Goal: Transaction & Acquisition: Obtain resource

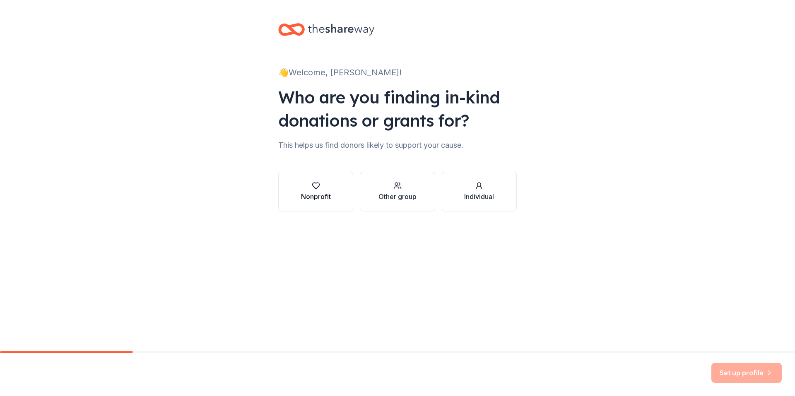
click at [316, 198] on div "Nonprofit" at bounding box center [316, 197] width 30 height 10
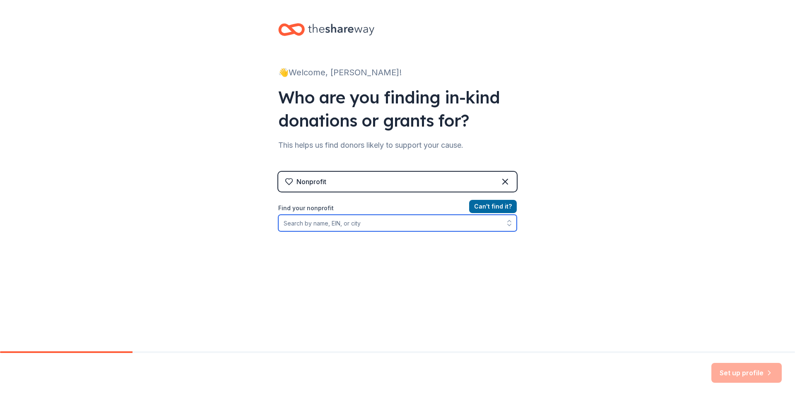
click at [349, 223] on input "Find your nonprofit" at bounding box center [397, 223] width 239 height 17
type input "lichen sclerosus"
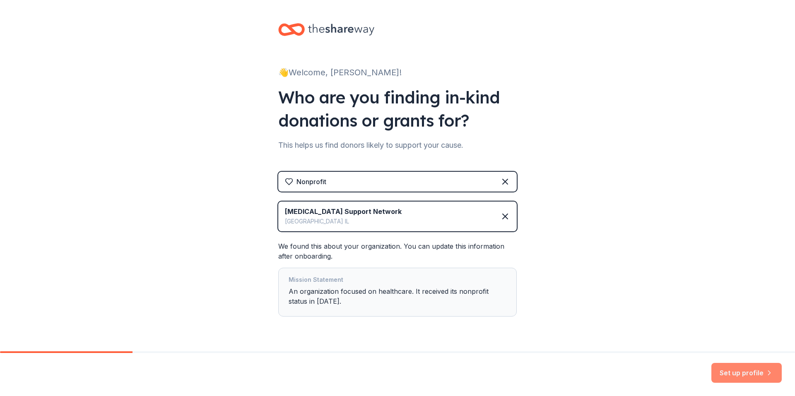
click at [727, 372] on button "Set up profile" at bounding box center [746, 373] width 70 height 20
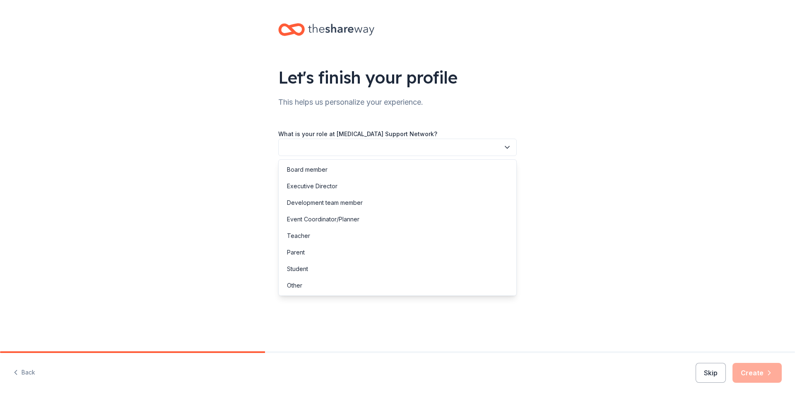
click at [379, 145] on button "button" at bounding box center [397, 147] width 239 height 17
click at [366, 186] on div "Executive Director" at bounding box center [397, 186] width 234 height 17
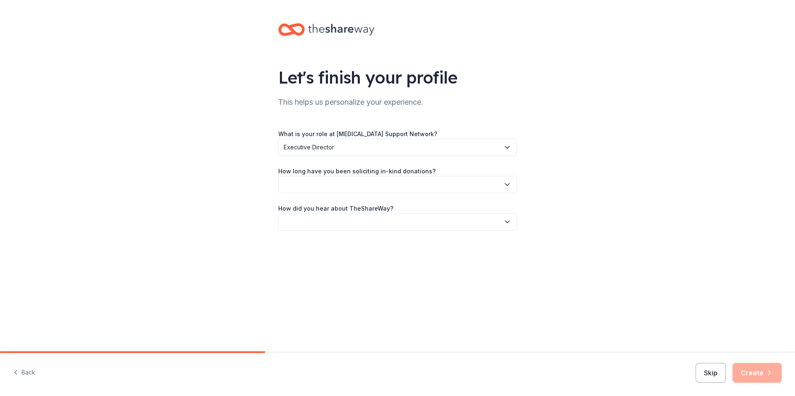
click at [366, 186] on button "button" at bounding box center [397, 184] width 239 height 17
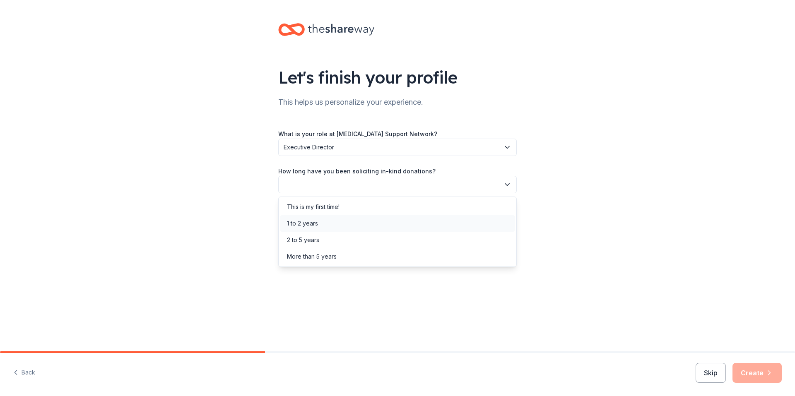
click at [357, 219] on div "1 to 2 years" at bounding box center [397, 223] width 234 height 17
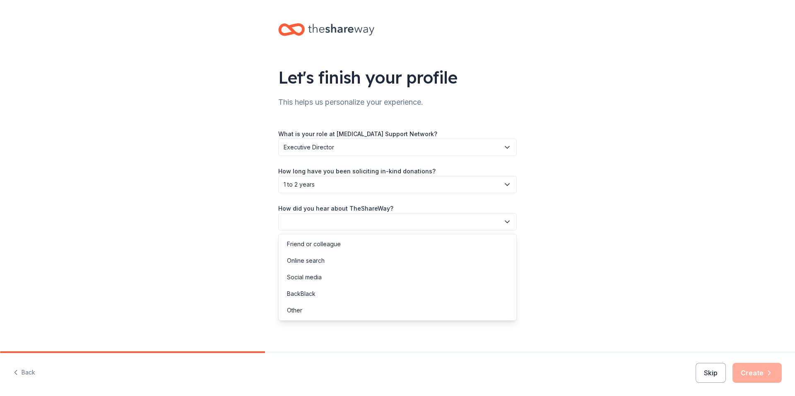
click at [357, 219] on button "button" at bounding box center [397, 221] width 239 height 17
click at [324, 313] on div "Other" at bounding box center [397, 310] width 234 height 17
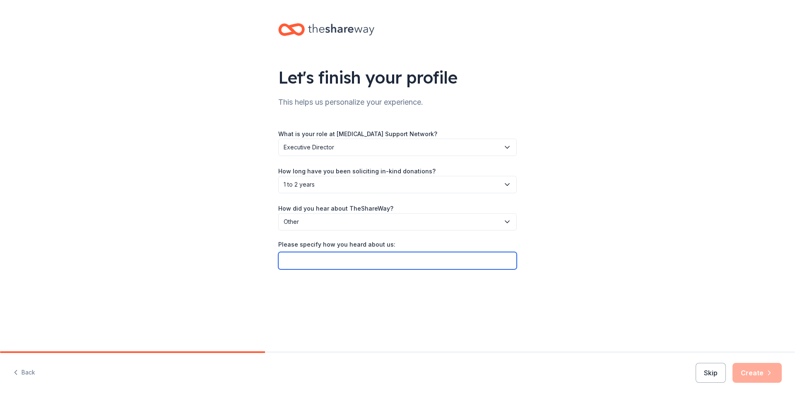
click at [333, 264] on input "Please specify how you heard about us:" at bounding box center [397, 260] width 239 height 17
type input "Fundraising Summit"
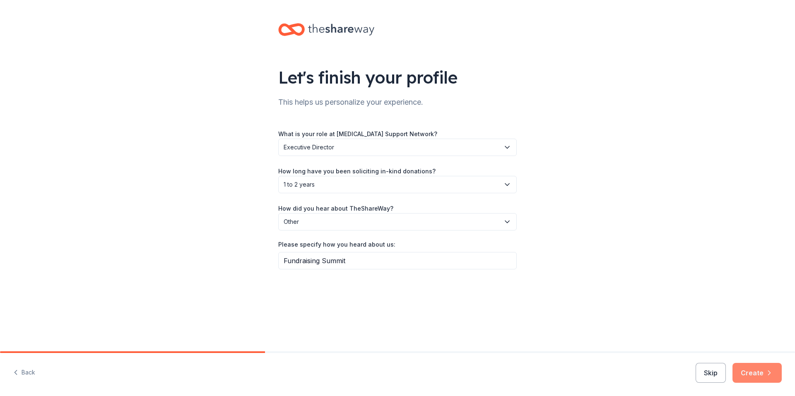
click at [759, 376] on button "Create" at bounding box center [757, 373] width 49 height 20
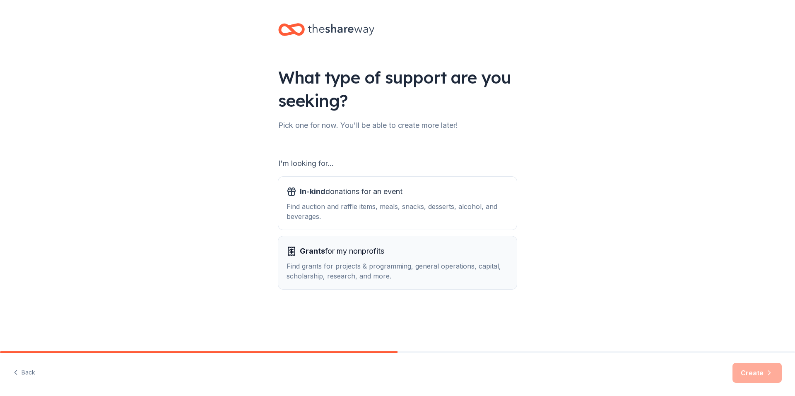
click at [418, 263] on div "Find grants for projects & programming, general operations, capital, scholarshi…" at bounding box center [398, 271] width 222 height 20
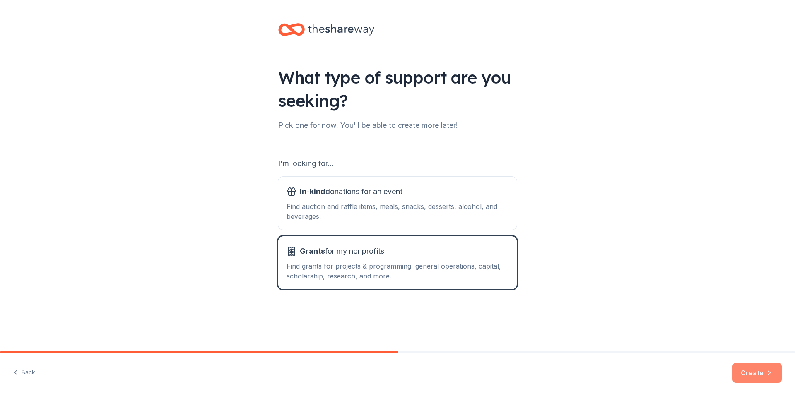
click at [763, 374] on button "Create" at bounding box center [757, 373] width 49 height 20
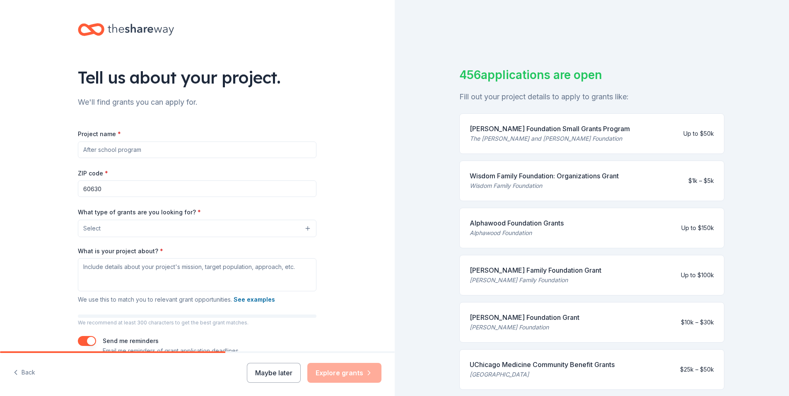
click at [180, 149] on input "Project name *" at bounding box center [197, 150] width 239 height 17
click at [150, 152] on input "Project name *" at bounding box center [197, 150] width 239 height 17
type input "Provider Continuous Education Program"
click at [144, 188] on input "60630" at bounding box center [197, 189] width 239 height 17
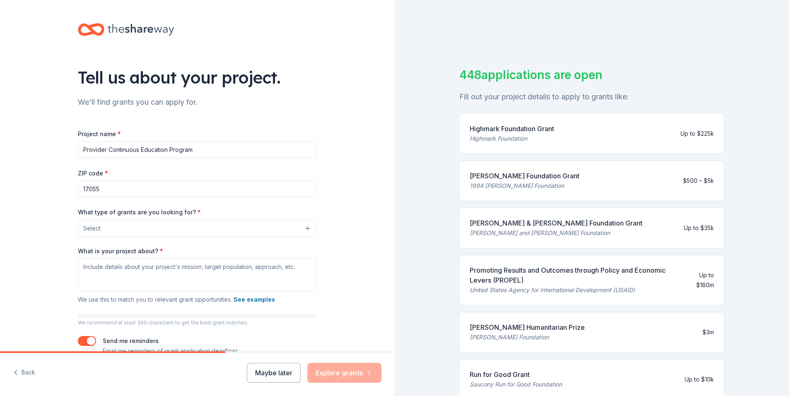
type input "17055"
click at [265, 234] on button "Select" at bounding box center [199, 228] width 239 height 17
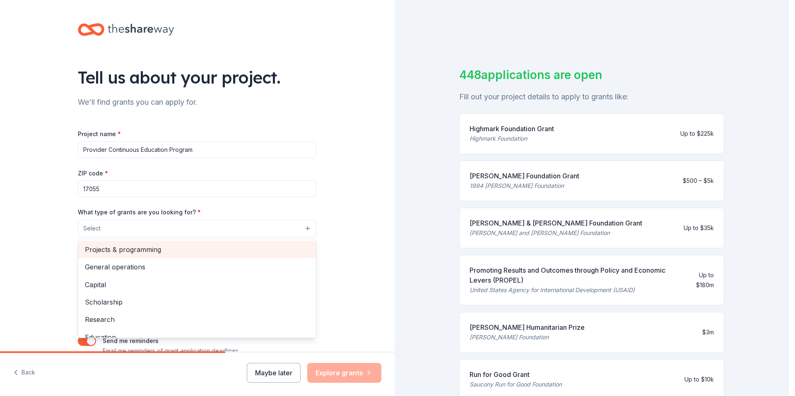
click at [251, 251] on span "Projects & programming" at bounding box center [197, 249] width 224 height 11
click at [258, 249] on span "General operations" at bounding box center [197, 250] width 224 height 11
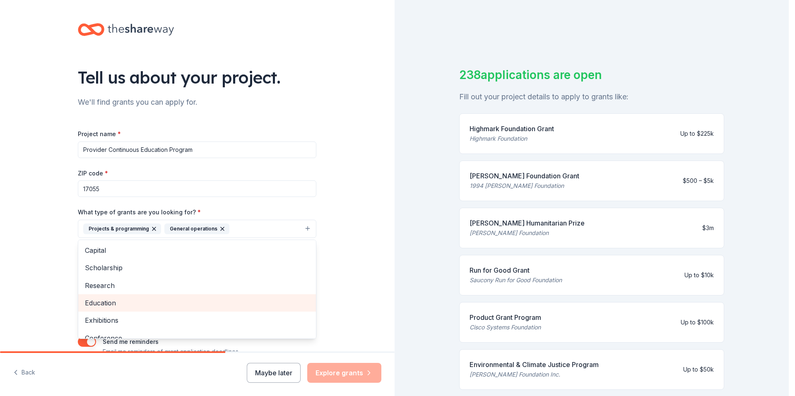
click at [270, 300] on span "Education" at bounding box center [197, 303] width 224 height 11
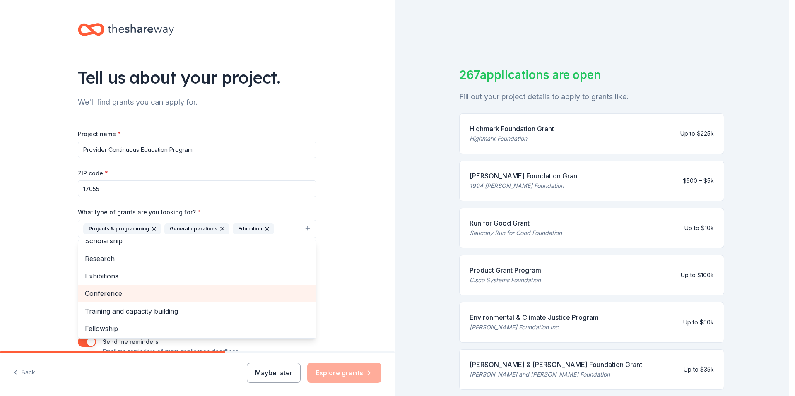
scroll to position [41, 0]
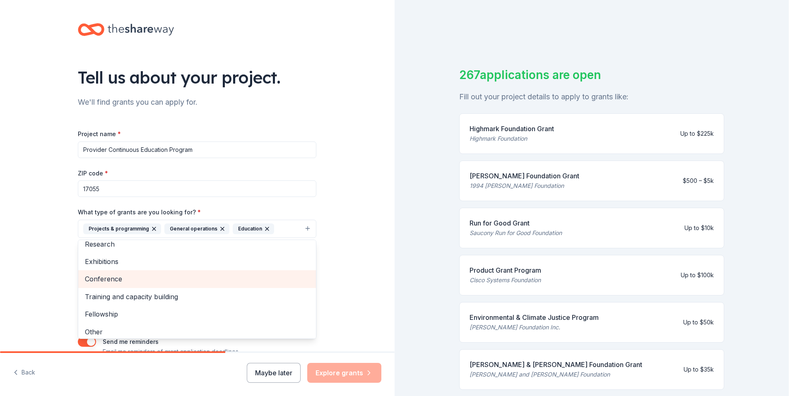
click at [269, 279] on span "Conference" at bounding box center [197, 279] width 224 height 11
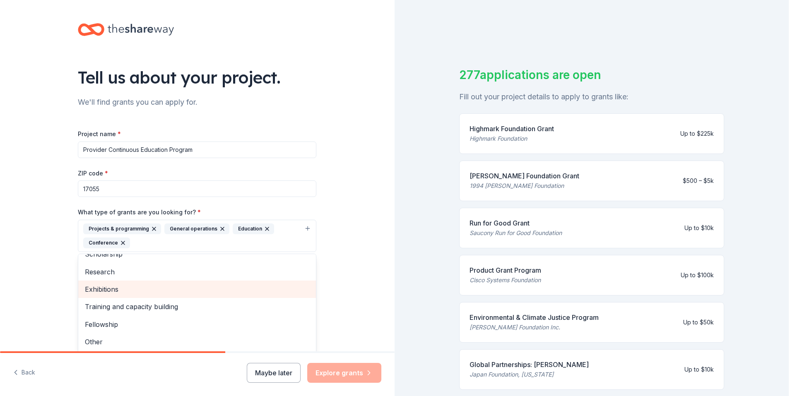
click at [270, 293] on span "Exhibitions" at bounding box center [197, 289] width 224 height 11
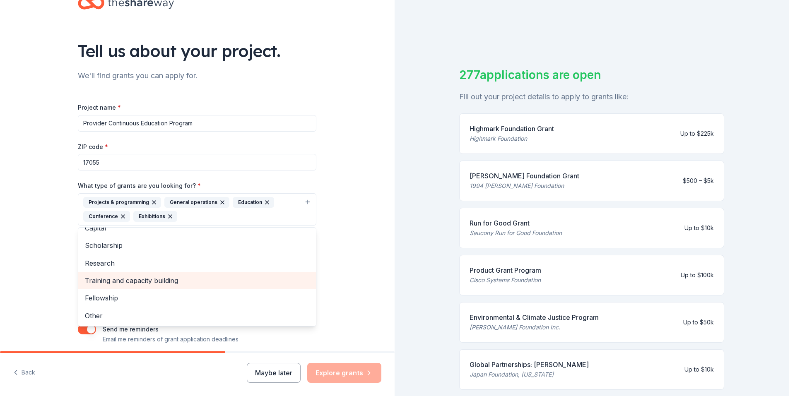
scroll to position [41, 0]
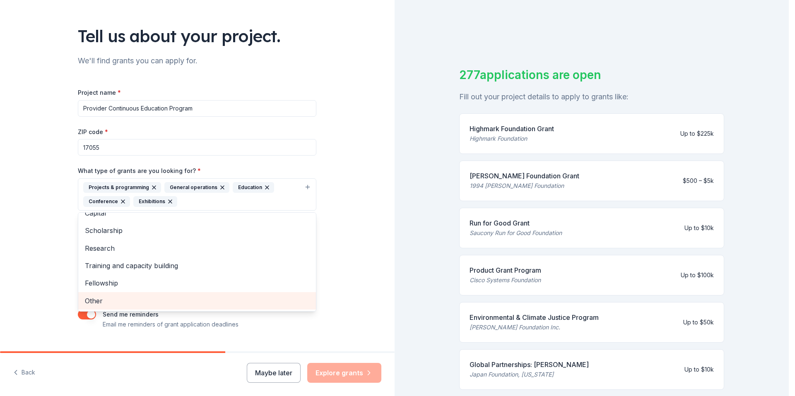
click at [246, 297] on span "Other" at bounding box center [197, 301] width 224 height 11
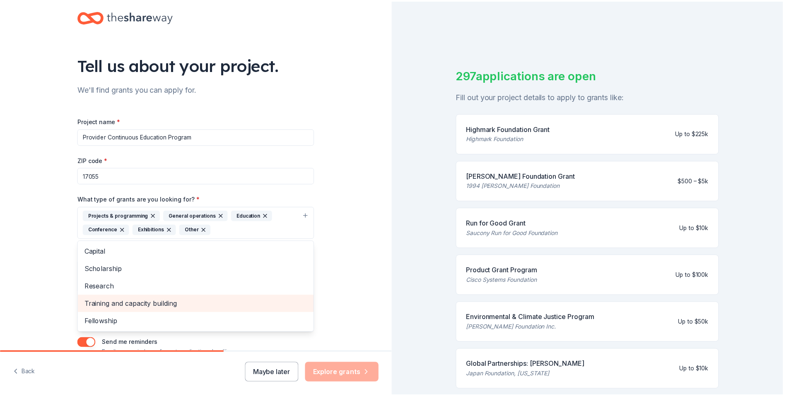
scroll to position [0, 0]
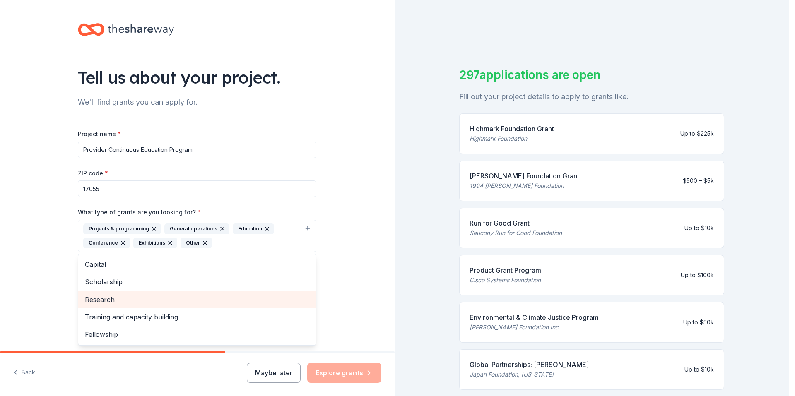
click at [245, 293] on div "Research" at bounding box center [197, 299] width 238 height 17
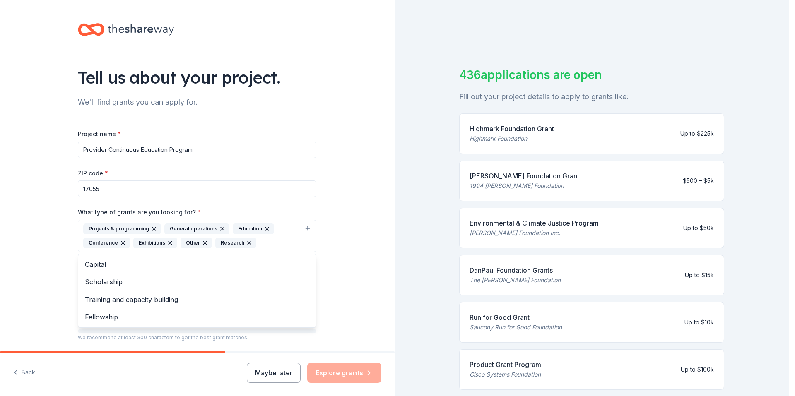
click at [346, 287] on div "Tell us about your project. We'll find grants you can apply for. Project name *…" at bounding box center [197, 205] width 395 height 411
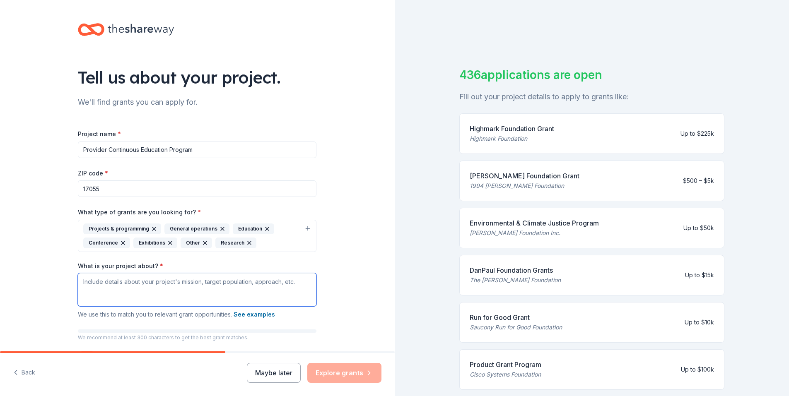
click at [169, 283] on textarea "What is your project about? *" at bounding box center [197, 289] width 239 height 33
click at [606, 136] on div "Highmark Foundation Grant Highmark Foundation Up to $225k" at bounding box center [591, 133] width 265 height 41
click at [524, 133] on div "Highmark Foundation Grant" at bounding box center [512, 129] width 84 height 10
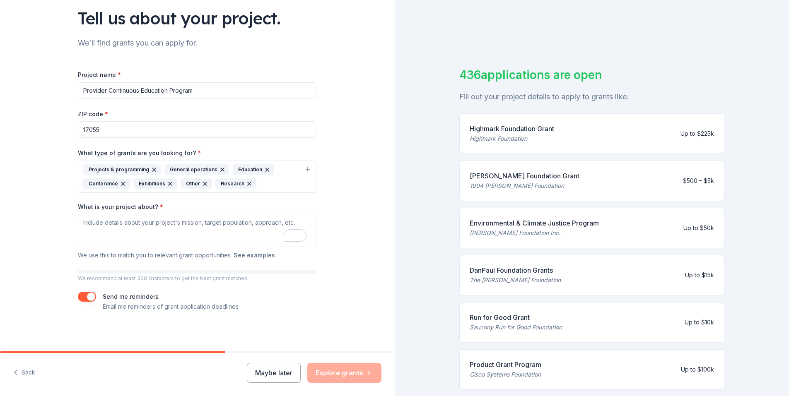
click at [250, 254] on button "See examples" at bounding box center [254, 256] width 41 height 10
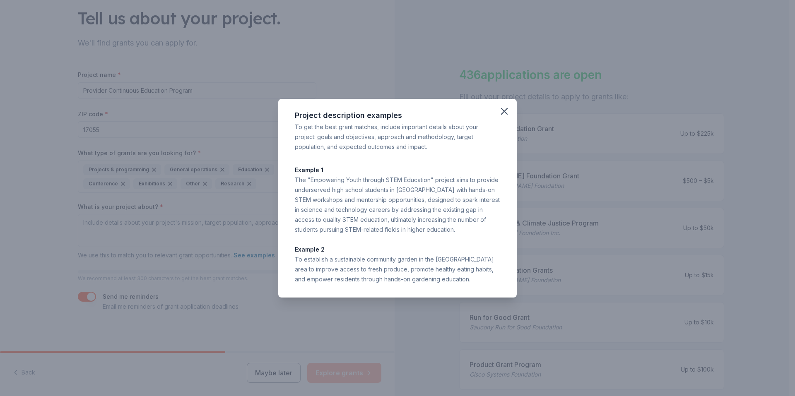
drag, startPoint x: 296, startPoint y: 115, endPoint x: 485, endPoint y: 287, distance: 255.7
click at [485, 287] on div "Project description examples To get the best grant matches, include important d…" at bounding box center [397, 198] width 239 height 199
copy div "Project description examples To get the best grant matches, include important d…"
click at [291, 310] on div "Project description examples To get the best grant matches, include important d…" at bounding box center [397, 198] width 795 height 396
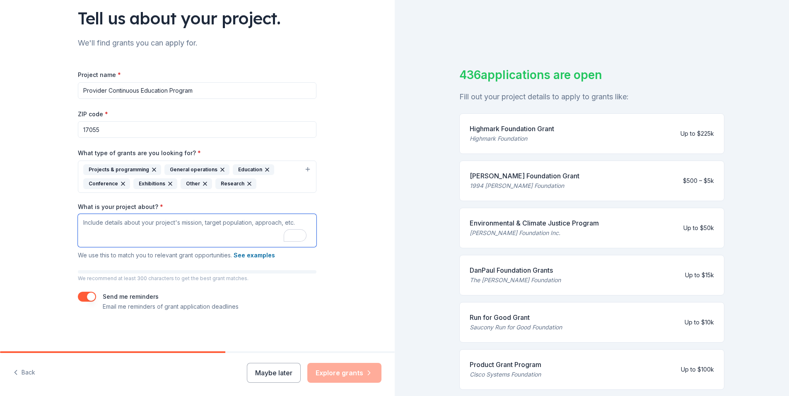
paste textarea "The Provider Continuous Education Program (PCEP) is a comprehensive online init…"
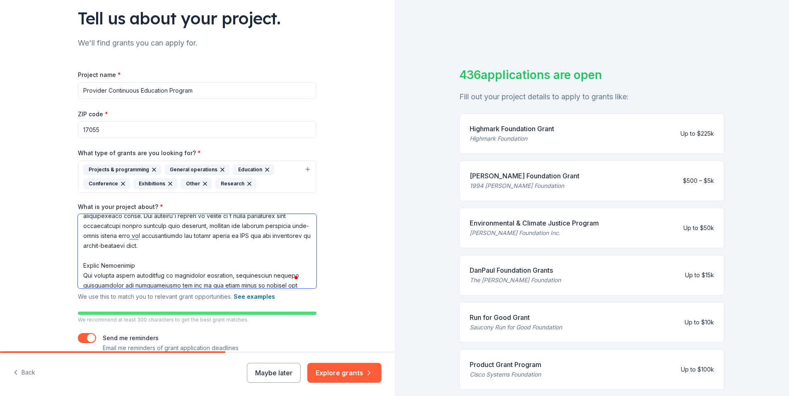
scroll to position [120, 0]
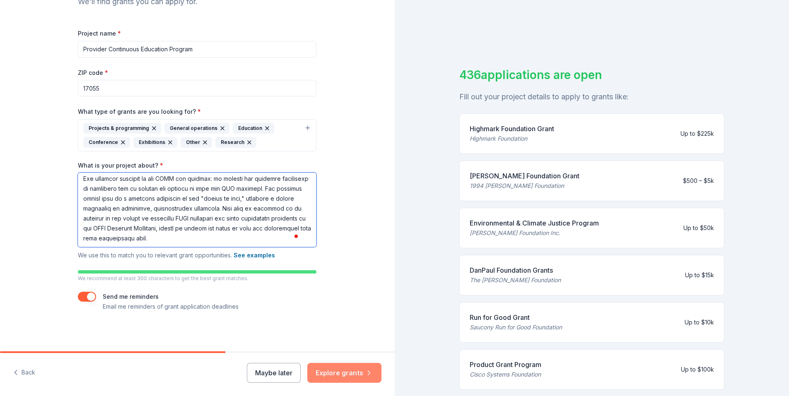
type textarea "The Provider Continuous Education Program (PCEP) is a comprehensive online init…"
click at [335, 371] on button "Explore grants" at bounding box center [344, 373] width 74 height 20
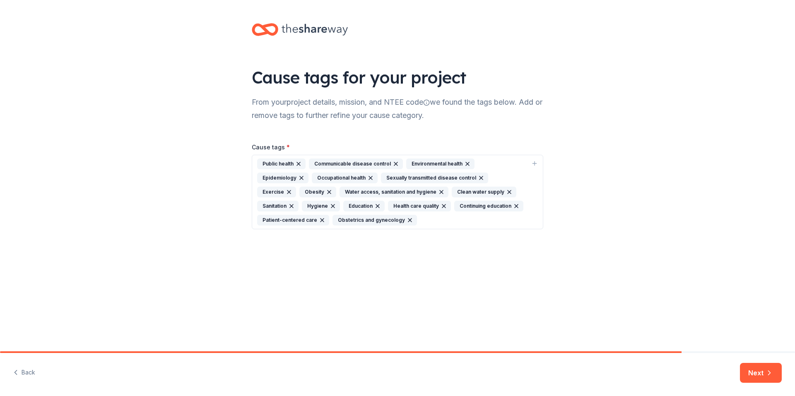
click at [394, 162] on icon "button" at bounding box center [396, 164] width 7 height 7
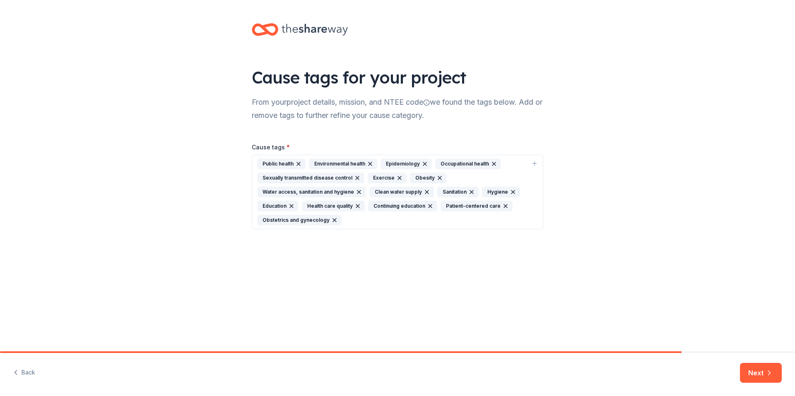
click at [370, 163] on icon "button" at bounding box center [370, 164] width 7 height 7
click at [421, 163] on icon "button" at bounding box center [422, 163] width 3 height 3
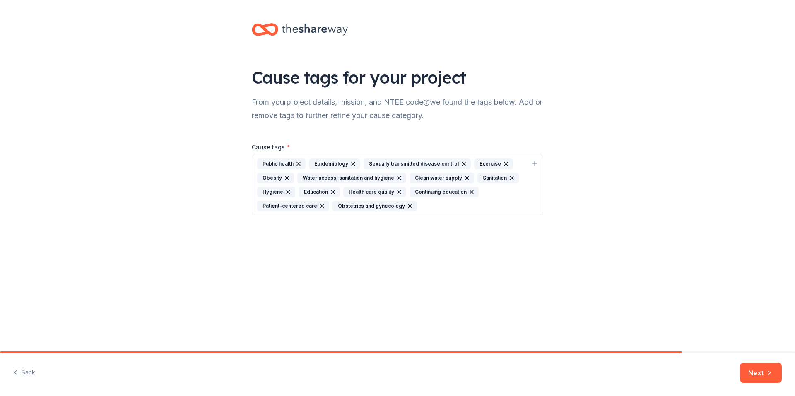
click at [461, 164] on icon "button" at bounding box center [463, 164] width 7 height 7
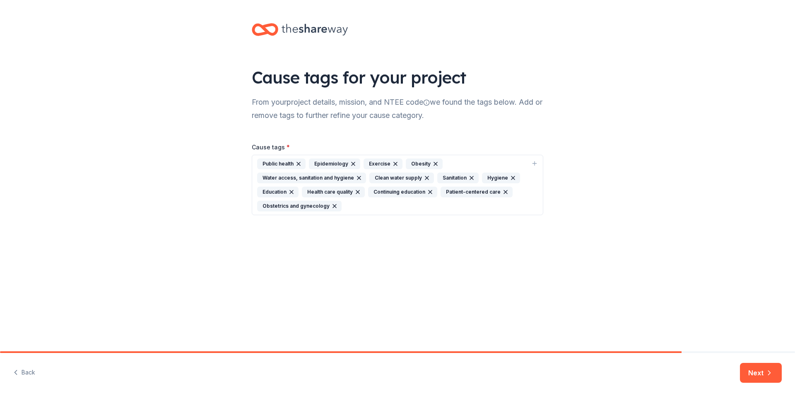
click at [393, 163] on icon "button" at bounding box center [395, 164] width 7 height 7
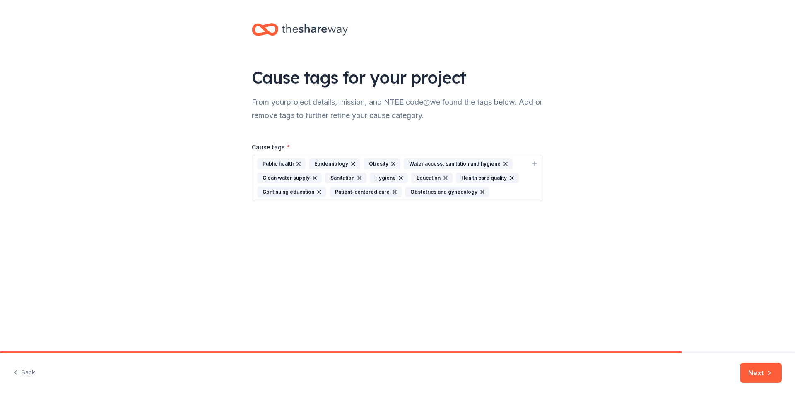
click at [393, 163] on icon "button" at bounding box center [393, 164] width 7 height 7
click at [464, 164] on icon "button" at bounding box center [465, 163] width 3 height 3
click at [419, 164] on icon "button" at bounding box center [420, 163] width 3 height 3
click at [398, 164] on icon "button" at bounding box center [398, 164] width 7 height 7
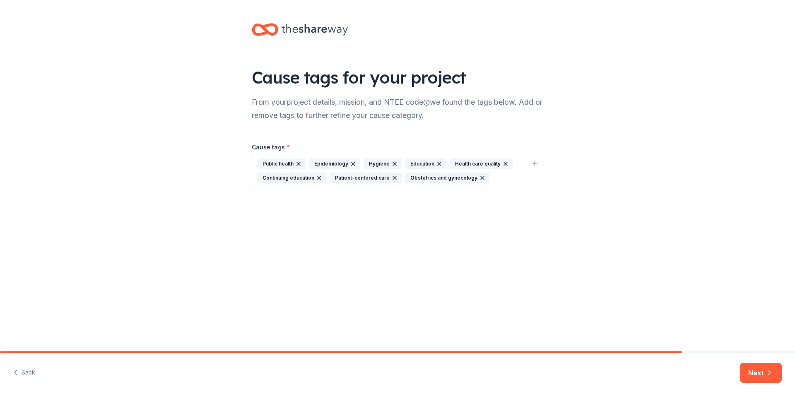
click at [394, 163] on icon "button" at bounding box center [394, 163] width 3 height 3
click at [534, 164] on icon "button" at bounding box center [535, 164] width 4 height 0
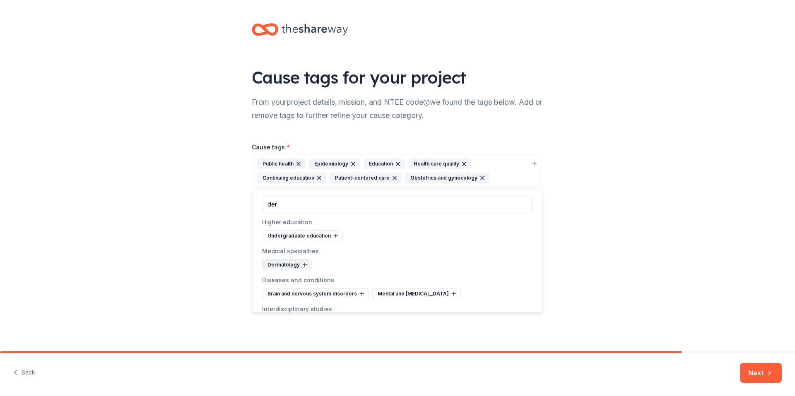
click at [288, 265] on div "Dermatology" at bounding box center [287, 265] width 50 height 11
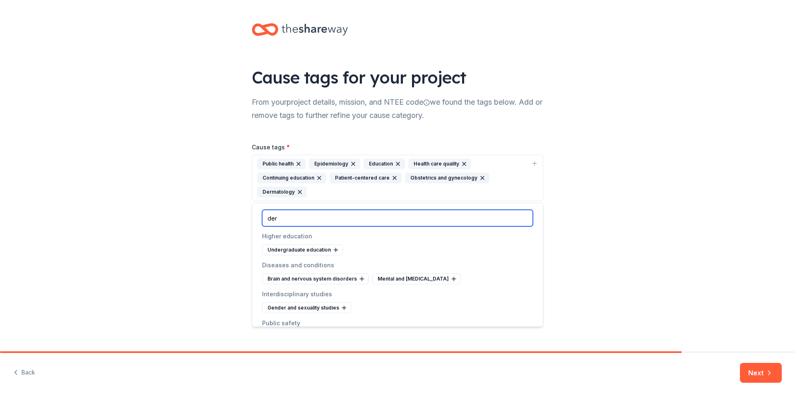
click at [333, 219] on input "der" at bounding box center [397, 218] width 271 height 17
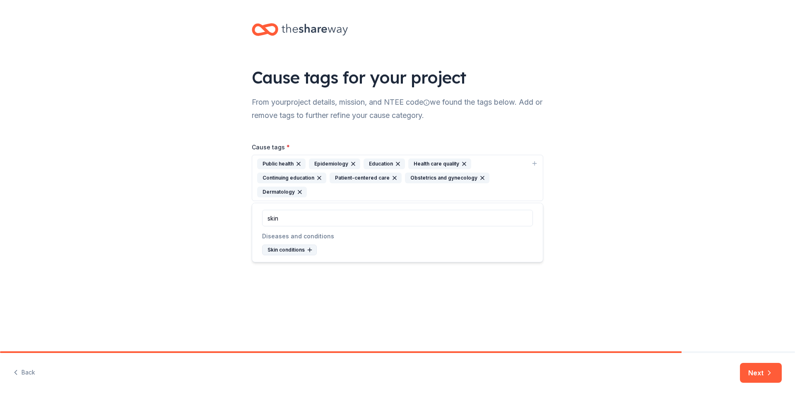
click at [295, 248] on div "Skin conditions" at bounding box center [289, 250] width 55 height 11
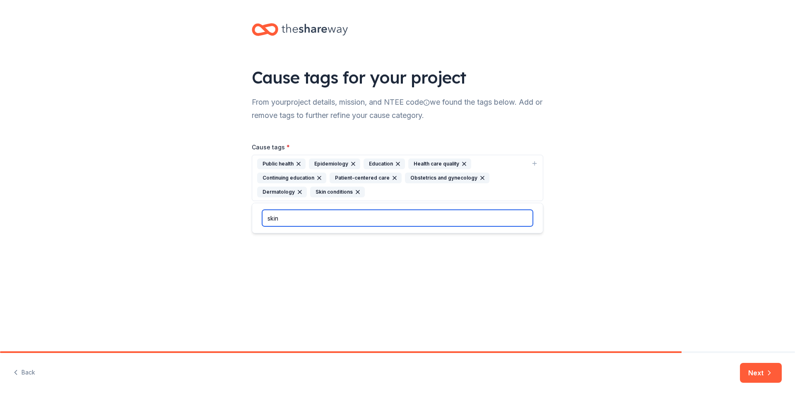
click at [306, 222] on input "skin" at bounding box center [397, 218] width 271 height 17
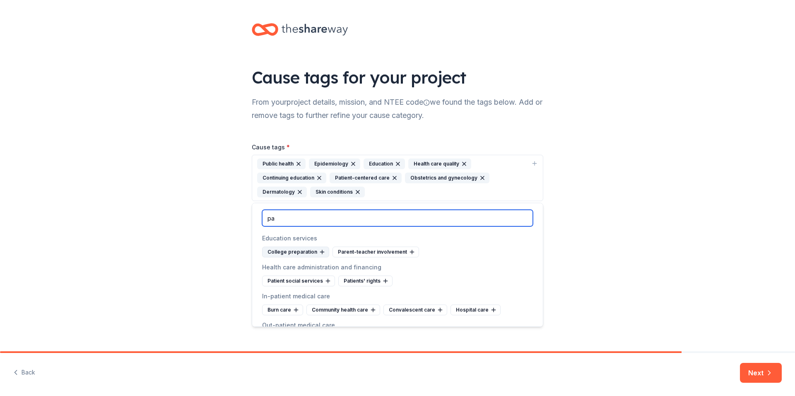
scroll to position [41, 0]
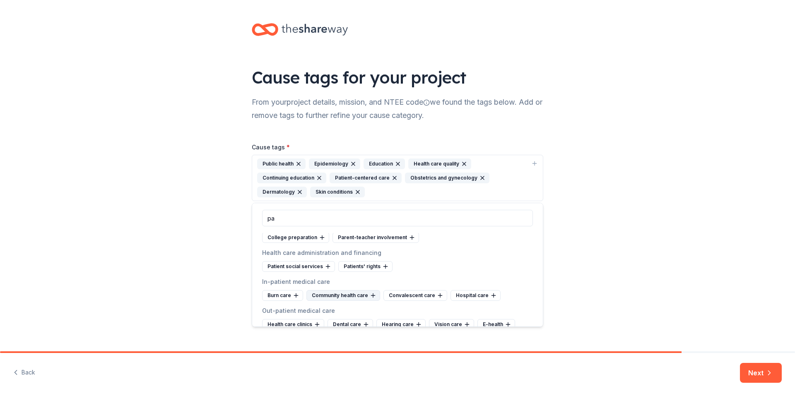
click at [350, 294] on div "Community health care" at bounding box center [343, 295] width 74 height 11
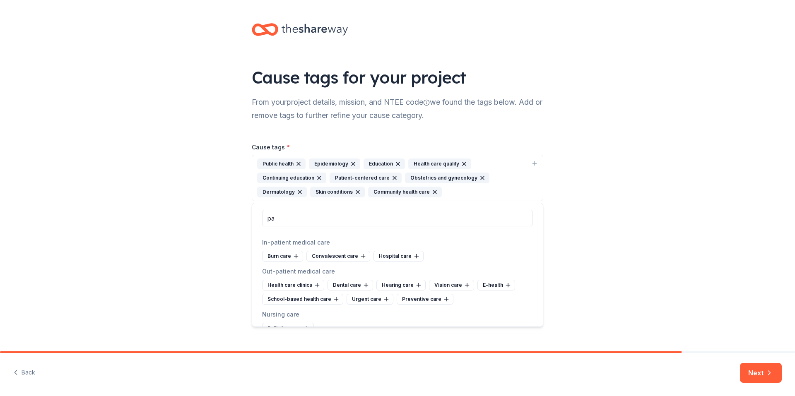
scroll to position [0, 0]
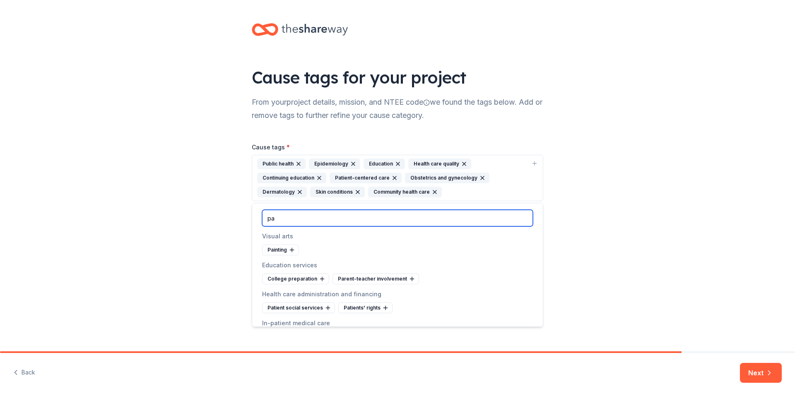
click at [312, 222] on input "pa" at bounding box center [397, 218] width 271 height 17
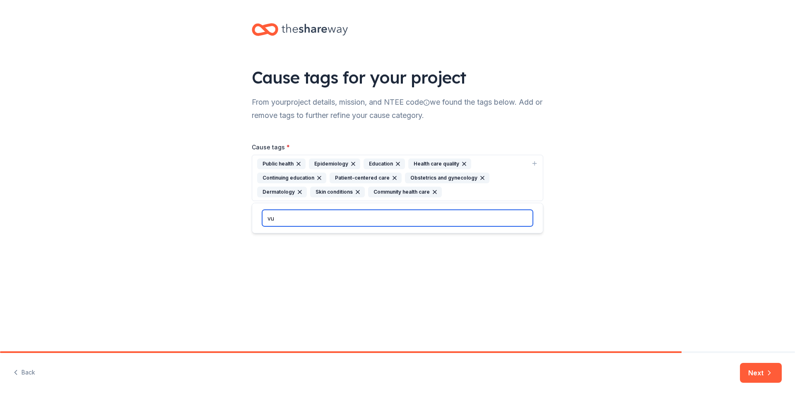
type input "v"
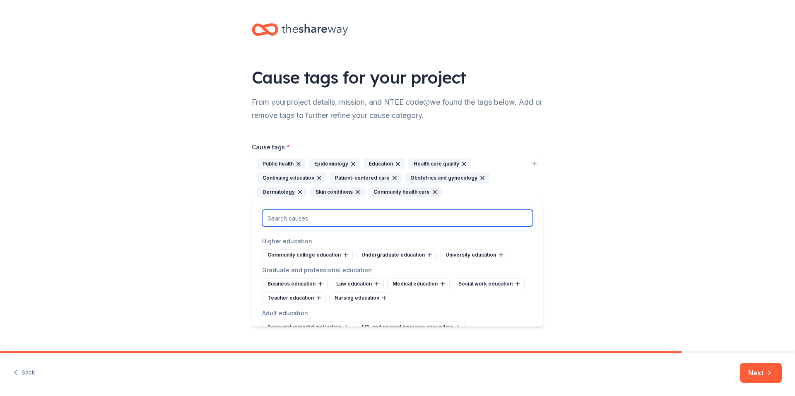
scroll to position [456, 0]
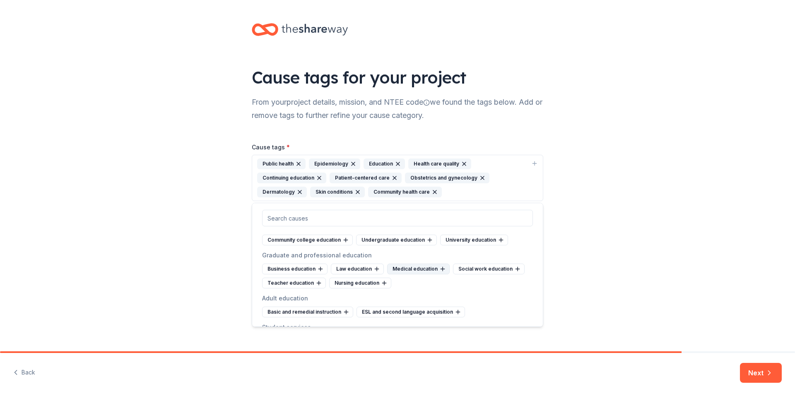
click at [400, 272] on div "Medical education" at bounding box center [418, 269] width 63 height 11
click at [294, 287] on div "Nursing education" at bounding box center [293, 283] width 62 height 11
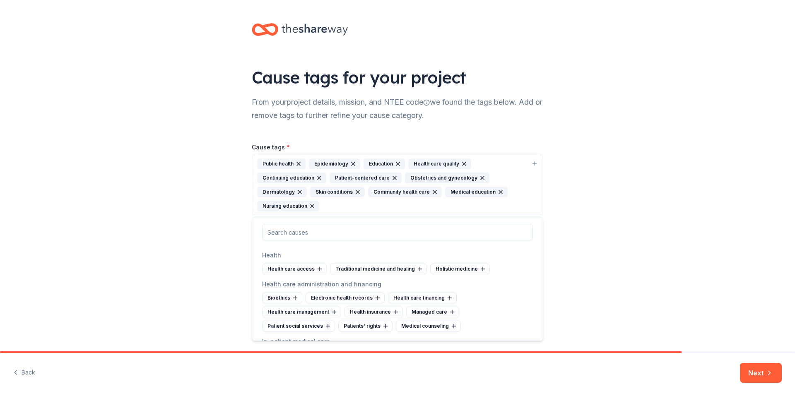
scroll to position [828, 0]
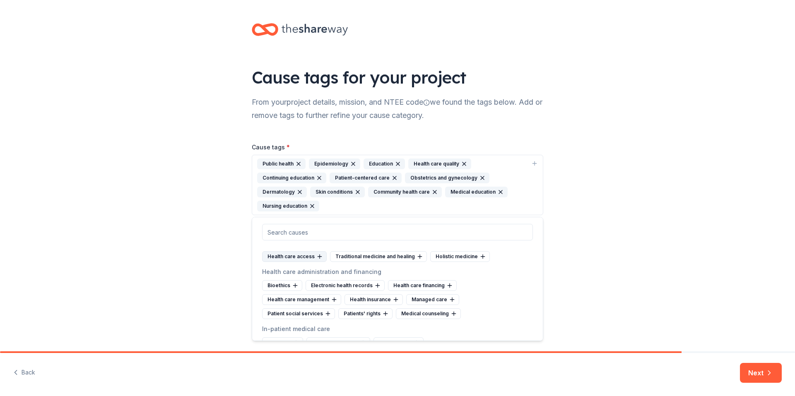
click at [311, 262] on div "Health care access" at bounding box center [294, 256] width 65 height 11
click at [320, 262] on div "Traditional medicine and healing" at bounding box center [310, 256] width 97 height 11
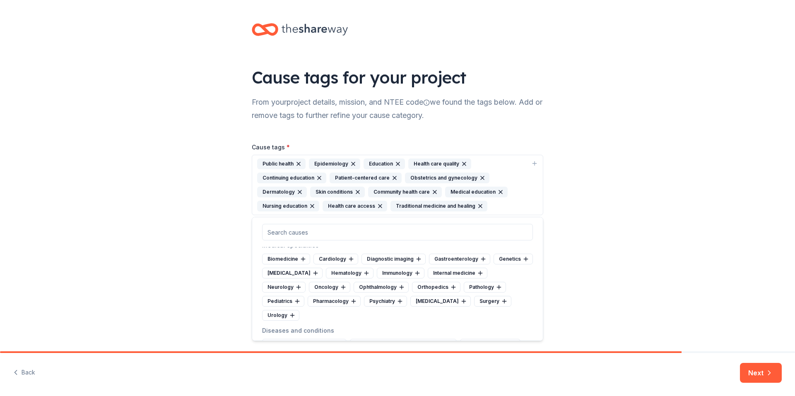
scroll to position [1242, 0]
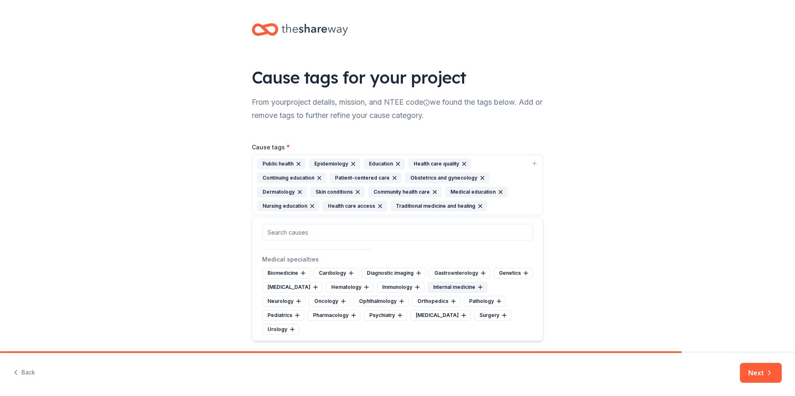
click at [458, 293] on div "Internal medicine" at bounding box center [458, 287] width 60 height 11
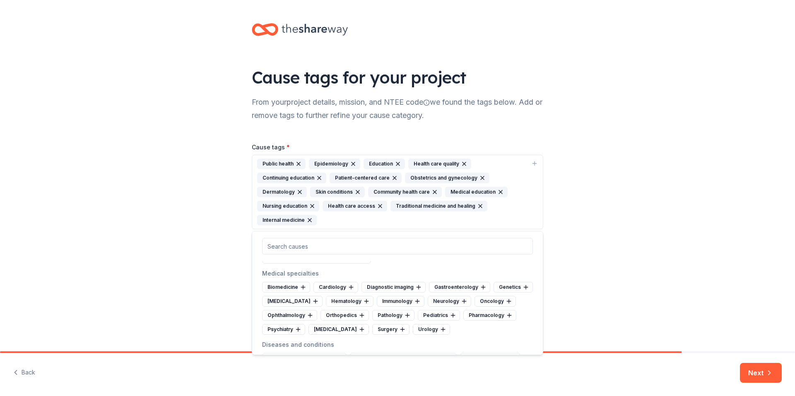
scroll to position [1284, 0]
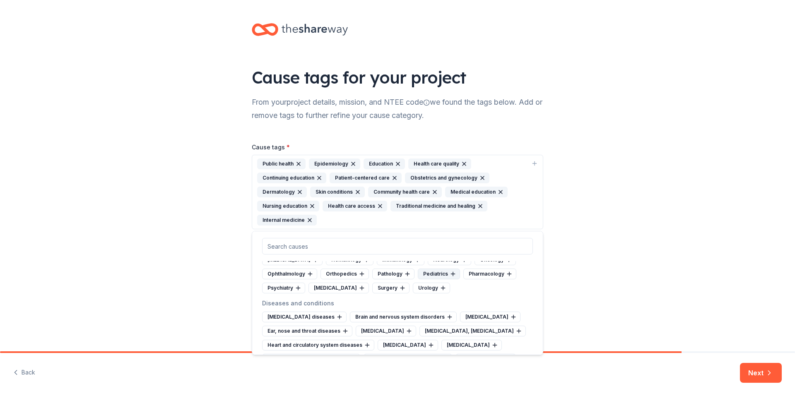
click at [460, 280] on div "Pediatrics" at bounding box center [439, 274] width 42 height 11
click at [404, 294] on div "Urology" at bounding box center [384, 288] width 37 height 11
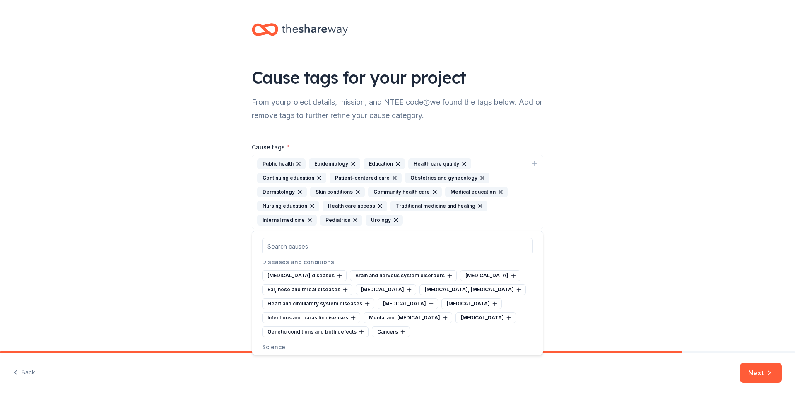
scroll to position [1367, 0]
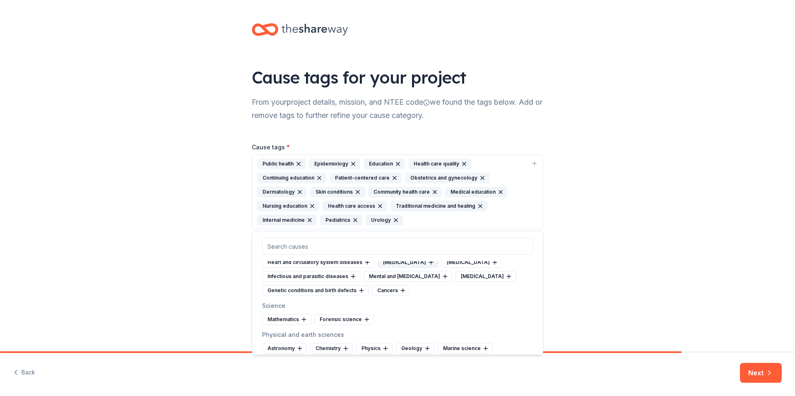
click at [378, 268] on div "Immune system diseases" at bounding box center [408, 262] width 60 height 11
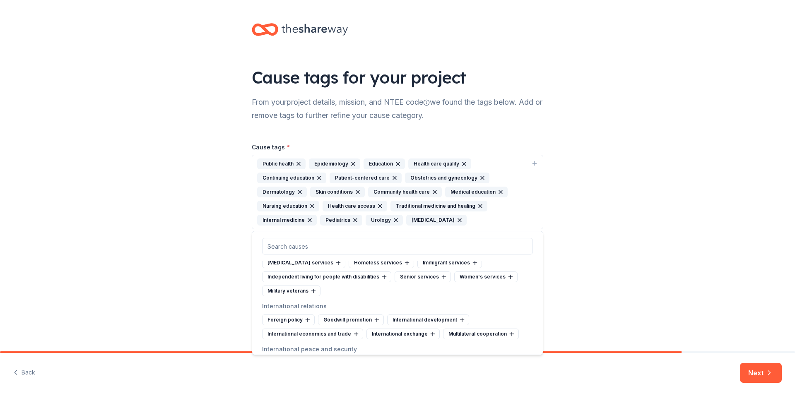
scroll to position [3603, 0]
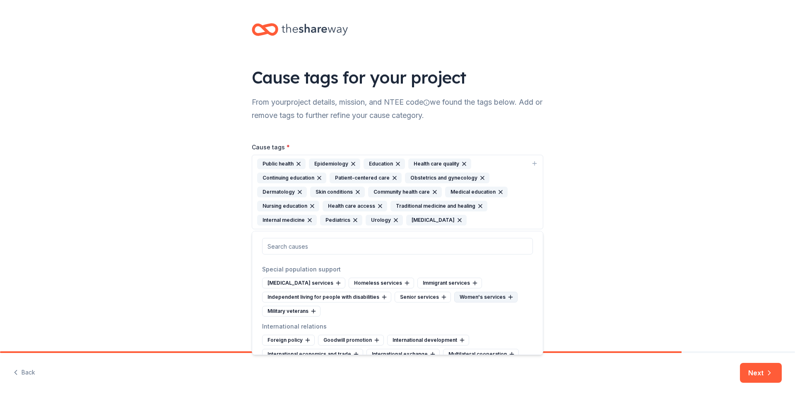
click at [507, 301] on icon at bounding box center [510, 297] width 7 height 7
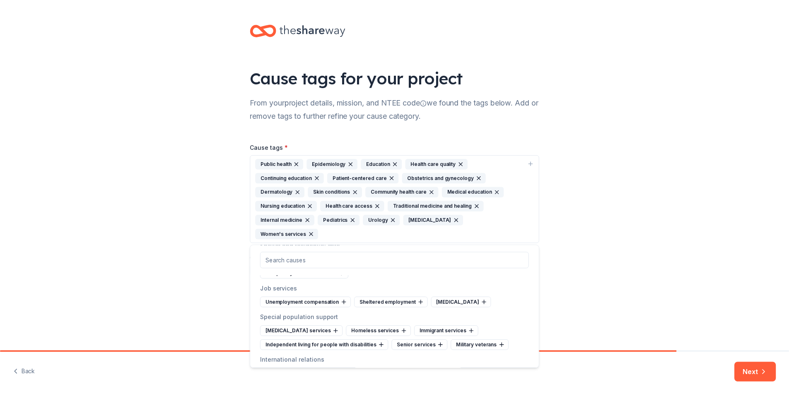
scroll to position [3643, 0]
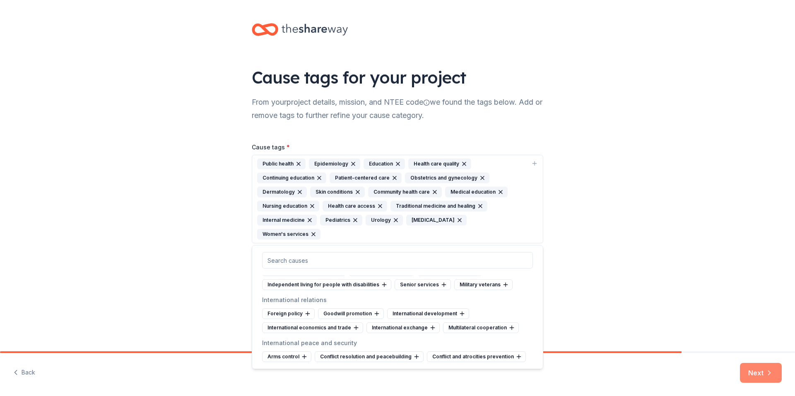
click at [756, 376] on button "Next" at bounding box center [761, 373] width 42 height 20
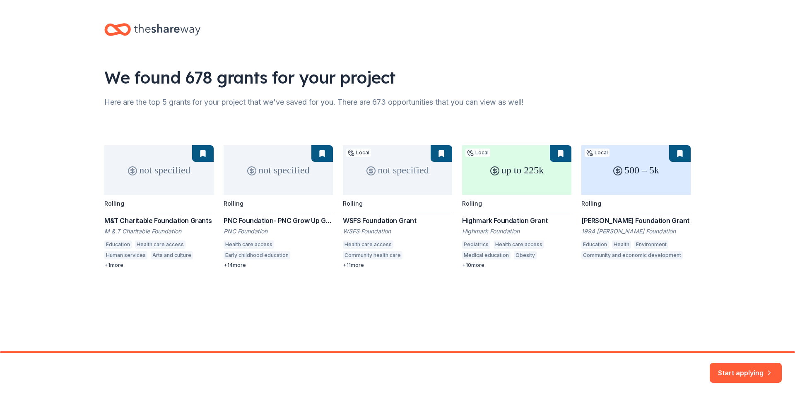
drag, startPoint x: 117, startPoint y: 265, endPoint x: 123, endPoint y: 268, distance: 6.5
click at [118, 266] on div "not specified Rolling M&T Charitable Foundation Grants M & T Charitable Foundat…" at bounding box center [397, 206] width 586 height 123
click at [733, 371] on button "Start applying" at bounding box center [746, 368] width 72 height 20
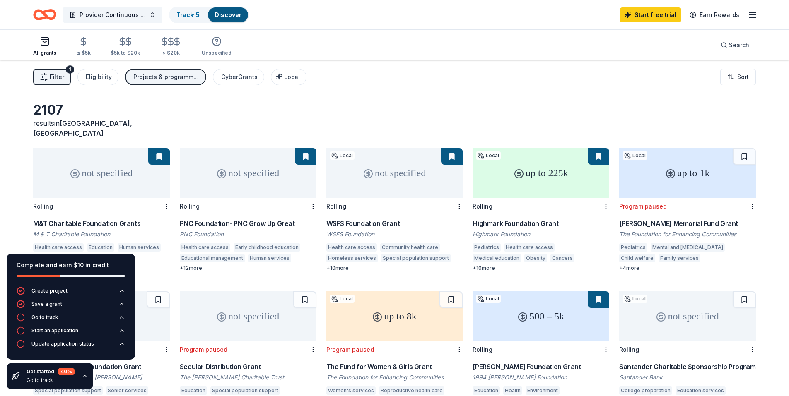
click at [122, 292] on icon "button" at bounding box center [121, 291] width 7 height 7
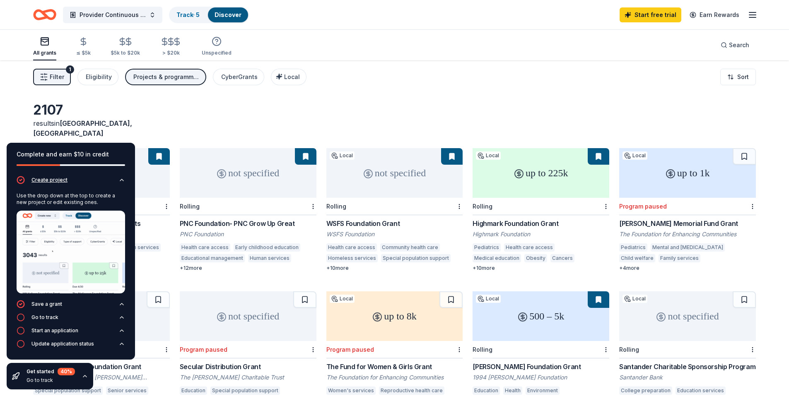
click at [122, 179] on icon "button" at bounding box center [121, 180] width 7 height 7
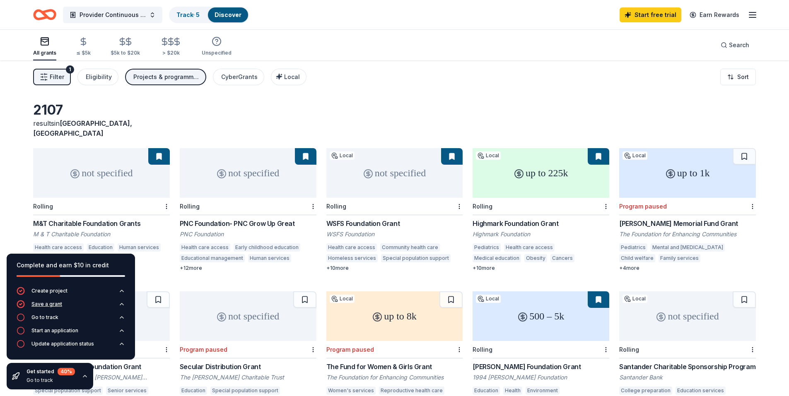
click at [122, 304] on icon "button" at bounding box center [121, 304] width 7 height 7
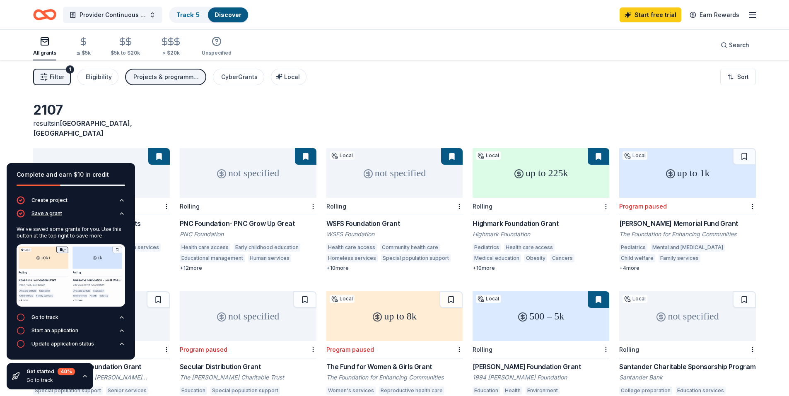
click at [120, 216] on icon "button" at bounding box center [121, 213] width 7 height 7
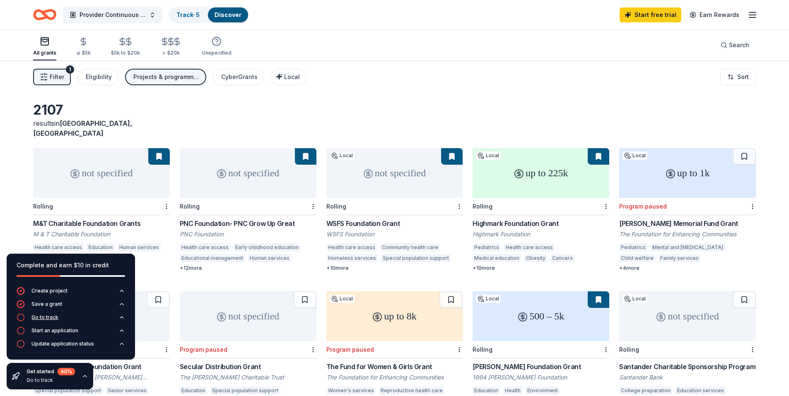
click at [119, 318] on icon "button" at bounding box center [121, 317] width 7 height 7
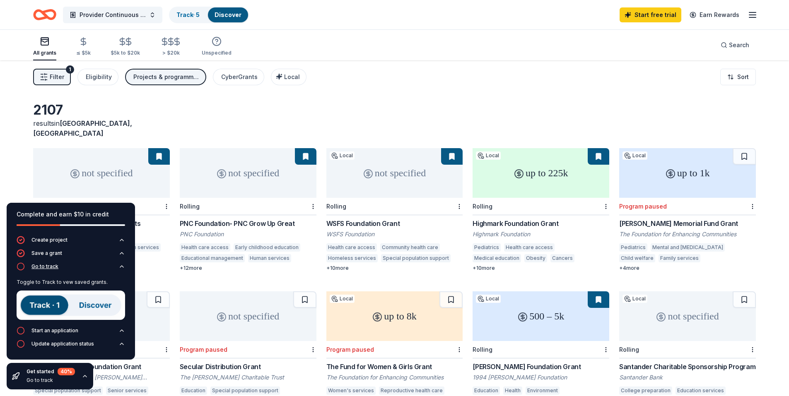
click at [122, 266] on icon "button" at bounding box center [121, 267] width 3 height 2
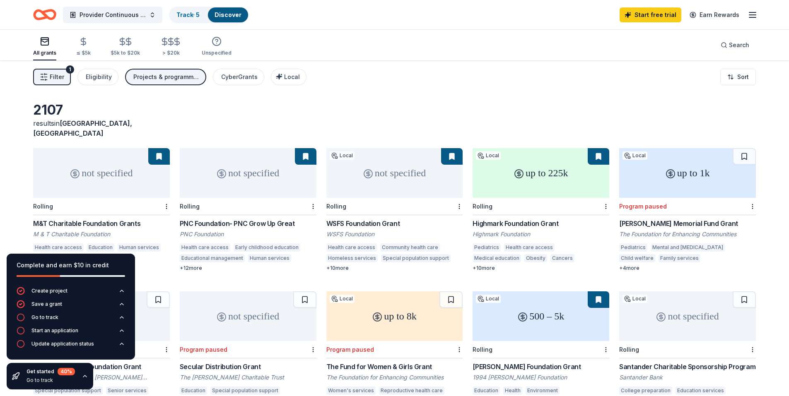
click at [454, 83] on div "Filter 1 Eligibility Projects & programming, General operations, Education, Con…" at bounding box center [394, 76] width 789 height 33
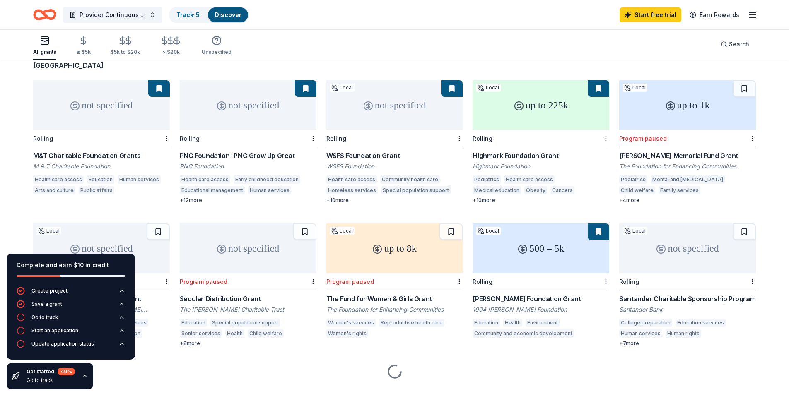
scroll to position [75, 0]
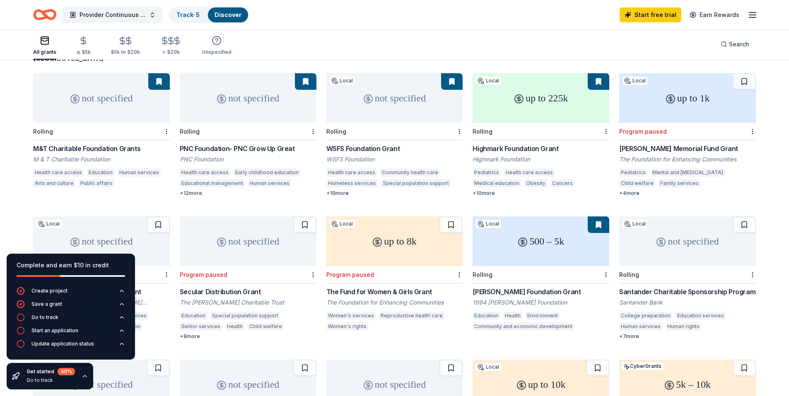
click at [64, 372] on div "40 %" at bounding box center [66, 371] width 17 height 7
click at [83, 376] on icon "button" at bounding box center [84, 377] width 3 height 2
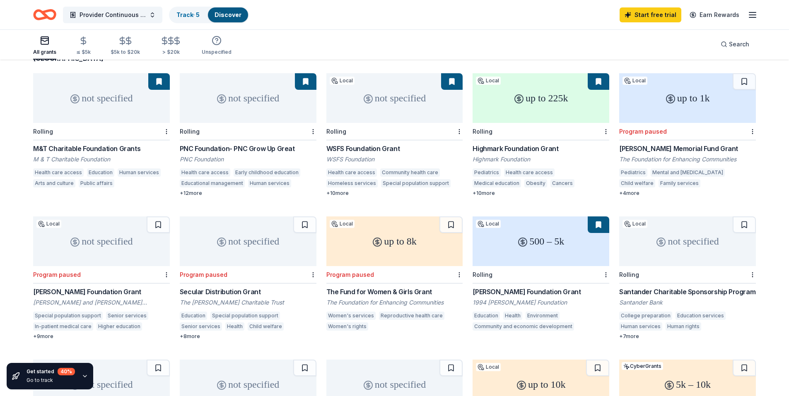
click at [481, 190] on div "+ 10 more" at bounding box center [541, 193] width 137 height 7
click at [130, 15] on span "Provider Continuous Education Program" at bounding box center [113, 15] width 66 height 10
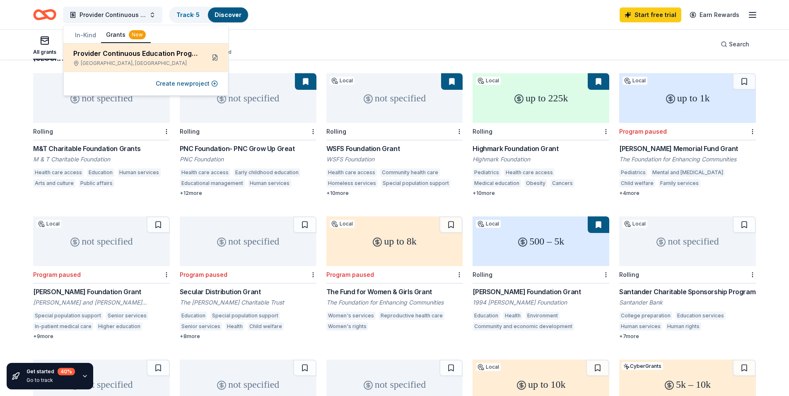
click at [215, 57] on button at bounding box center [214, 57] width 13 height 13
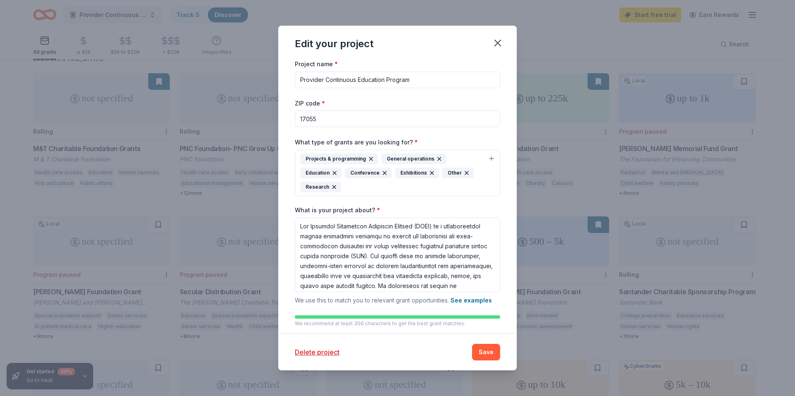
click at [325, 120] on input "17055" at bounding box center [397, 119] width 205 height 17
click at [337, 124] on input "ZIP code *" at bounding box center [397, 119] width 205 height 17
type input "62704"
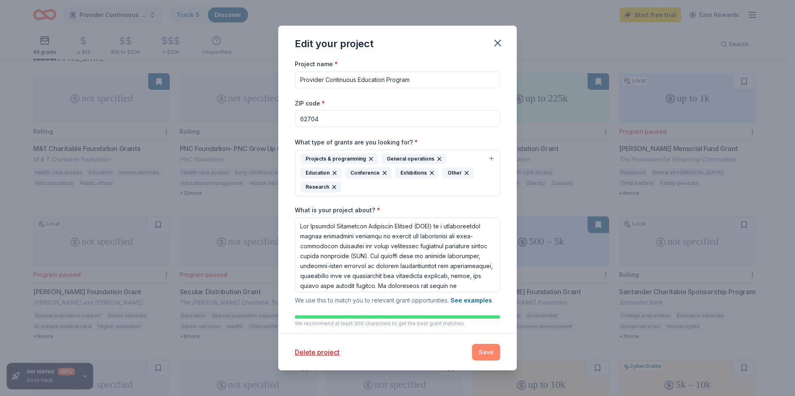
click at [483, 353] on button "Save" at bounding box center [486, 352] width 28 height 17
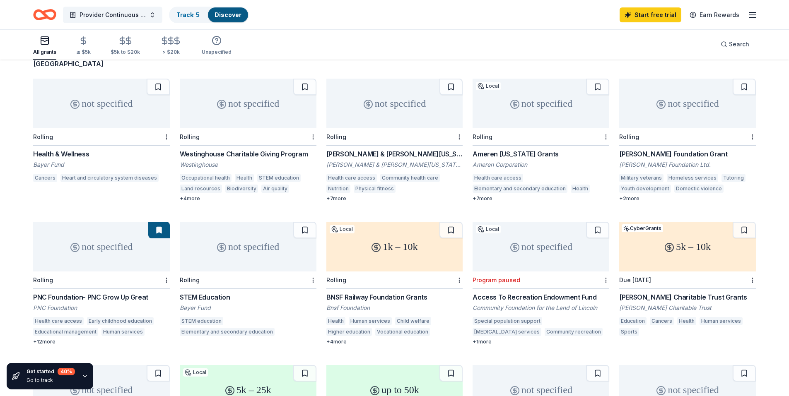
scroll to position [83, 0]
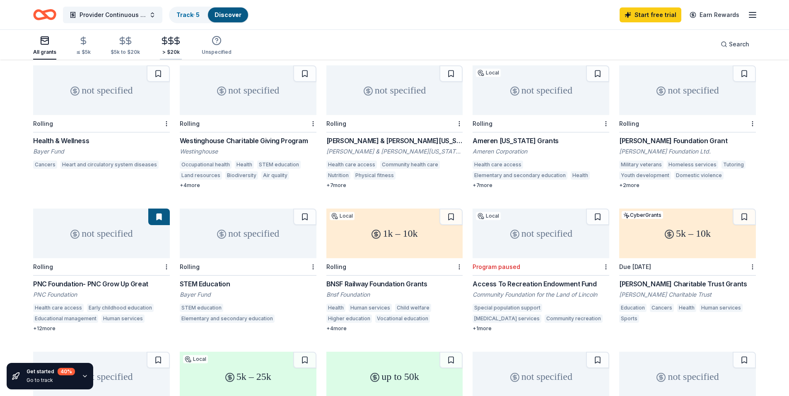
click at [172, 45] on icon "button" at bounding box center [177, 41] width 10 height 10
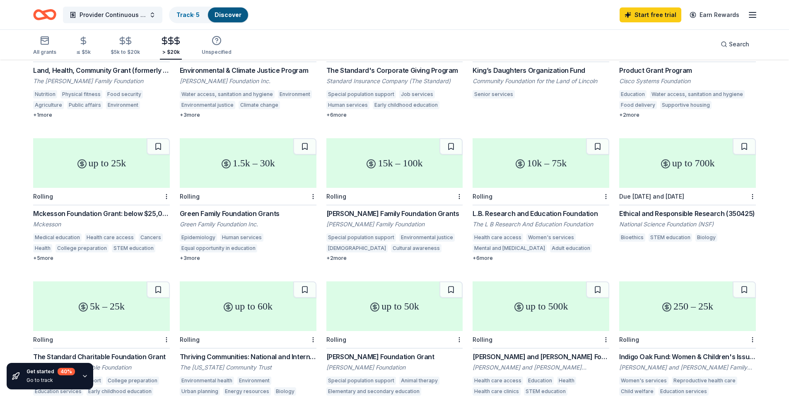
scroll to position [158, 0]
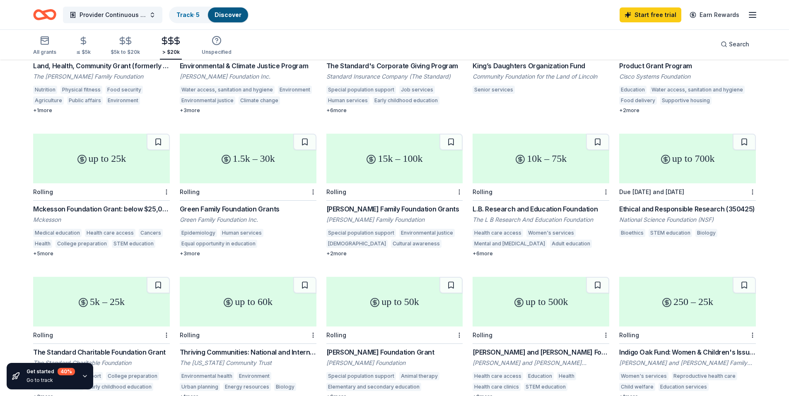
click at [50, 251] on div "+ 5 more" at bounding box center [101, 254] width 137 height 7
click at [194, 251] on div "+ 3 more" at bounding box center [248, 254] width 137 height 7
click at [485, 251] on div "+ 6 more" at bounding box center [541, 254] width 137 height 7
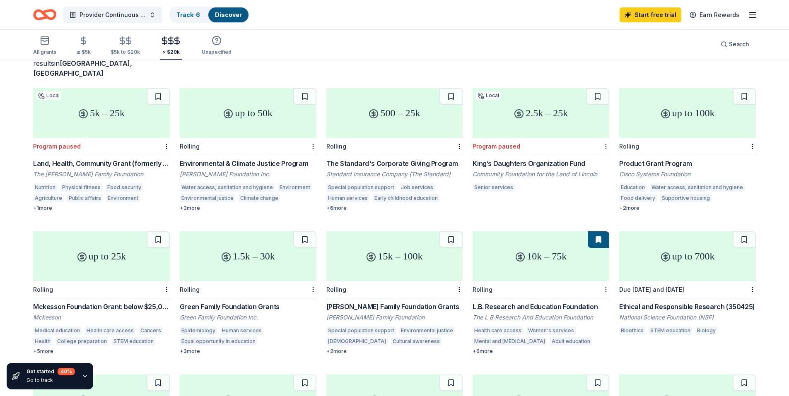
scroll to position [34, 0]
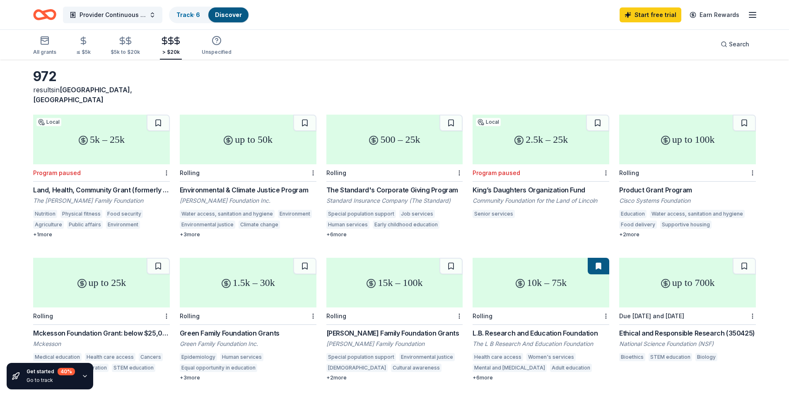
click at [340, 231] on div "+ 6 more" at bounding box center [394, 234] width 137 height 7
click at [628, 231] on div "+ 2 more" at bounding box center [687, 234] width 137 height 7
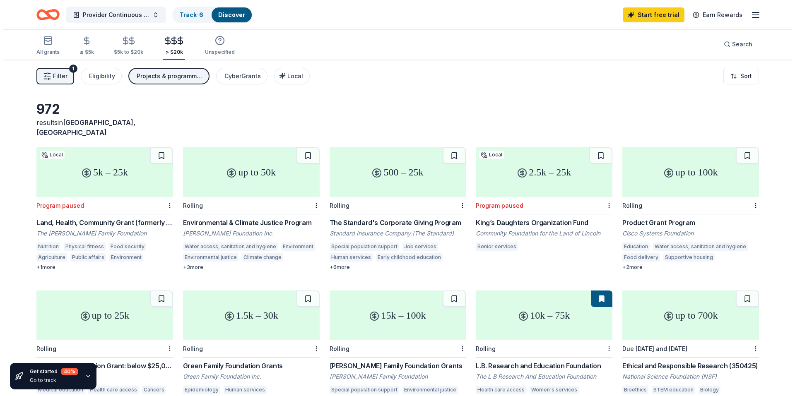
scroll to position [0, 0]
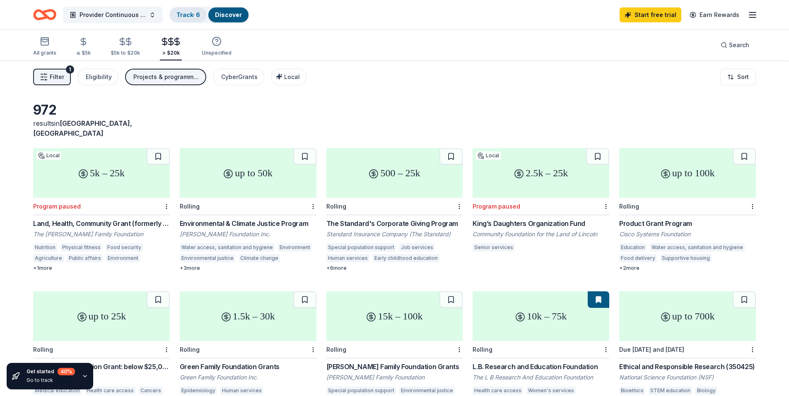
click at [179, 14] on link "Track · 6" at bounding box center [188, 14] width 24 height 7
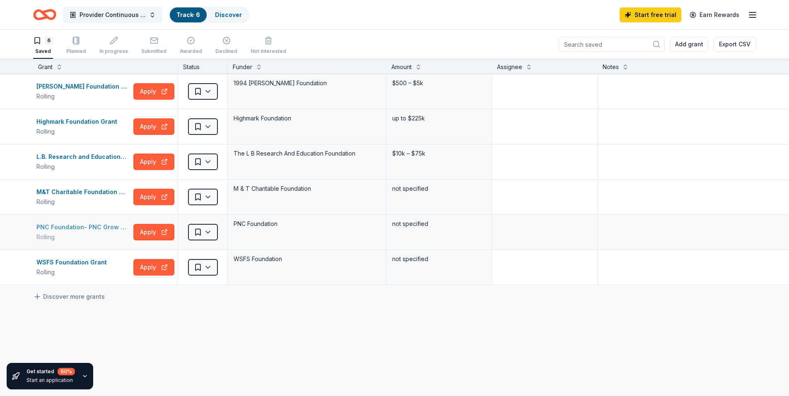
click at [102, 226] on div "PNC Foundation- PNC Grow Up Great" at bounding box center [83, 227] width 94 height 10
click at [209, 234] on html "Provider Continuous Education Program Track · 6 Discover Start free trial Earn …" at bounding box center [394, 198] width 789 height 396
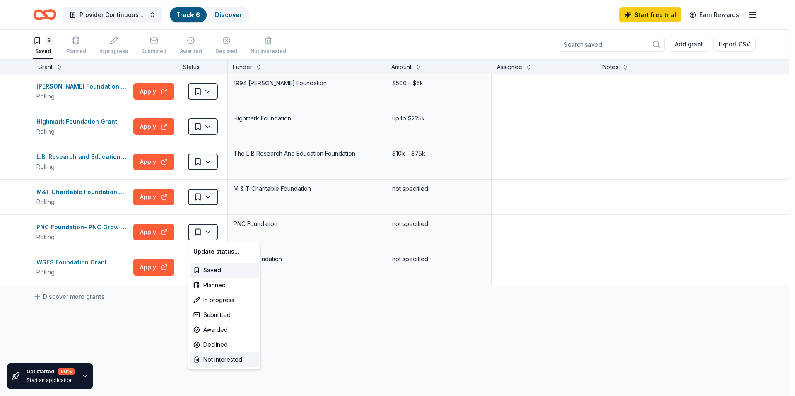
click at [216, 357] on div "Not interested" at bounding box center [224, 359] width 69 height 15
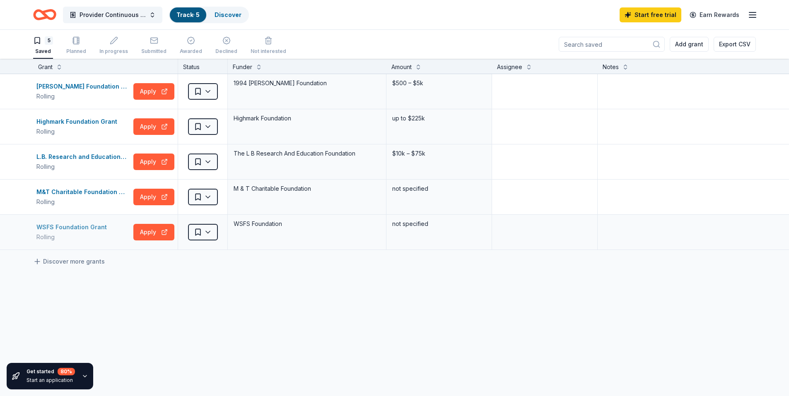
click at [83, 228] on div "WSFS Foundation Grant" at bounding box center [73, 227] width 74 height 10
click at [200, 233] on html "Provider Continuous Education Program Track · 5 Discover Start free trial Earn …" at bounding box center [394, 198] width 789 height 396
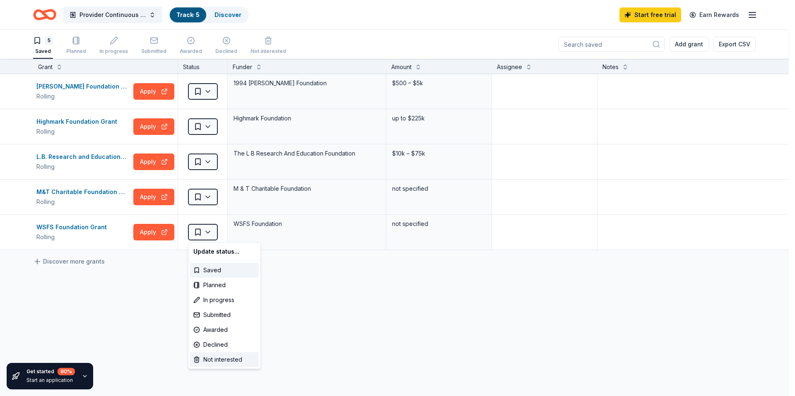
click at [212, 362] on div "Not interested" at bounding box center [224, 359] width 69 height 15
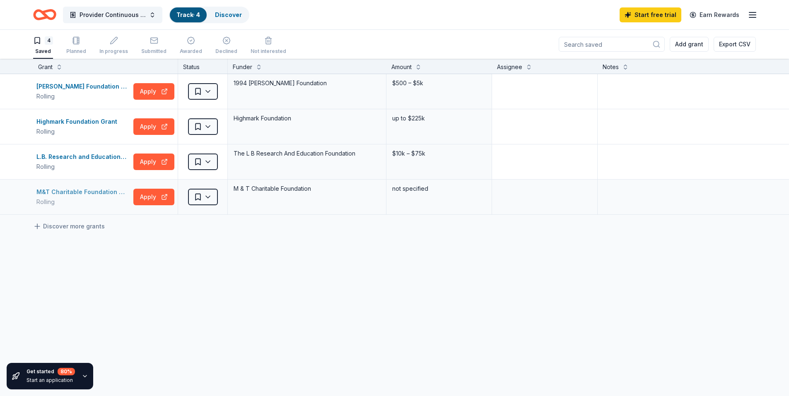
click at [91, 190] on div "M&T Charitable Foundation Grants" at bounding box center [83, 192] width 94 height 10
click at [208, 198] on html "Provider Continuous Education Program Track · 4 Discover Start free trial Earn …" at bounding box center [394, 198] width 789 height 396
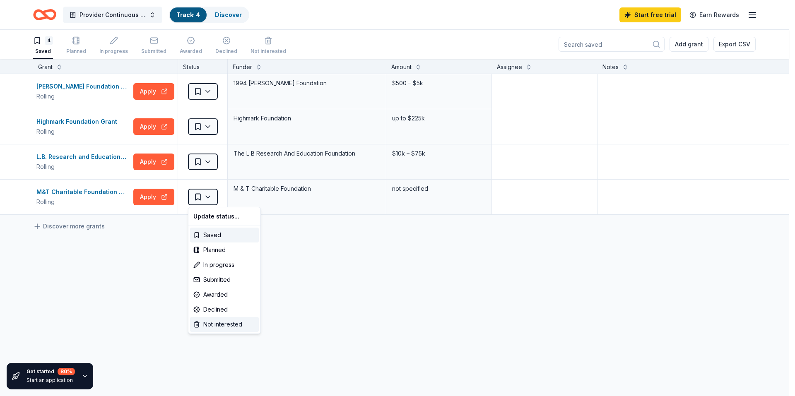
click at [203, 321] on div "Not interested" at bounding box center [224, 324] width 69 height 15
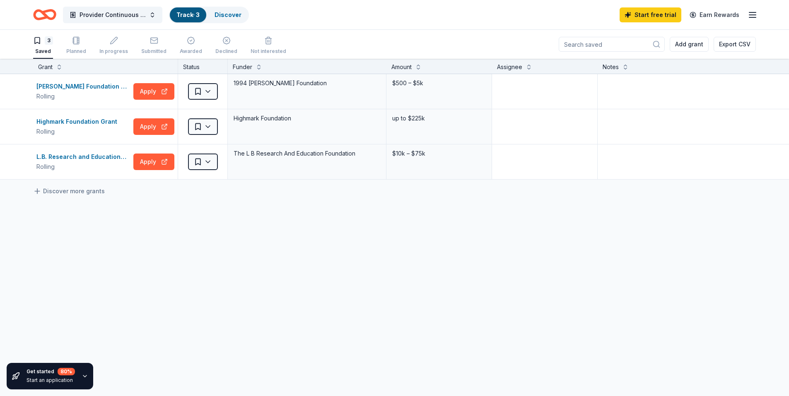
click at [89, 362] on div "Get started 80 % Start an application" at bounding box center [71, 377] width 142 height 40
click at [85, 381] on div "Get started 80 % Start an application" at bounding box center [50, 376] width 87 height 27
click at [84, 378] on icon "button" at bounding box center [85, 376] width 7 height 7
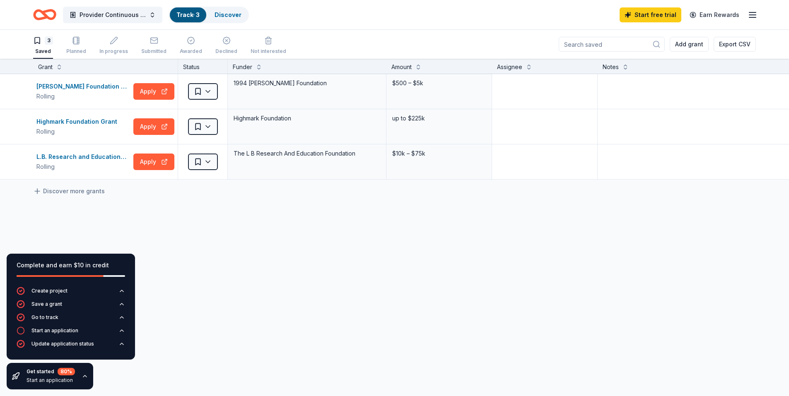
click at [166, 373] on div "Complete and earn $10 in credit Create project Save a grant Go to track Start a…" at bounding box center [394, 228] width 789 height 338
click at [142, 232] on div "Charles B Degenstein Foundation Grant Rolling Apply Saved 1994 Charles B. Degen…" at bounding box center [394, 204] width 789 height 261
click at [46, 16] on icon "Home" at bounding box center [48, 14] width 13 height 8
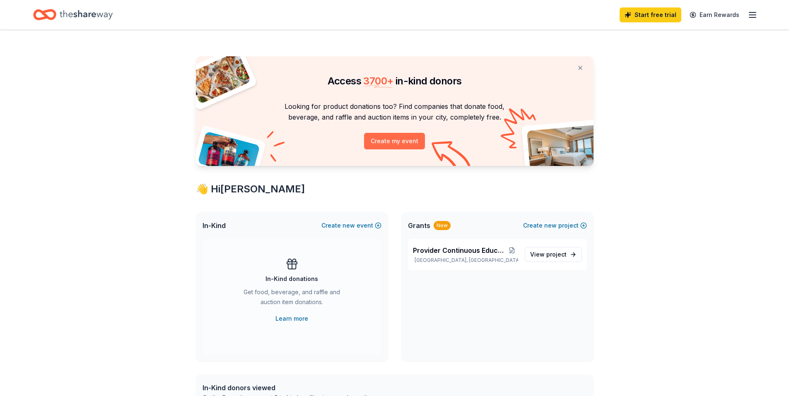
click at [390, 142] on button "Create my event" at bounding box center [394, 141] width 61 height 17
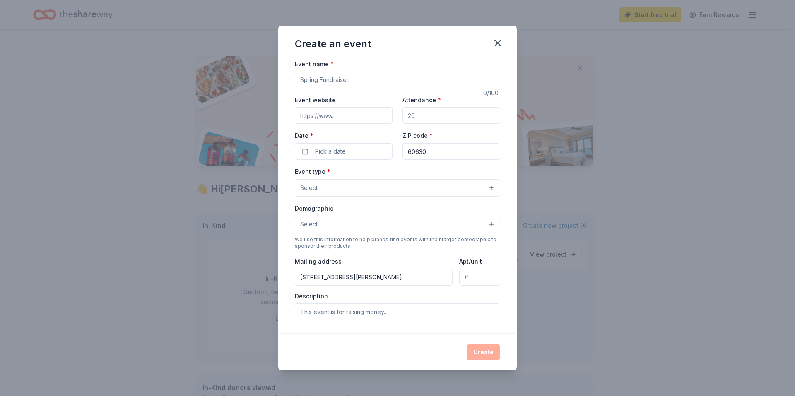
click at [346, 81] on input "Event name *" at bounding box center [397, 80] width 205 height 17
type input "Wholistic Healing Summit"
click at [342, 120] on input "Event website" at bounding box center [344, 115] width 98 height 17
click at [369, 118] on input "lssupportnetwork.org" at bounding box center [344, 115] width 98 height 17
type input "lssupportnetwork.org/whs"
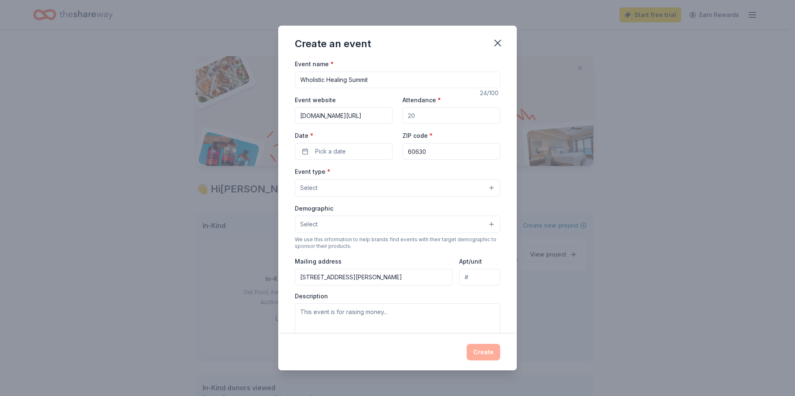
click at [425, 117] on input "Attendance *" at bounding box center [452, 115] width 98 height 17
type input "200"
click at [366, 151] on button "Pick a date" at bounding box center [344, 151] width 98 height 17
click at [388, 178] on button "Go to next month" at bounding box center [387, 174] width 12 height 12
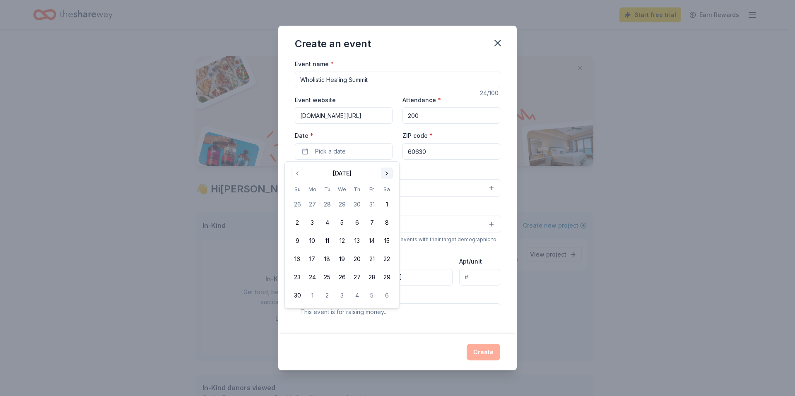
click at [388, 178] on button "Go to next month" at bounding box center [387, 174] width 12 height 12
click at [386, 241] on button "17" at bounding box center [386, 241] width 15 height 15
click at [441, 149] on input "60630" at bounding box center [452, 151] width 98 height 17
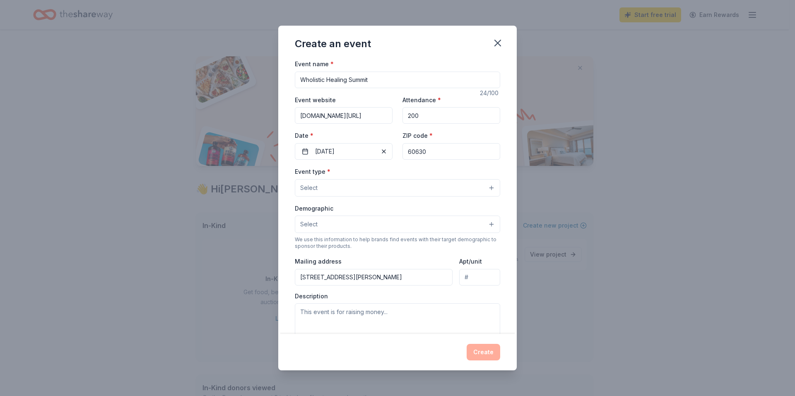
click at [366, 188] on button "Select" at bounding box center [397, 187] width 205 height 17
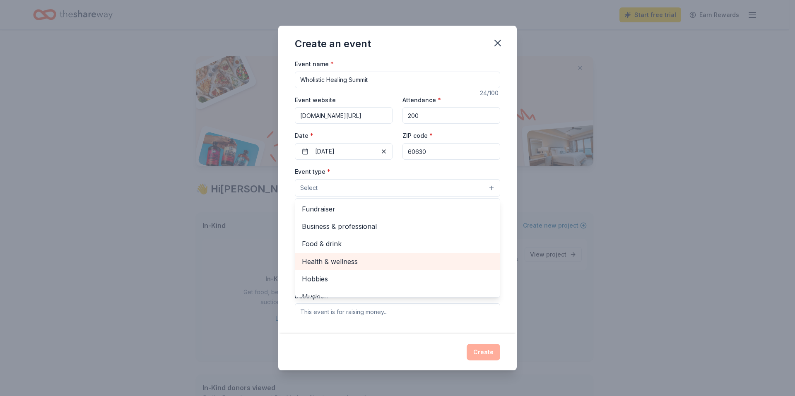
click at [371, 263] on span "Health & wellness" at bounding box center [397, 261] width 191 height 11
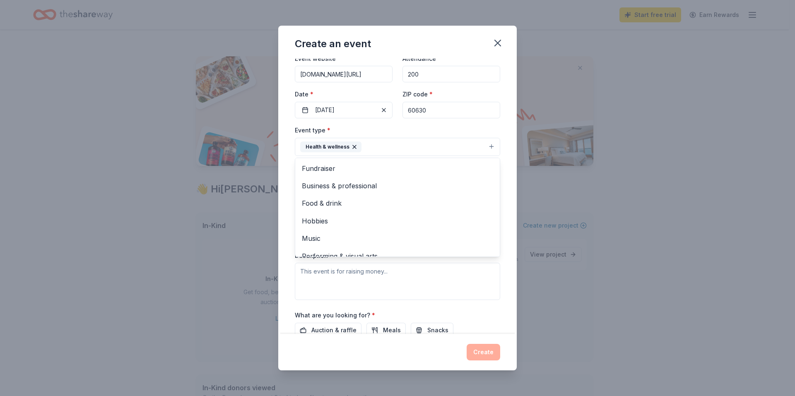
click at [506, 212] on div "Event name * Wholistic Healing Summit 24 /100 Event website lssupportnetwork.or…" at bounding box center [397, 196] width 239 height 275
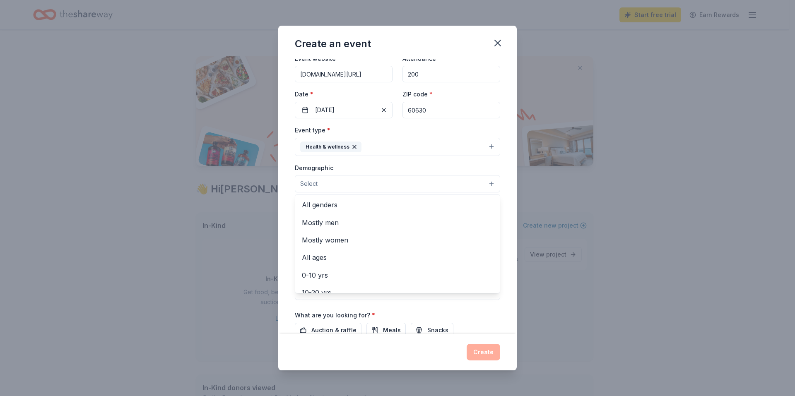
click at [374, 186] on button "Select" at bounding box center [397, 183] width 205 height 17
click at [361, 238] on span "Mostly women" at bounding box center [397, 240] width 191 height 11
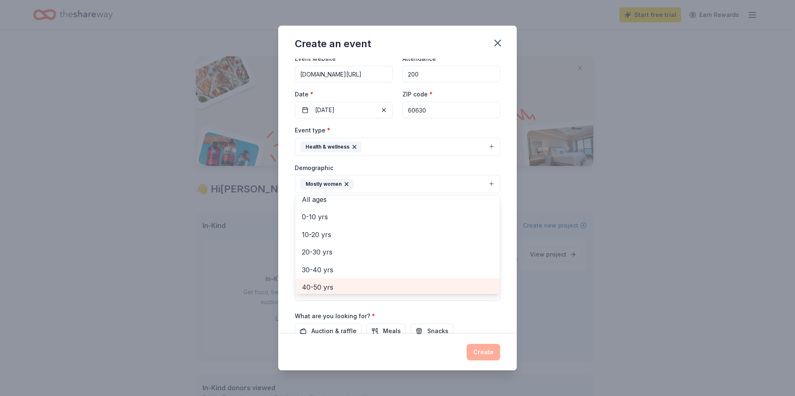
scroll to position [43, 0]
click at [355, 288] on span "40-50 yrs" at bounding box center [397, 285] width 191 height 11
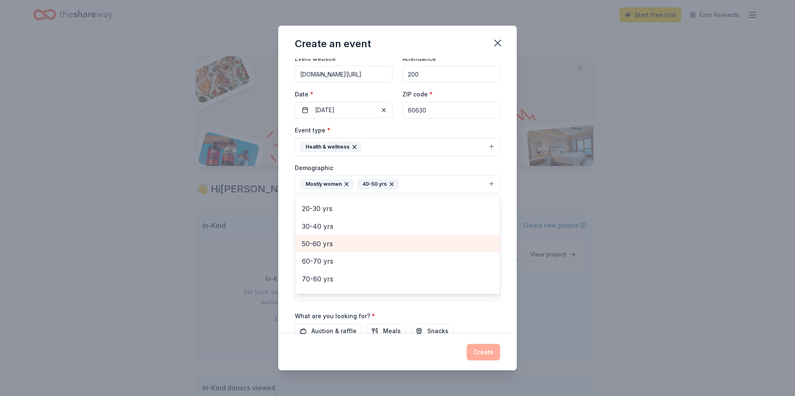
click at [347, 246] on span "50-60 yrs" at bounding box center [397, 244] width 191 height 11
click at [338, 249] on span "60-70 yrs" at bounding box center [397, 248] width 191 height 11
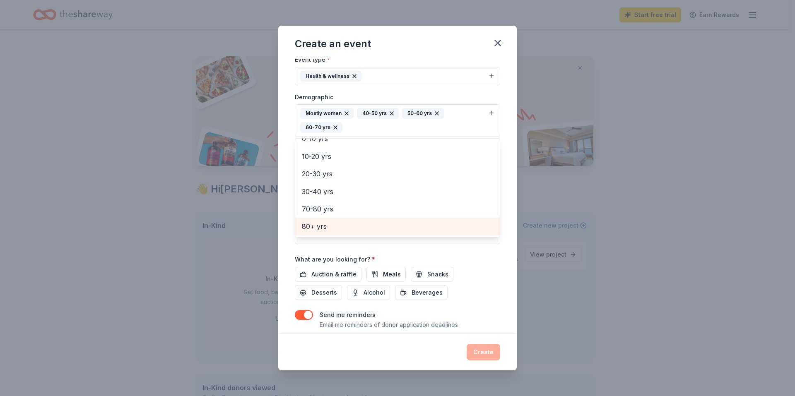
scroll to position [124, 0]
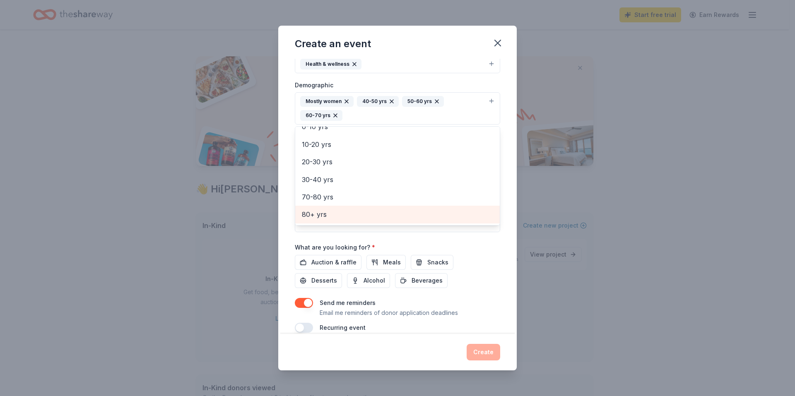
click at [343, 212] on span "80+ yrs" at bounding box center [397, 214] width 191 height 11
click at [342, 214] on span "70-80 yrs" at bounding box center [397, 215] width 191 height 11
click at [354, 212] on span "30-40 yrs" at bounding box center [397, 215] width 191 height 11
click at [423, 216] on span "20-30 yrs" at bounding box center [397, 215] width 191 height 11
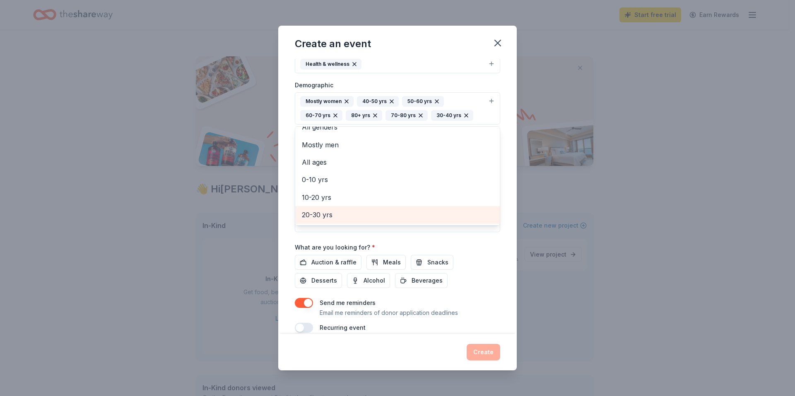
scroll to position [0, 0]
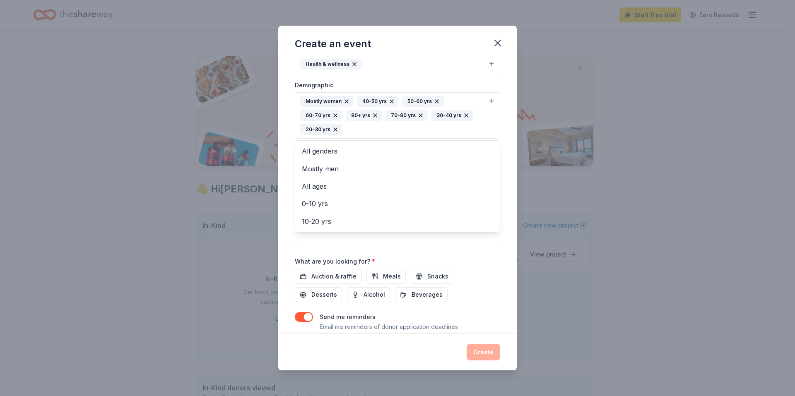
click at [494, 280] on div "Event name * Wholistic Healing Summit 24 /100 Event website lssupportnetwork.or…" at bounding box center [397, 196] width 239 height 275
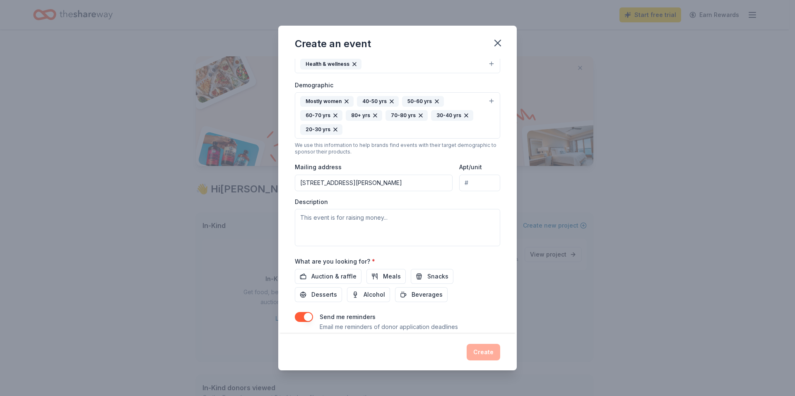
click at [393, 181] on input "5540 N MASON AVE, Chicago, IL, 60630-1110" at bounding box center [374, 183] width 158 height 17
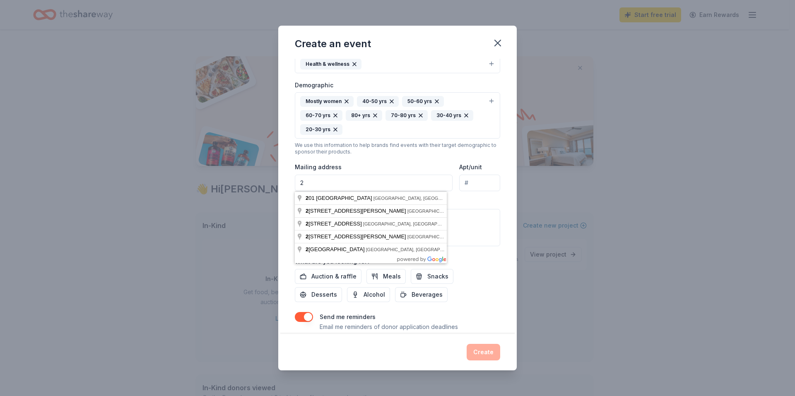
type input "2501 Chatham Rd # 8055"
click at [482, 206] on div "Description" at bounding box center [397, 222] width 205 height 49
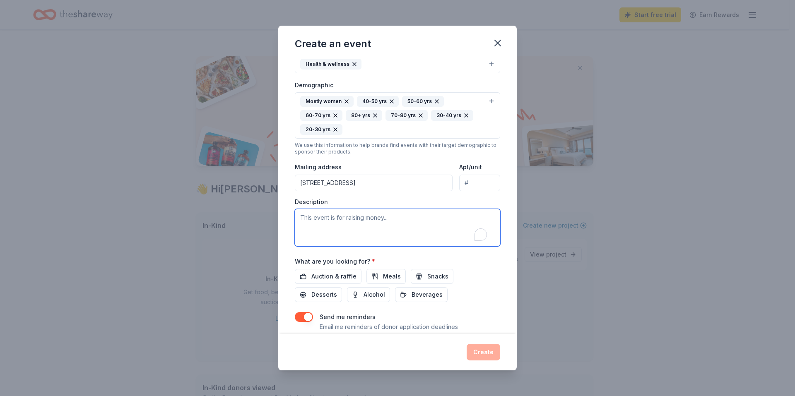
click at [362, 216] on textarea "To enrich screen reader interactions, please activate Accessibility in Grammarl…" at bounding box center [397, 227] width 205 height 37
click at [383, 218] on textarea "To enrich screen reader interactions, please activate Accessibility in Grammarl…" at bounding box center [397, 227] width 205 height 37
paste textarea "the Wholistic Healing Summit (WHS) is a powerful opportunity to align your bran…"
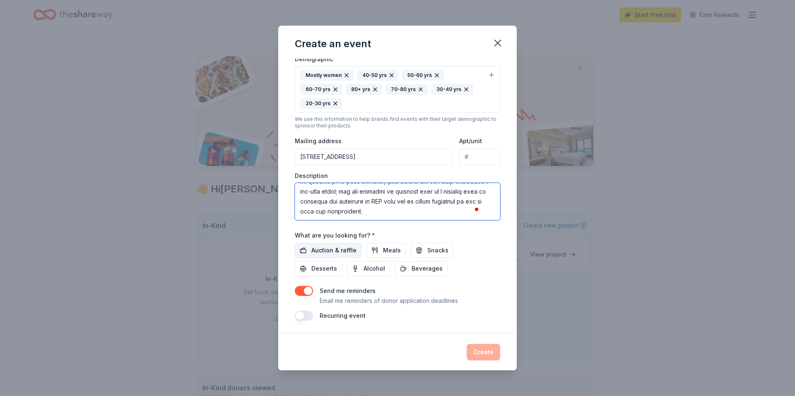
type textarea "The Wholistic Healing Summit (WHS) is a powerful opportunity to align your bran…"
click at [340, 251] on span "Auction & raffle" at bounding box center [333, 251] width 45 height 10
click at [487, 356] on button "Create" at bounding box center [484, 352] width 34 height 17
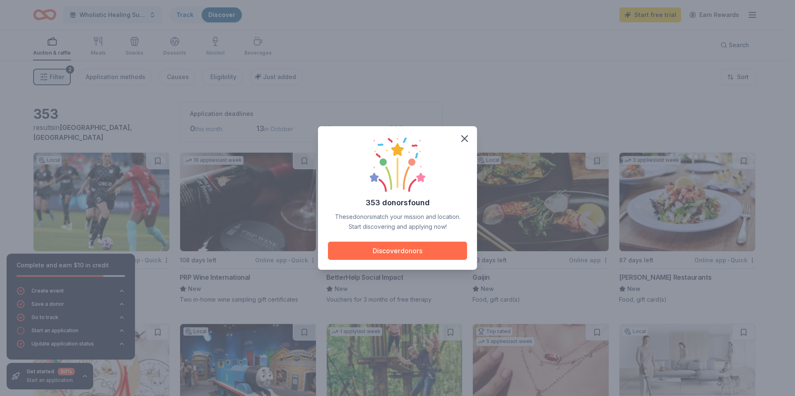
click at [365, 256] on button "Discover donors" at bounding box center [397, 251] width 139 height 18
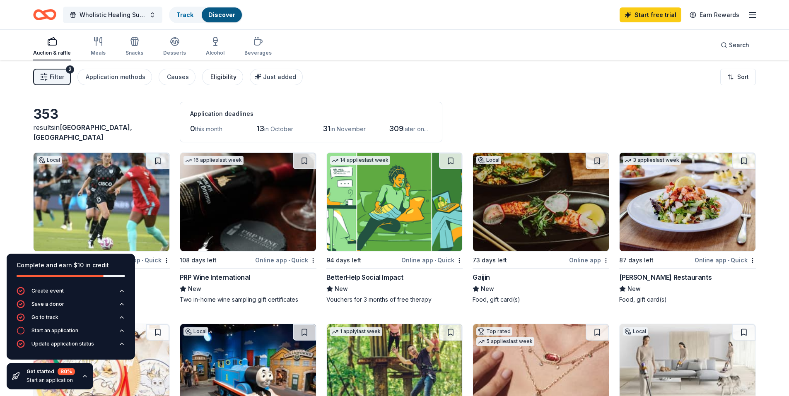
click at [224, 80] on div "Eligibility" at bounding box center [223, 77] width 26 height 10
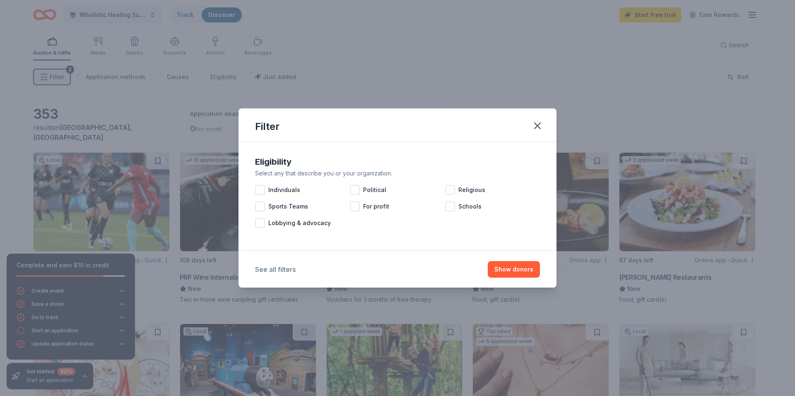
click at [281, 272] on button "See all filters" at bounding box center [275, 270] width 41 height 10
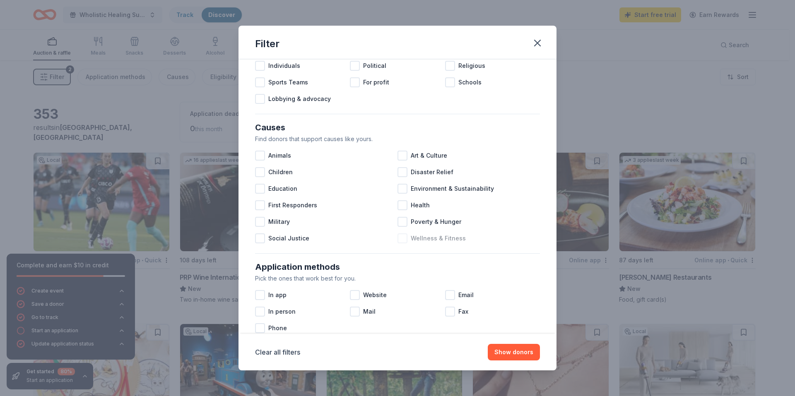
click at [400, 238] on div at bounding box center [403, 239] width 10 height 10
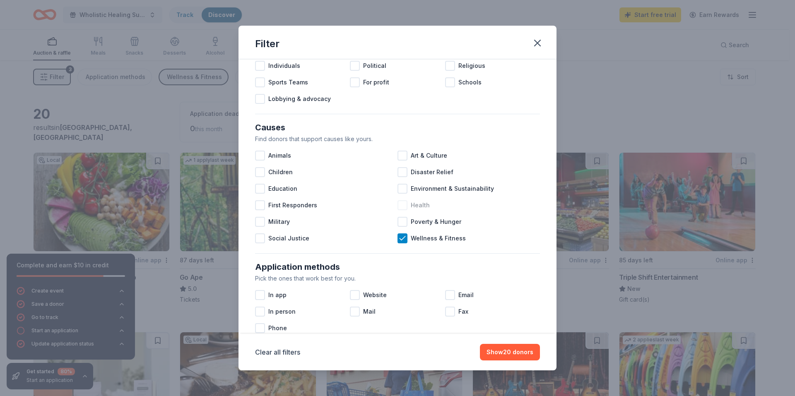
click at [401, 203] on div at bounding box center [403, 205] width 10 height 10
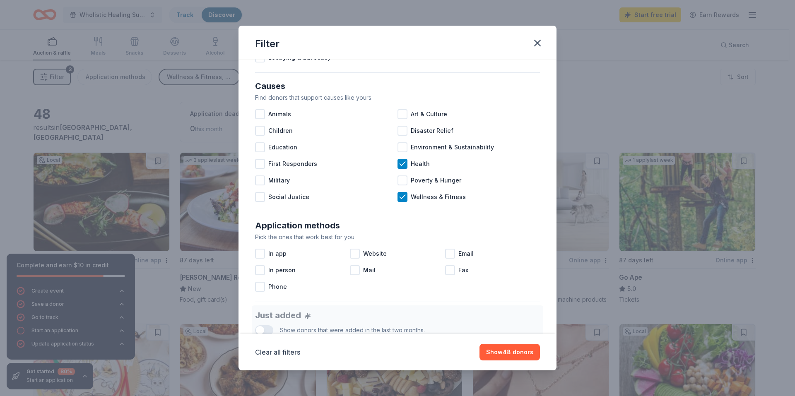
scroll to position [124, 0]
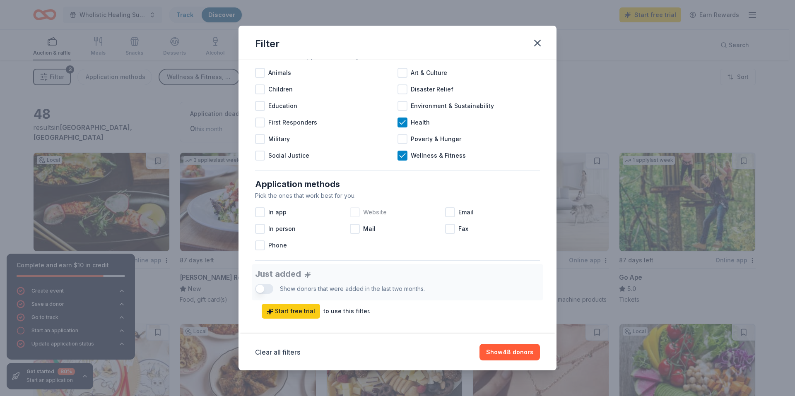
click at [354, 212] on div at bounding box center [355, 212] width 10 height 10
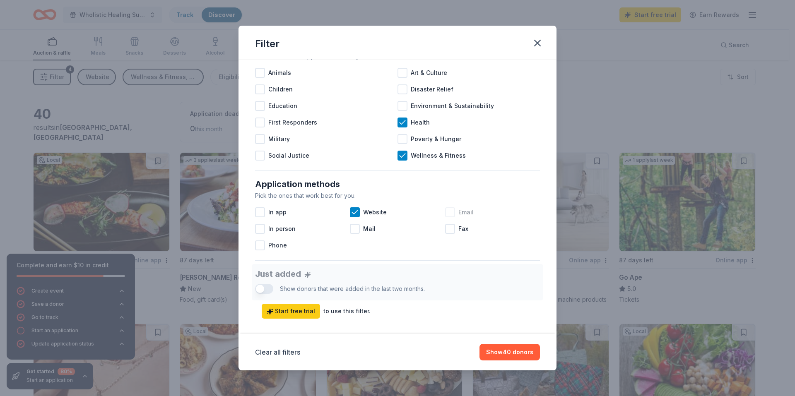
click at [447, 212] on div at bounding box center [450, 212] width 10 height 10
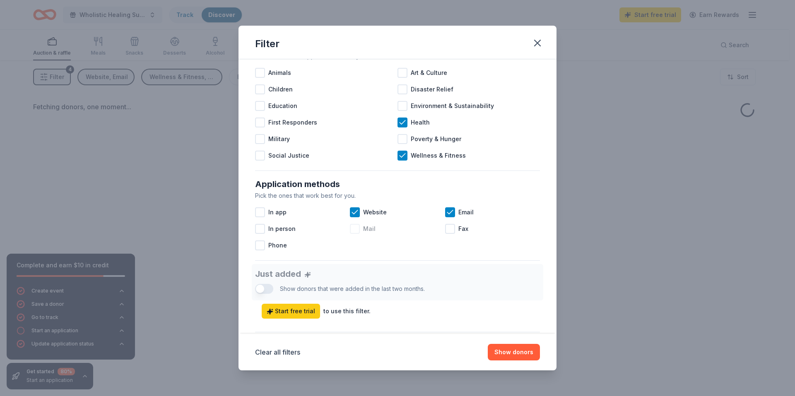
click at [357, 230] on div at bounding box center [355, 229] width 10 height 10
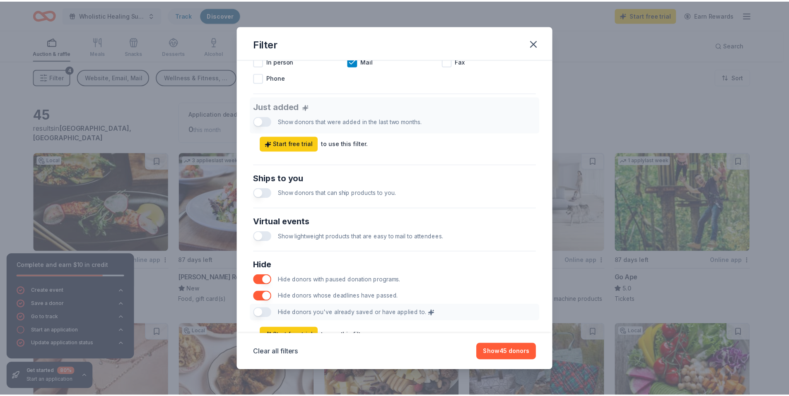
scroll to position [327, 0]
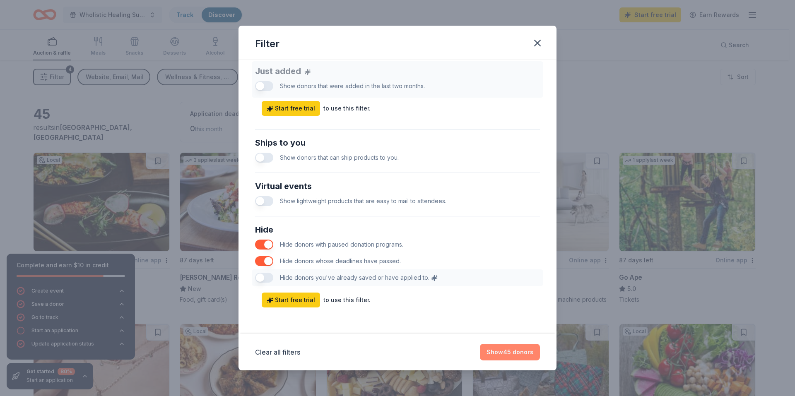
click at [501, 353] on button "Show 45 donors" at bounding box center [510, 352] width 60 height 17
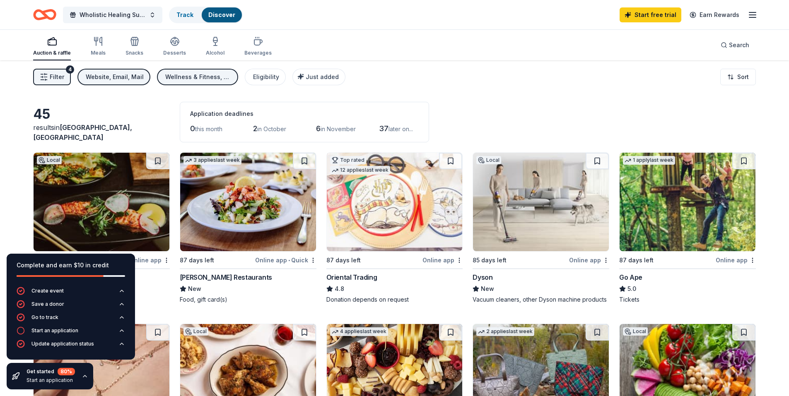
click at [83, 375] on icon "button" at bounding box center [85, 376] width 7 height 7
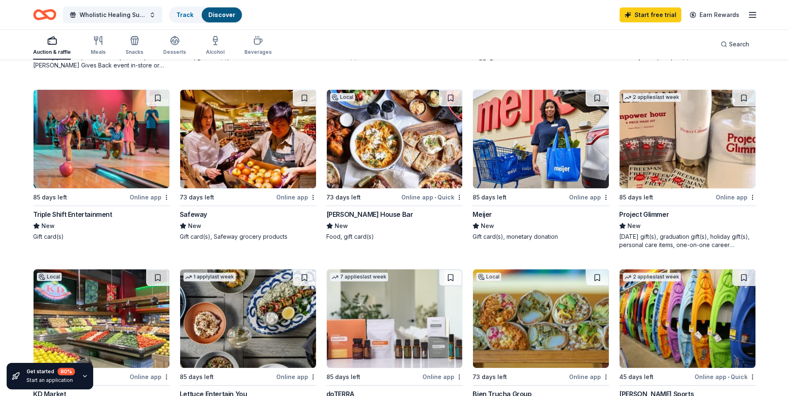
scroll to position [373, 0]
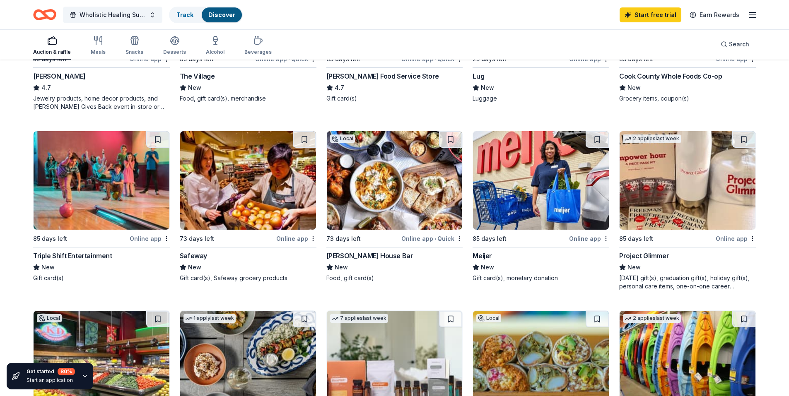
click at [675, 215] on img at bounding box center [688, 180] width 136 height 99
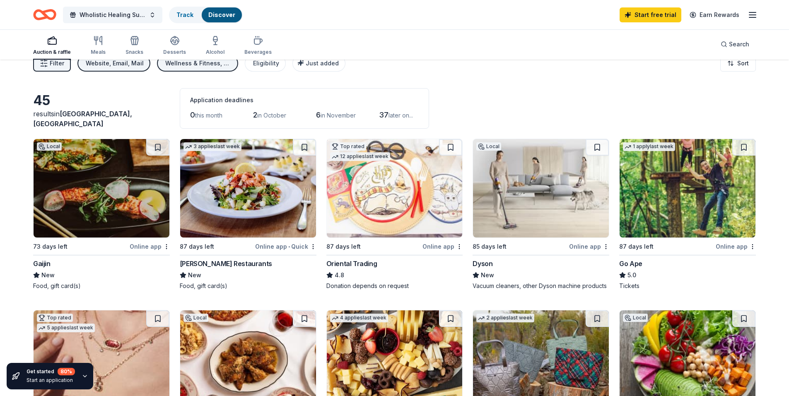
scroll to position [0, 0]
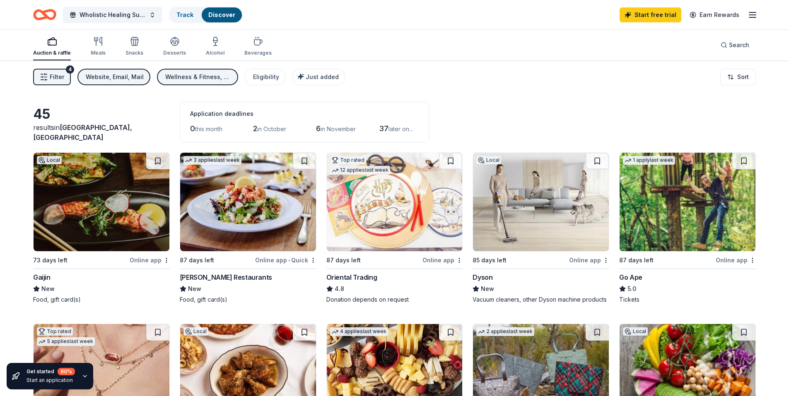
click at [581, 215] on img at bounding box center [541, 202] width 136 height 99
click at [55, 74] on span "Filter" at bounding box center [57, 77] width 14 height 10
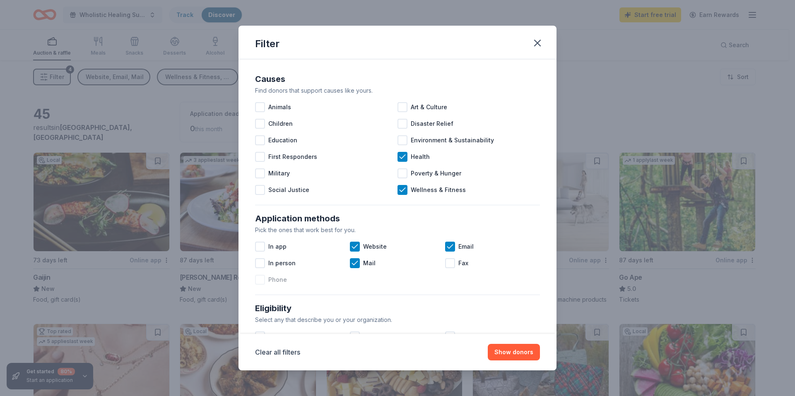
click at [262, 279] on div at bounding box center [260, 280] width 10 height 10
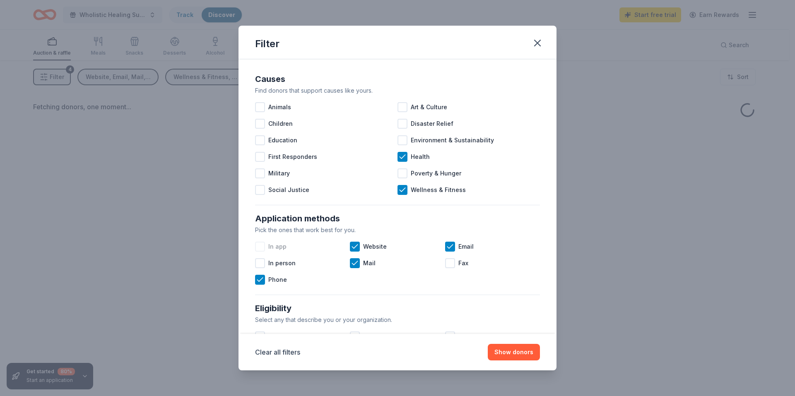
click at [260, 248] on div at bounding box center [260, 247] width 10 height 10
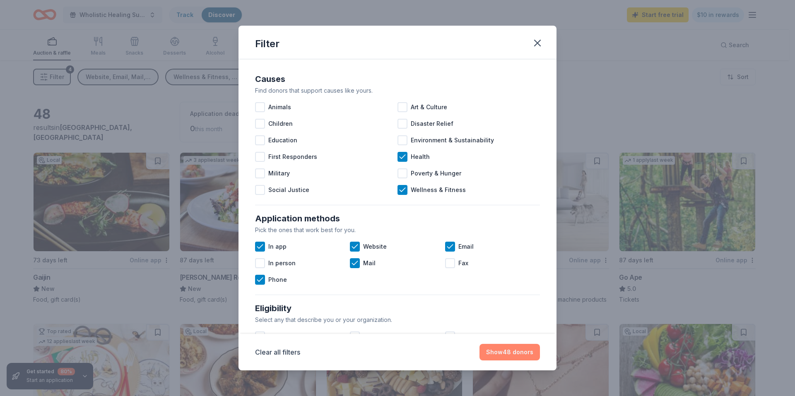
click at [525, 356] on button "Show 48 donors" at bounding box center [510, 352] width 60 height 17
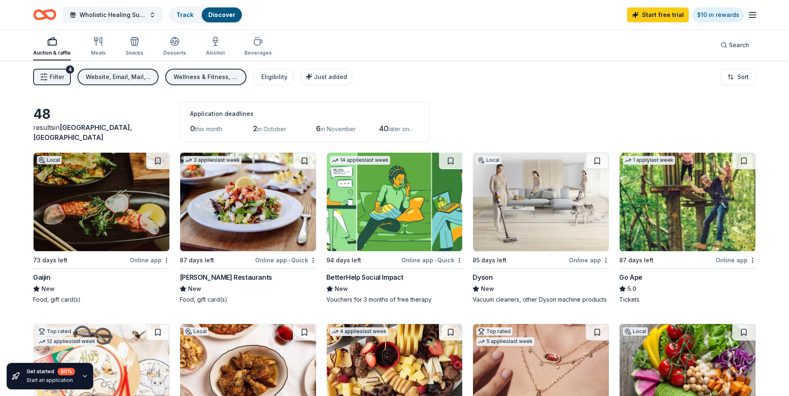
click at [368, 279] on div "BetterHelp Social Impact" at bounding box center [364, 277] width 77 height 10
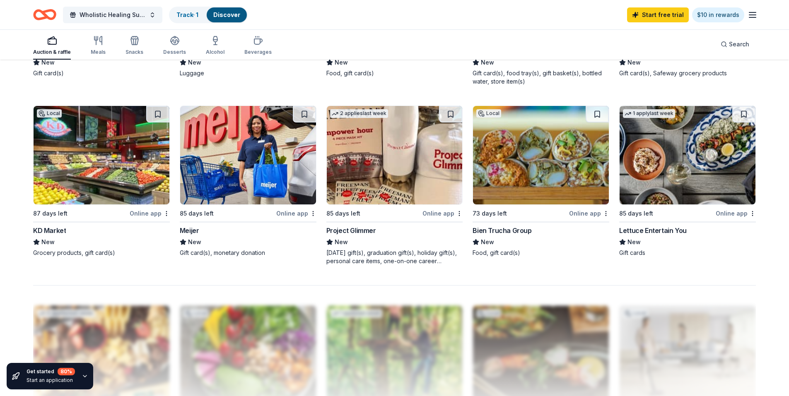
scroll to position [580, 0]
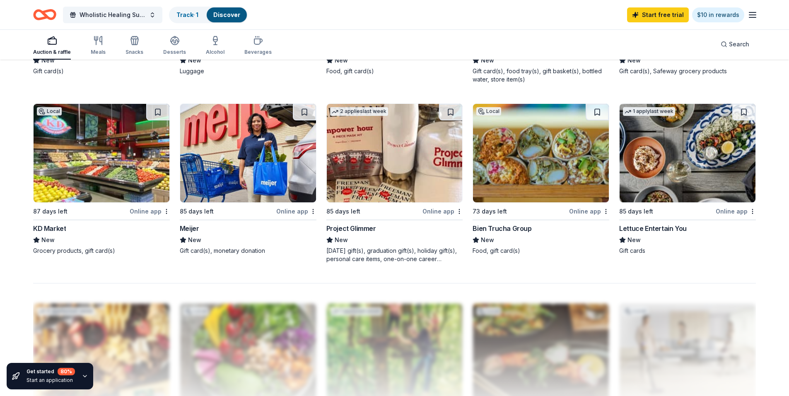
click at [654, 160] on img at bounding box center [688, 153] width 136 height 99
click at [214, 157] on img at bounding box center [248, 153] width 136 height 99
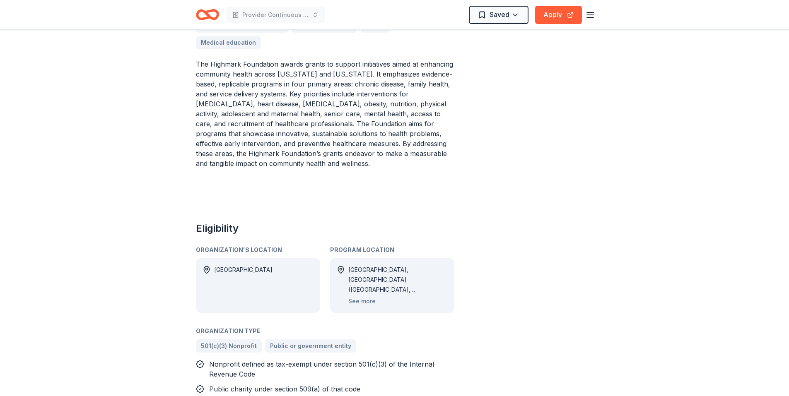
scroll to position [331, 0]
click at [359, 303] on button "See more" at bounding box center [361, 301] width 27 height 10
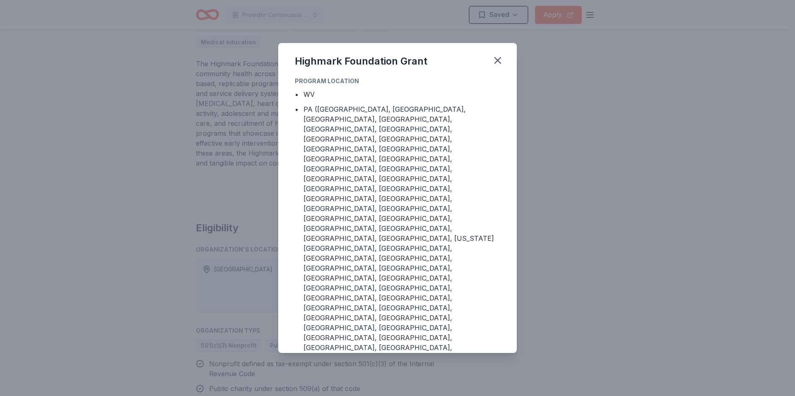
click at [157, 286] on div "Highmark Foundation Grant Program Location • WV •" at bounding box center [397, 198] width 795 height 396
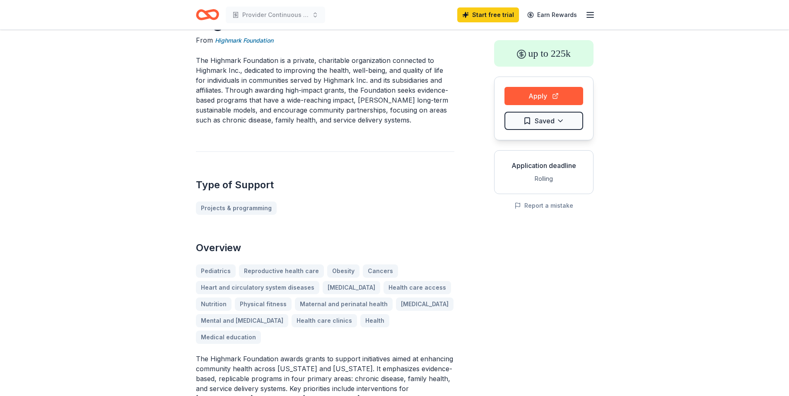
scroll to position [0, 0]
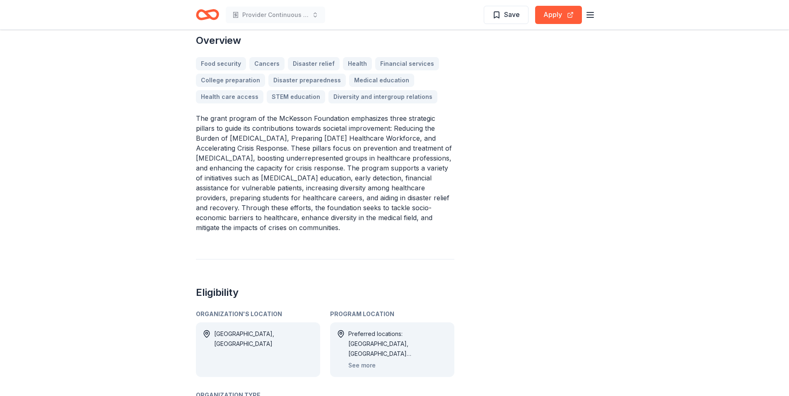
scroll to position [290, 0]
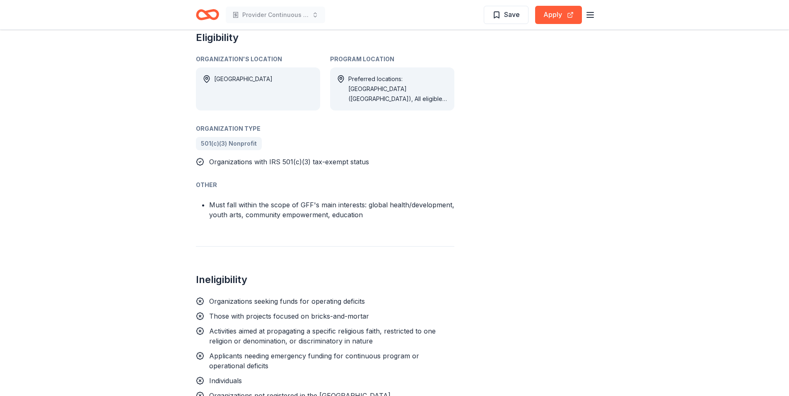
scroll to position [745, 0]
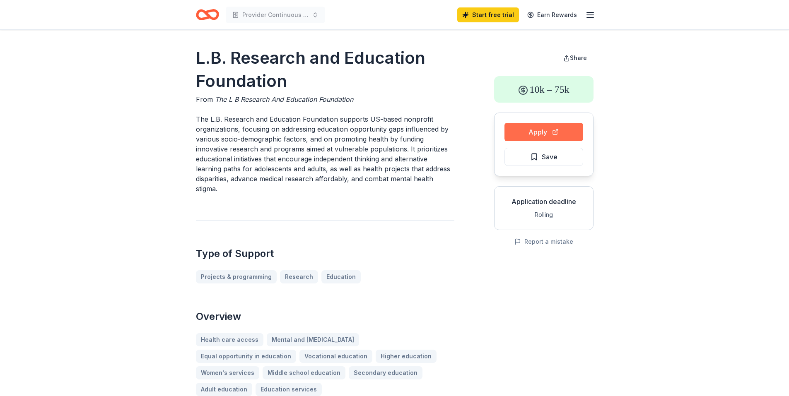
click at [535, 133] on button "Apply" at bounding box center [543, 132] width 79 height 18
click at [535, 157] on span "Save" at bounding box center [543, 157] width 27 height 11
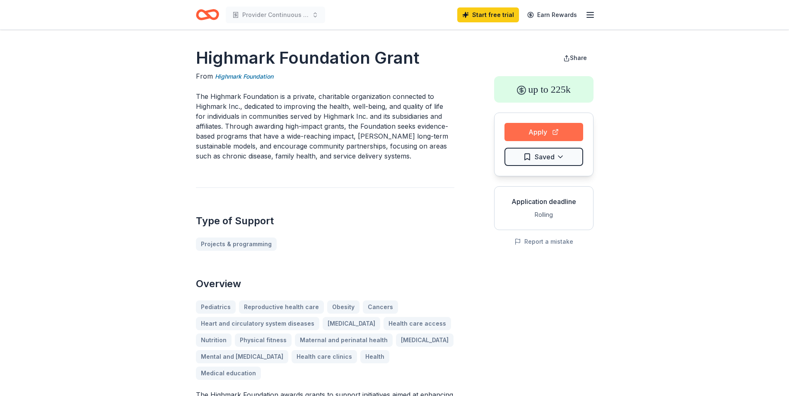
click at [540, 134] on button "Apply" at bounding box center [543, 132] width 79 height 18
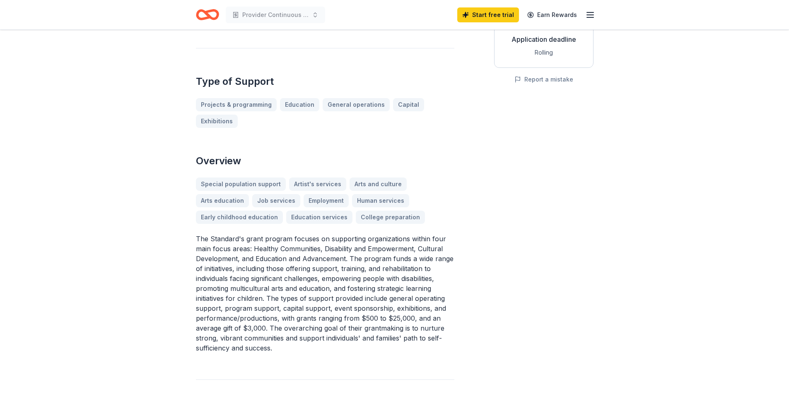
scroll to position [166, 0]
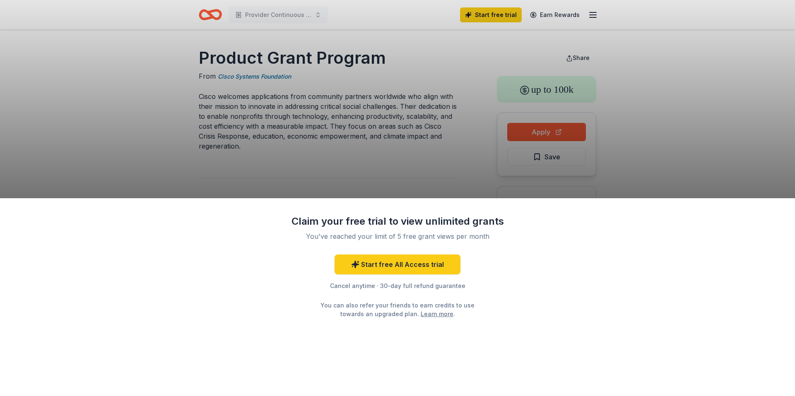
click at [383, 171] on div "Claim your free trial to view unlimited grants You've reached your limit of 5 f…" at bounding box center [397, 198] width 795 height 396
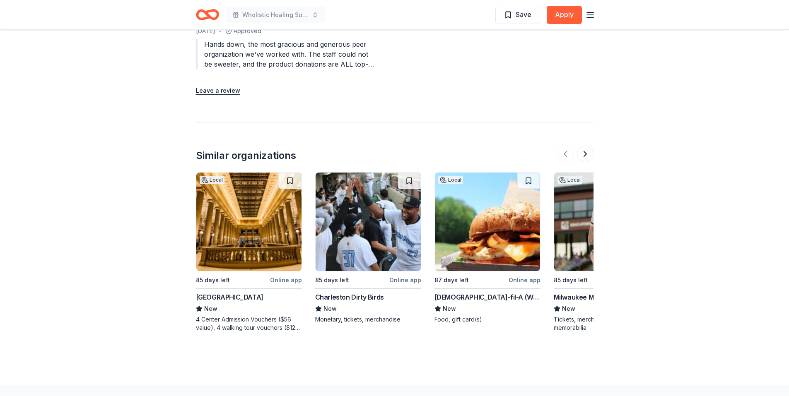
scroll to position [911, 0]
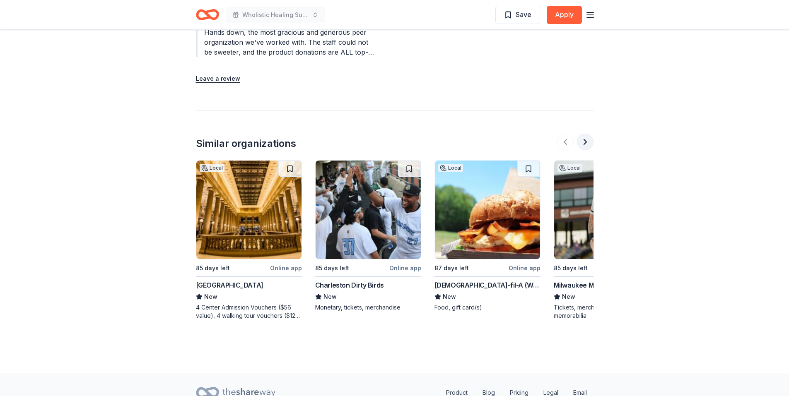
click at [588, 141] on button at bounding box center [585, 142] width 17 height 17
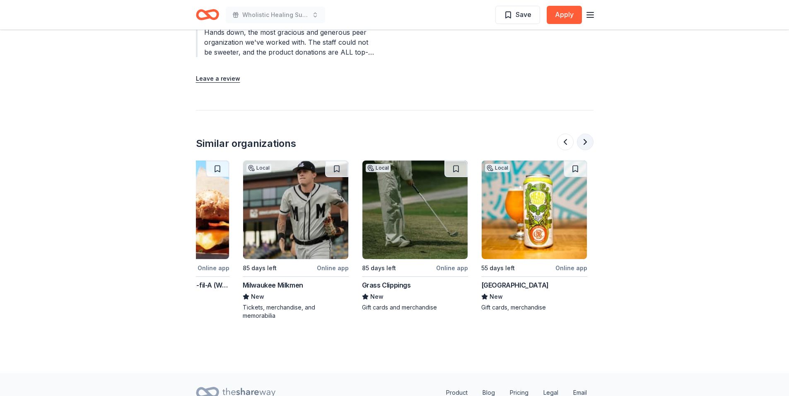
scroll to position [0, 358]
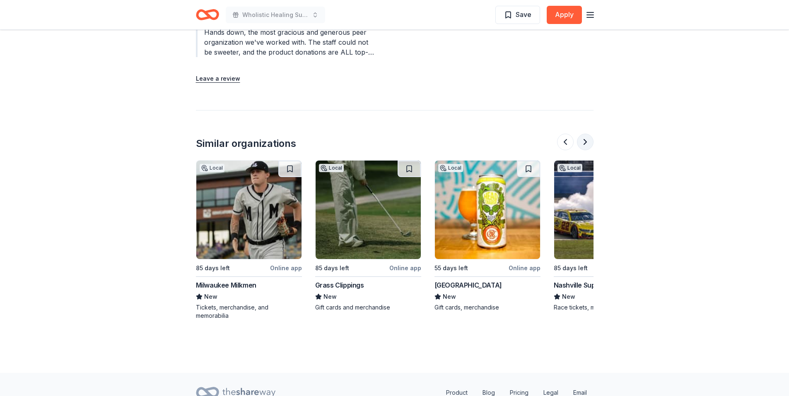
click at [588, 141] on button at bounding box center [585, 142] width 17 height 17
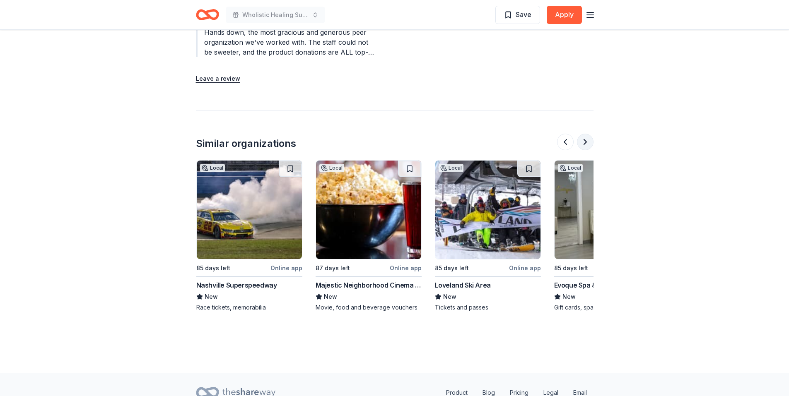
scroll to position [0, 716]
click at [588, 141] on button at bounding box center [585, 142] width 17 height 17
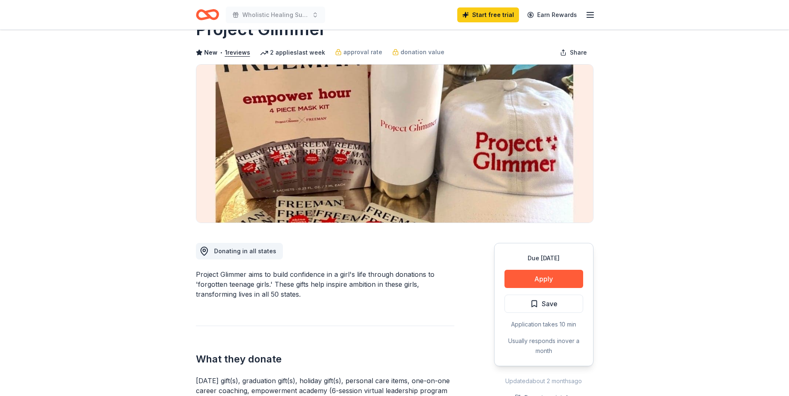
scroll to position [0, 0]
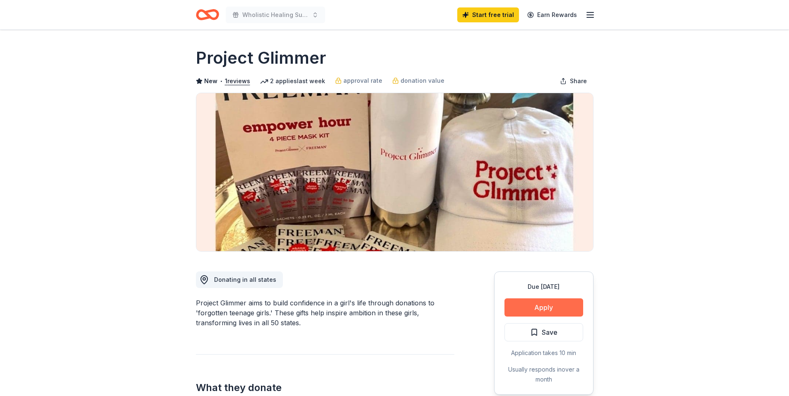
click at [527, 310] on button "Apply" at bounding box center [543, 308] width 79 height 18
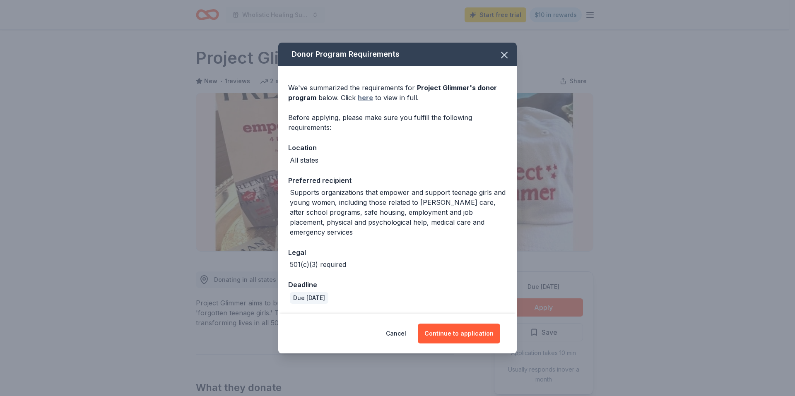
click at [361, 101] on link "here" at bounding box center [365, 98] width 15 height 10
click at [451, 334] on button "Continue to application" at bounding box center [459, 334] width 82 height 20
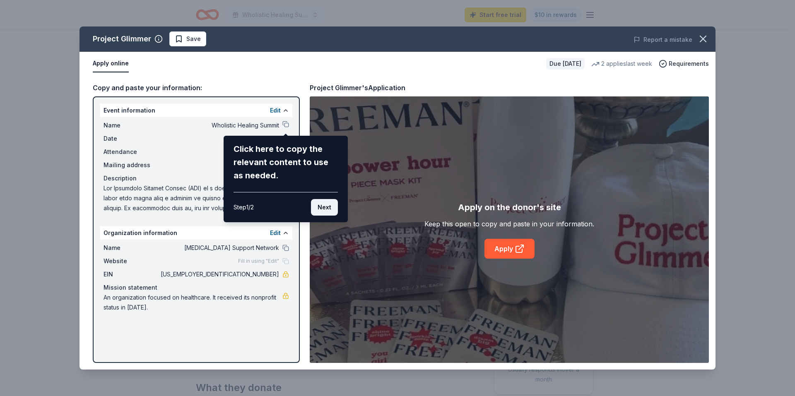
click at [328, 210] on button "Next" at bounding box center [324, 207] width 27 height 17
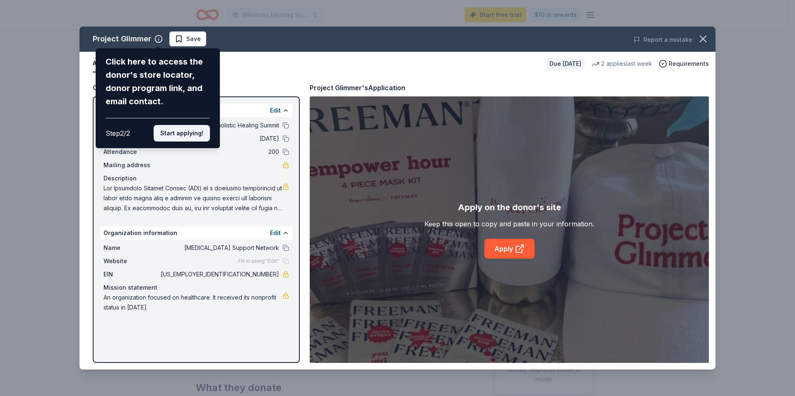
click at [189, 137] on button "Start applying!" at bounding box center [182, 133] width 56 height 17
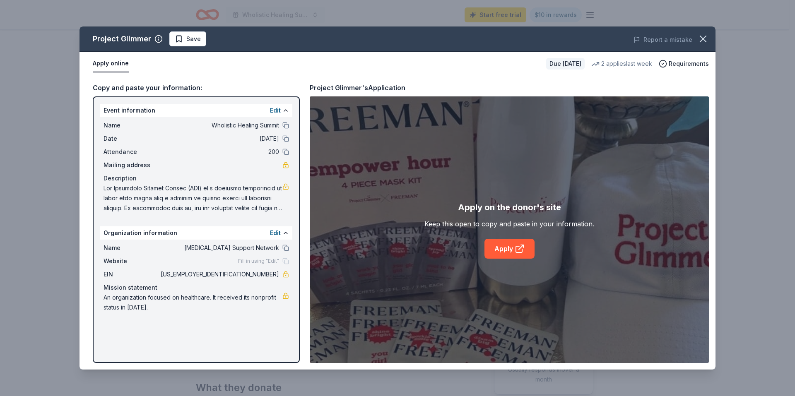
click at [506, 258] on div "Project Glimmer Save Report a mistake Apply online Due in 85 days 2 applies las…" at bounding box center [398, 198] width 636 height 343
click at [506, 249] on link "Apply" at bounding box center [510, 249] width 50 height 20
click at [702, 38] on icon "button" at bounding box center [703, 39] width 12 height 12
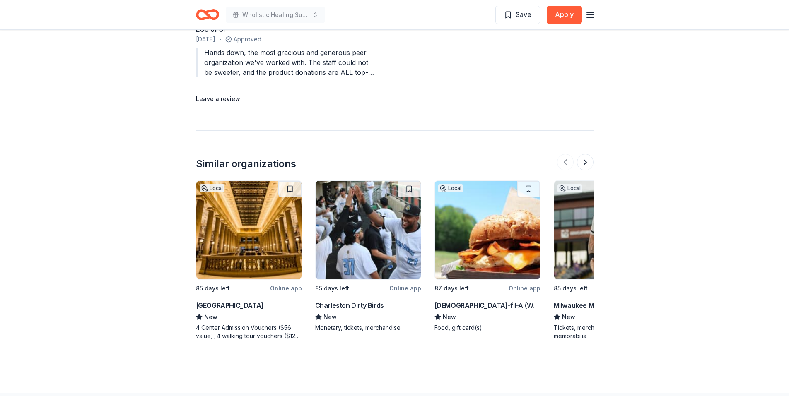
scroll to position [911, 0]
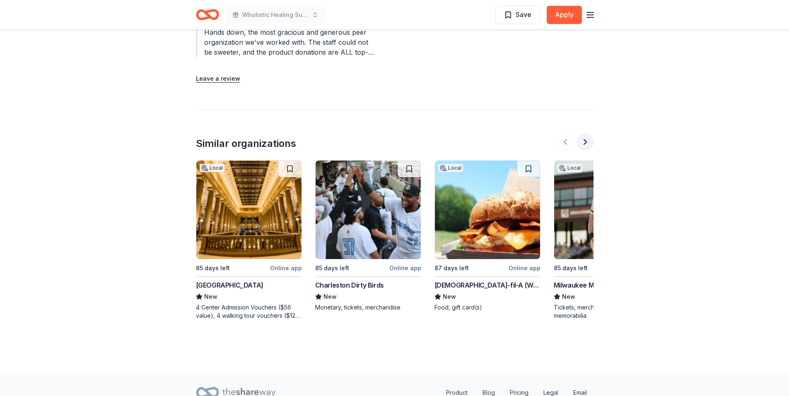
click at [590, 140] on button at bounding box center [585, 142] width 17 height 17
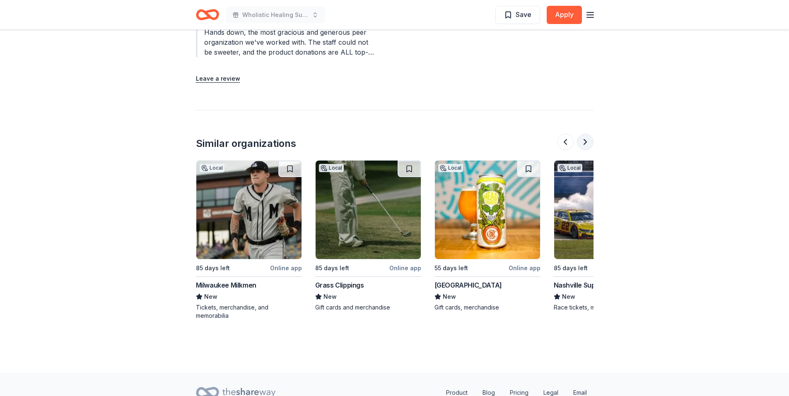
click at [590, 140] on button at bounding box center [585, 142] width 17 height 17
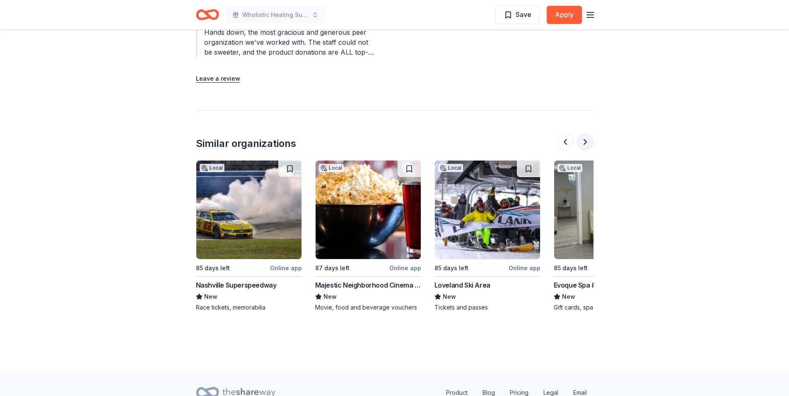
click at [590, 140] on button at bounding box center [585, 142] width 17 height 17
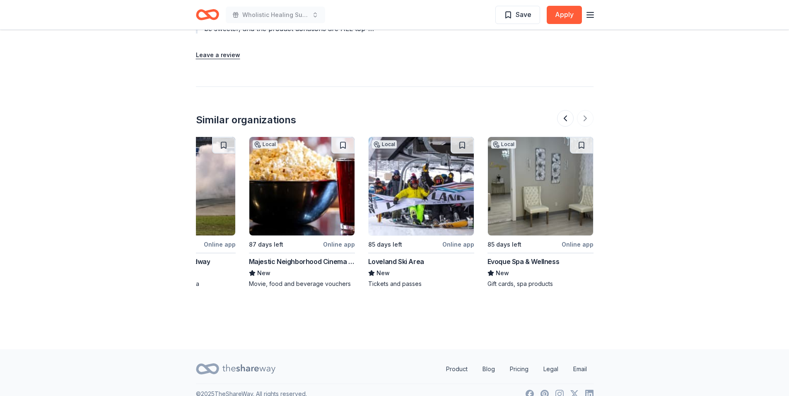
scroll to position [947, 0]
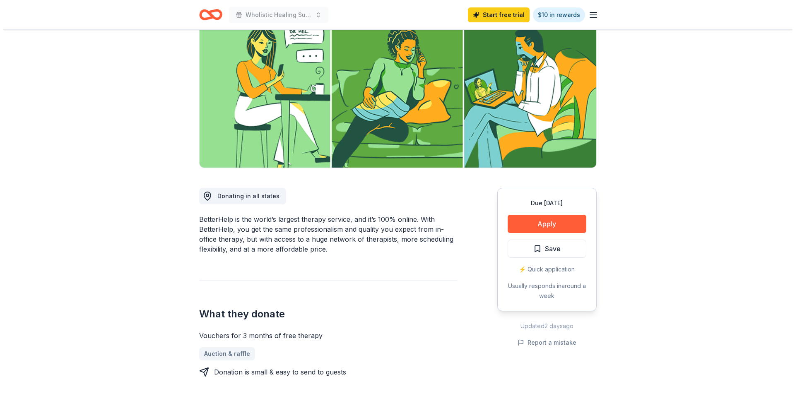
scroll to position [83, 0]
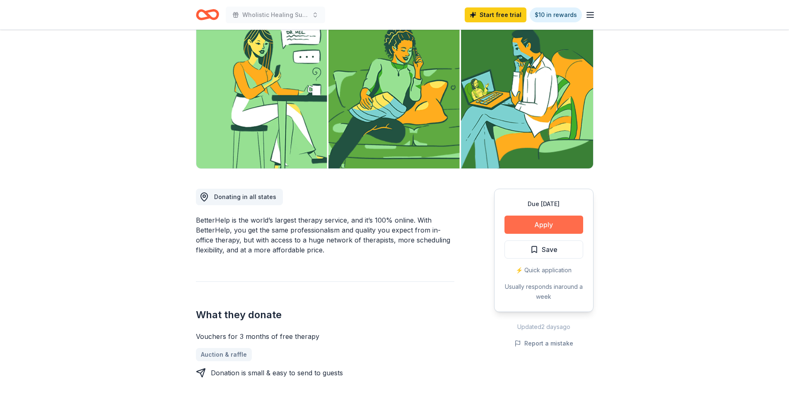
click at [540, 222] on button "Apply" at bounding box center [543, 225] width 79 height 18
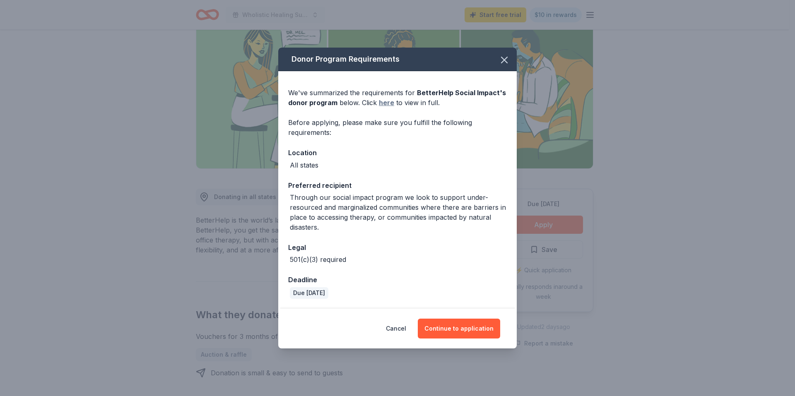
click at [384, 104] on link "here" at bounding box center [386, 103] width 15 height 10
click at [458, 328] on button "Continue to application" at bounding box center [459, 329] width 82 height 20
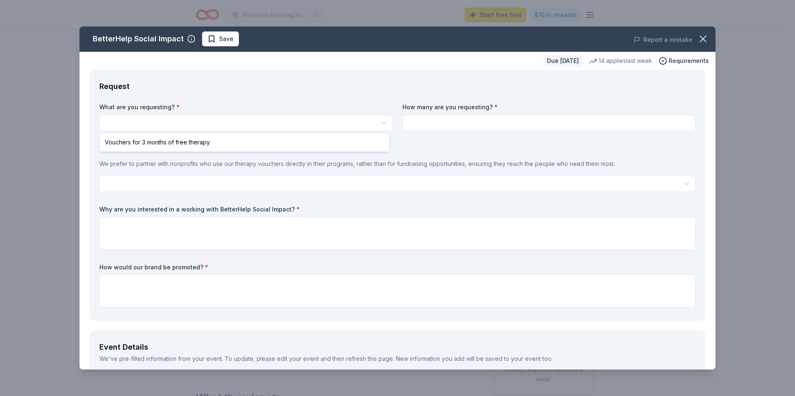
scroll to position [0, 0]
click at [221, 123] on html "Wholistic Healing Summit Start free trial $10 in rewards Due [DATE] Share Bette…" at bounding box center [397, 198] width 795 height 396
select select "Vouchers for 3 months of free therapy"
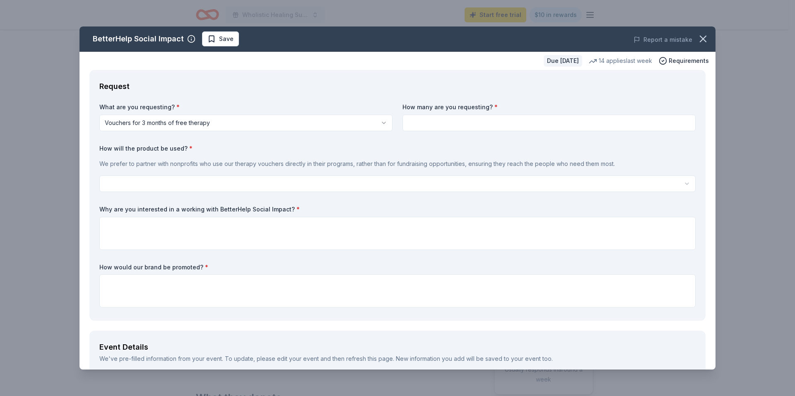
click at [459, 125] on input at bounding box center [549, 123] width 293 height 17
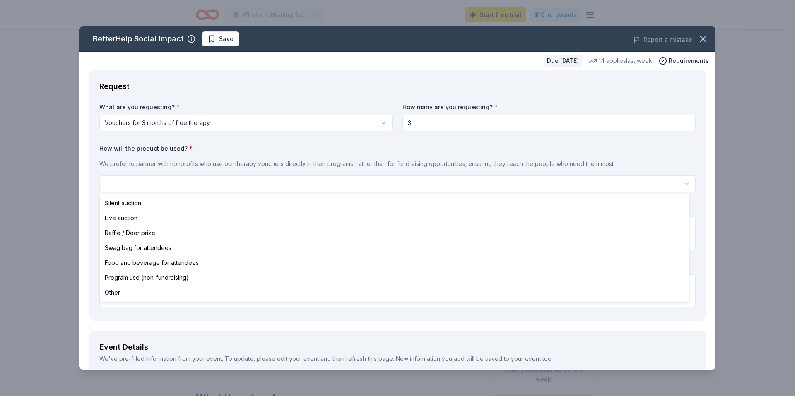
click at [189, 182] on html "Wholistic Healing Summit Start free trial $10 in rewards Due [DATE] Share Bette…" at bounding box center [397, 198] width 795 height 396
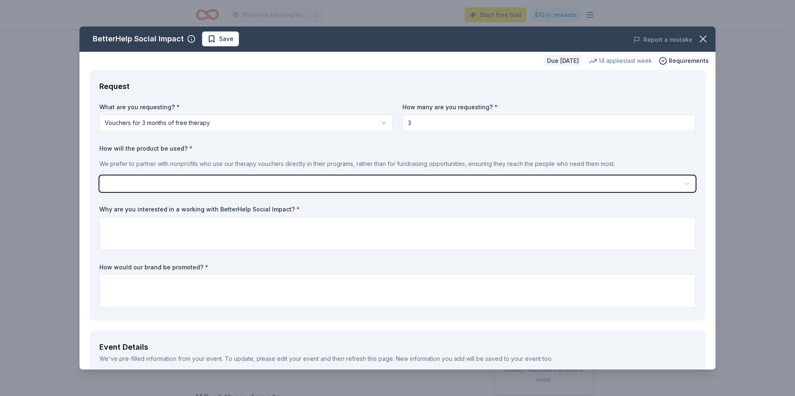
click at [427, 124] on html "Wholistic Healing Summit Start free trial $10 in rewards Due [DATE] Share Bette…" at bounding box center [397, 198] width 795 height 396
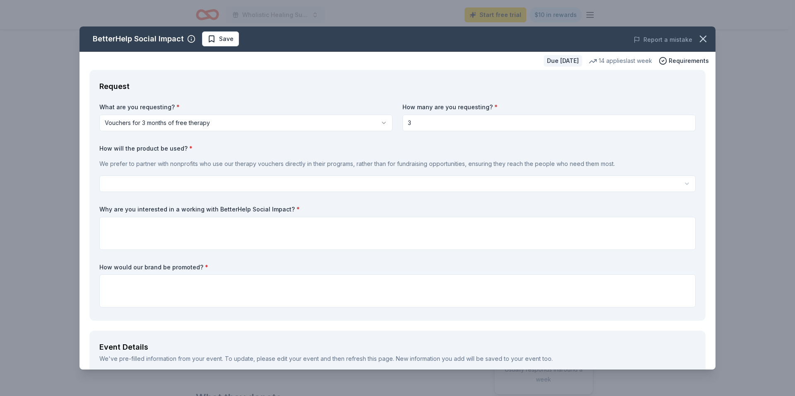
click at [417, 118] on input "3" at bounding box center [549, 123] width 293 height 17
click at [417, 121] on input "3" at bounding box center [549, 123] width 293 height 17
type input "50"
click at [263, 178] on html "Wholistic Healing Summit Start free trial $10 in rewards Due [DATE] Share Bette…" at bounding box center [397, 198] width 795 height 396
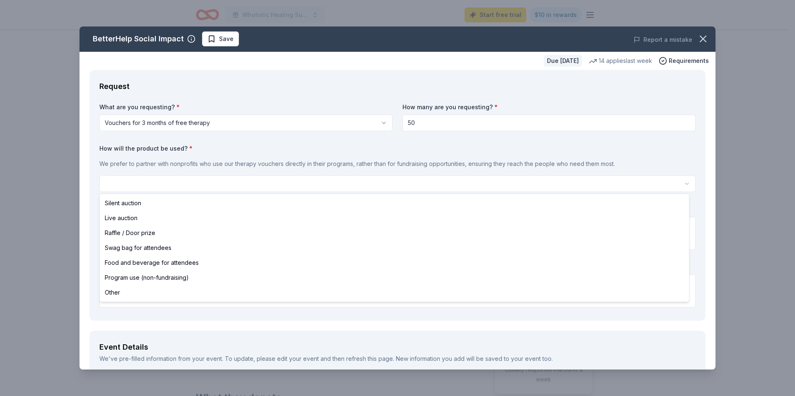
select select "programUse"
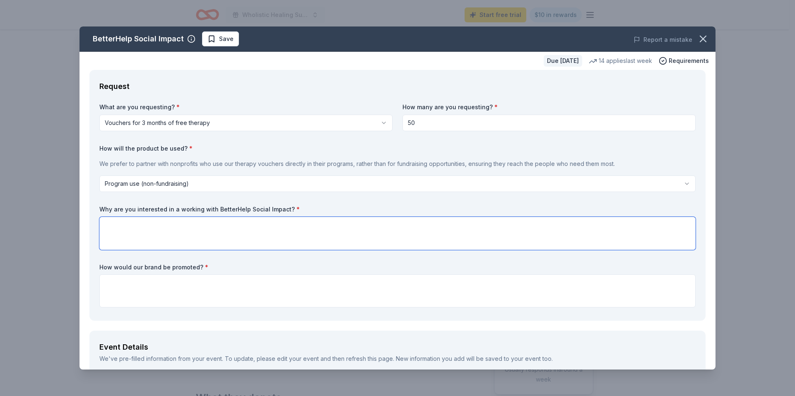
click at [184, 234] on textarea at bounding box center [397, 233] width 596 height 33
click at [531, 227] on textarea "As a virtual nonprofit that serves a vulnerable population with significant bar…" at bounding box center [397, 233] width 596 height 33
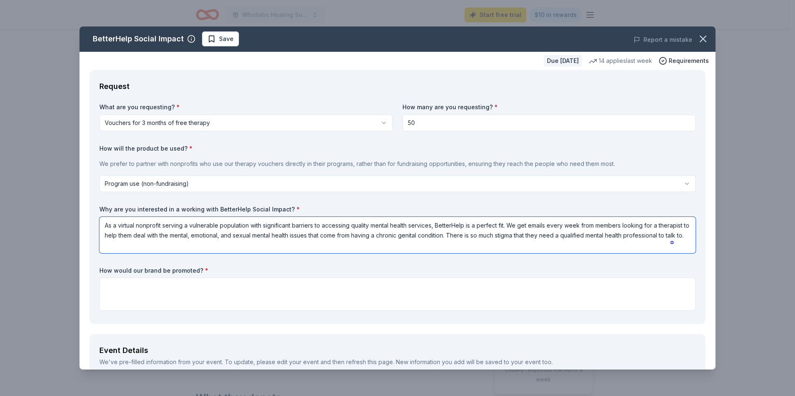
click at [183, 246] on textarea "As a virtual nonprofit serving a vulnerable population with significant barrier…" at bounding box center [397, 235] width 596 height 36
type textarea "As a virtual nonprofit serving a vulnerable population with significant barrier…"
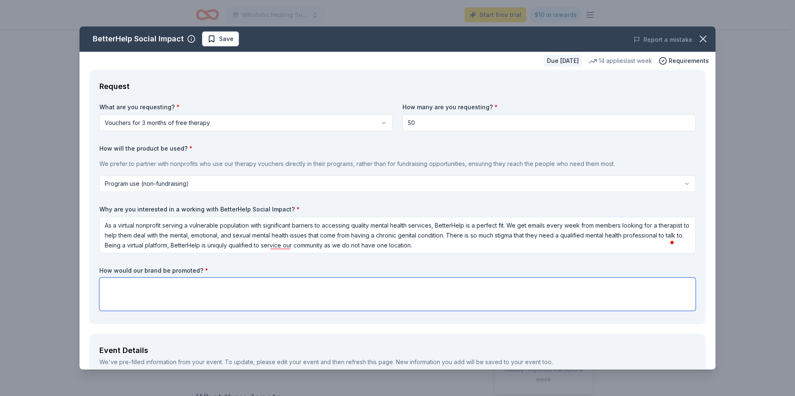
click at [210, 291] on textarea at bounding box center [397, 294] width 596 height 33
click at [280, 289] on textarea "We would promote you on our website, email, social media post, podcast/YouTube …" at bounding box center [397, 294] width 596 height 33
click at [387, 288] on textarea "We would promote you on our website, email, social media posts, and podcast/You…" at bounding box center [397, 294] width 596 height 33
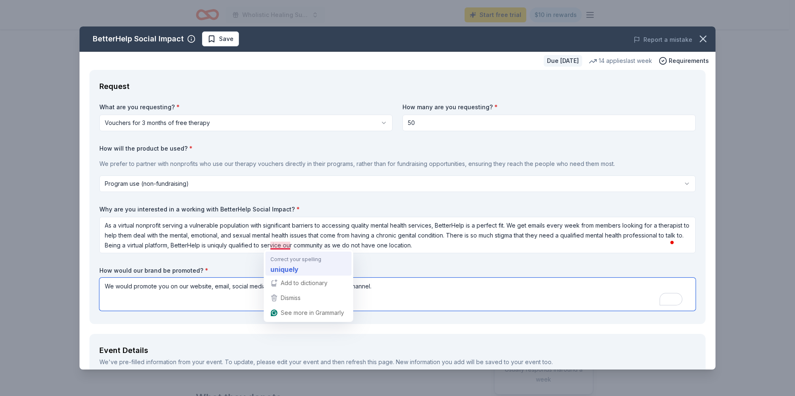
type textarea "We would promote you on our website, email, social media posts, and podcast/You…"
click at [377, 285] on textarea "We would promote you on our website, email, social media posts, and podcast/You…" at bounding box center [397, 294] width 596 height 33
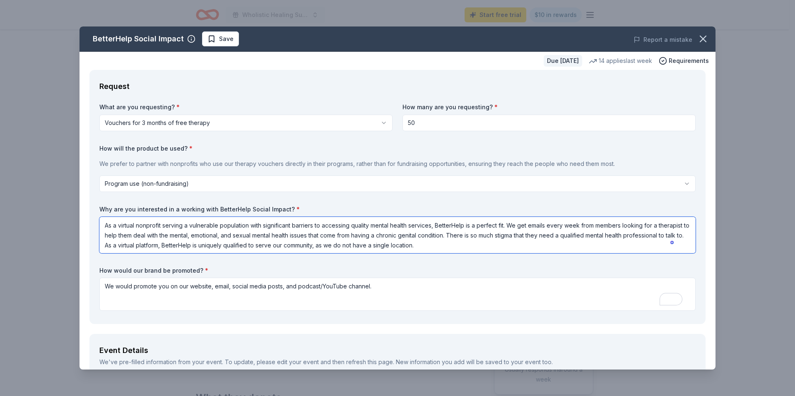
type textarea "As a virtual nonprofit serving a vulnerable population with significant barrier…"
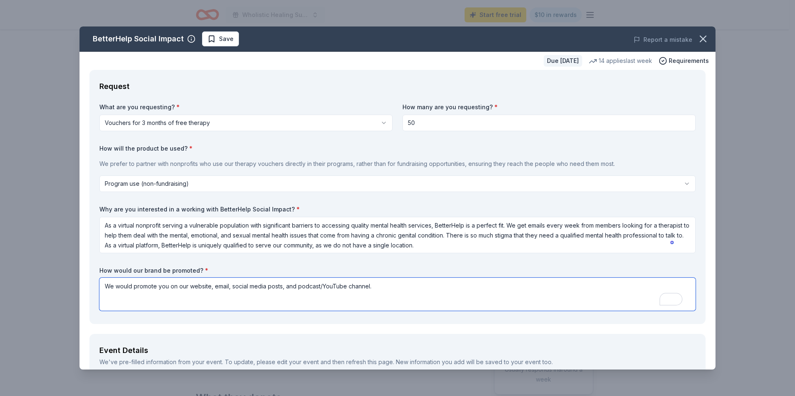
click at [405, 288] on textarea "We would promote you on our website, email, social media posts, and podcast/You…" at bounding box center [397, 294] width 596 height 33
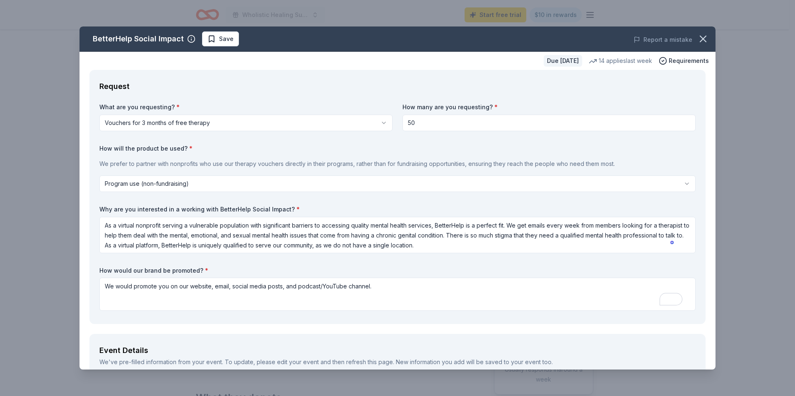
click at [672, 242] on div at bounding box center [672, 242] width 7 height 12
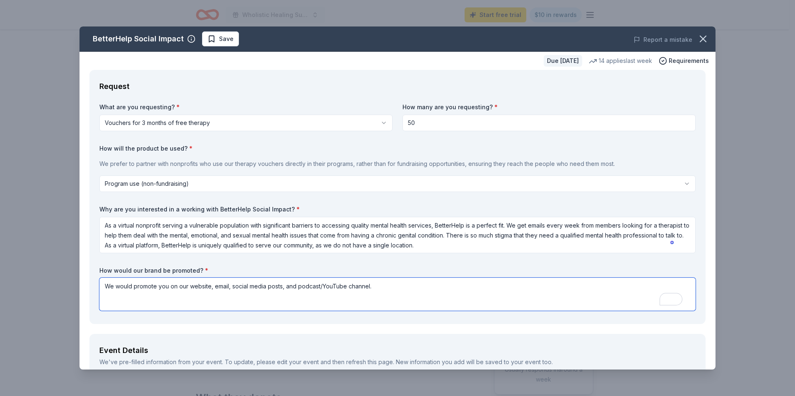
click at [488, 291] on textarea "We would promote you on our website, email, social media posts, and podcast/You…" at bounding box center [397, 294] width 596 height 33
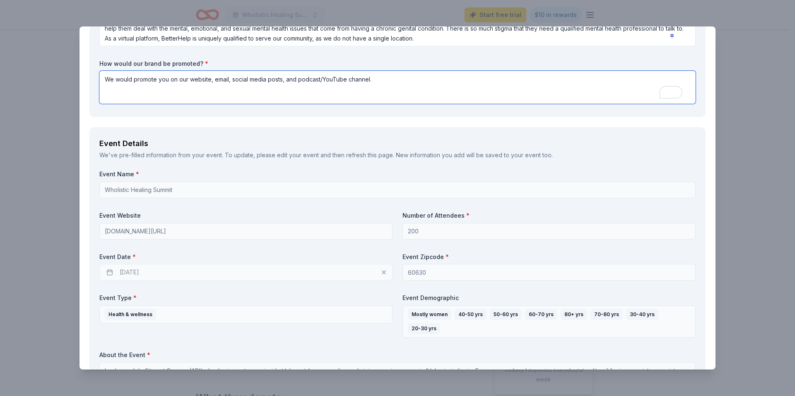
scroll to position [248, 0]
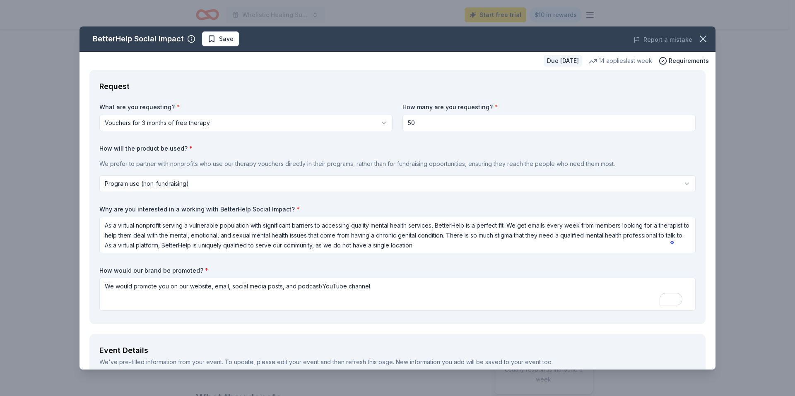
select select "programUse"
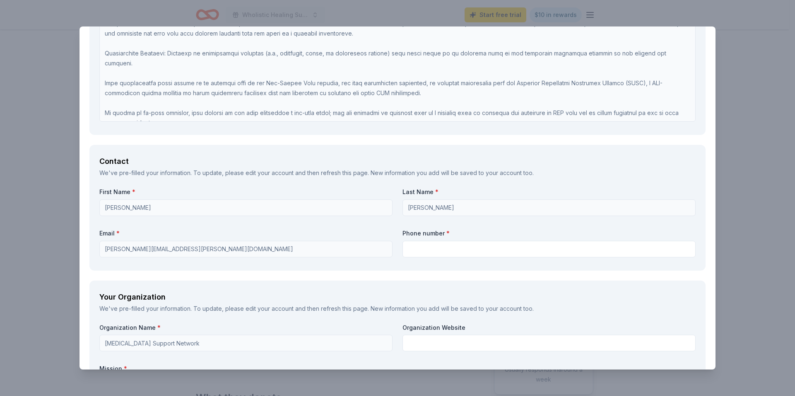
scroll to position [663, 0]
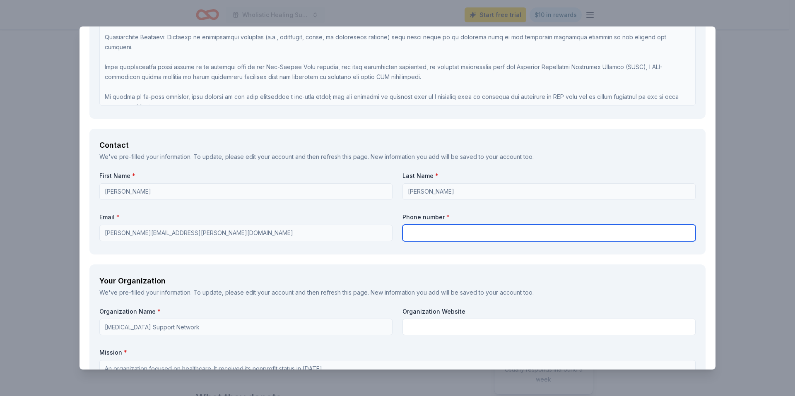
click at [463, 234] on input "text" at bounding box center [549, 233] width 293 height 17
type input "2172073291"
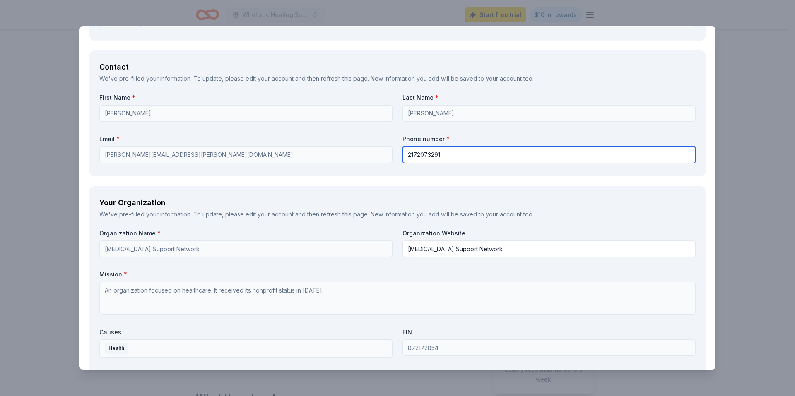
scroll to position [745, 0]
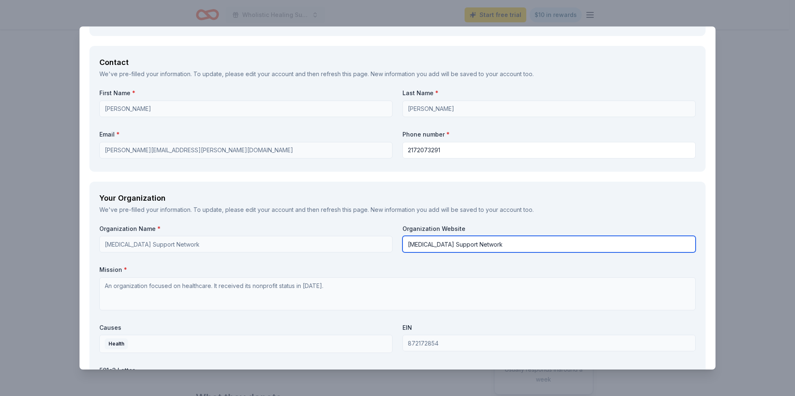
click at [484, 244] on input "[MEDICAL_DATA] Support Network" at bounding box center [549, 244] width 293 height 17
click at [501, 248] on input "[MEDICAL_DATA] Support Network" at bounding box center [549, 244] width 293 height 17
type input "lssupportnetwork.org"
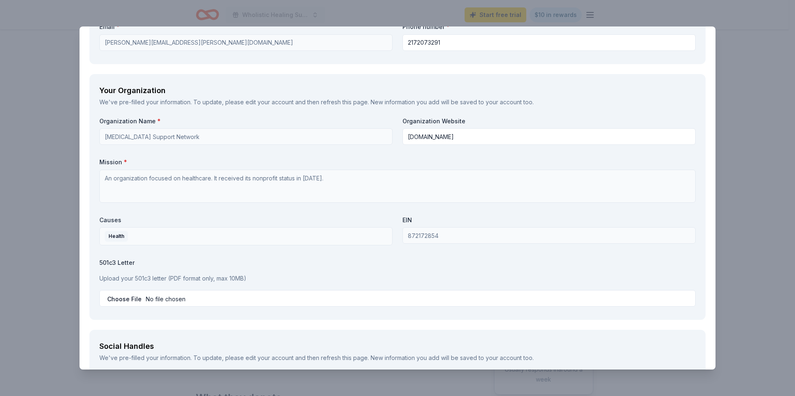
scroll to position [870, 0]
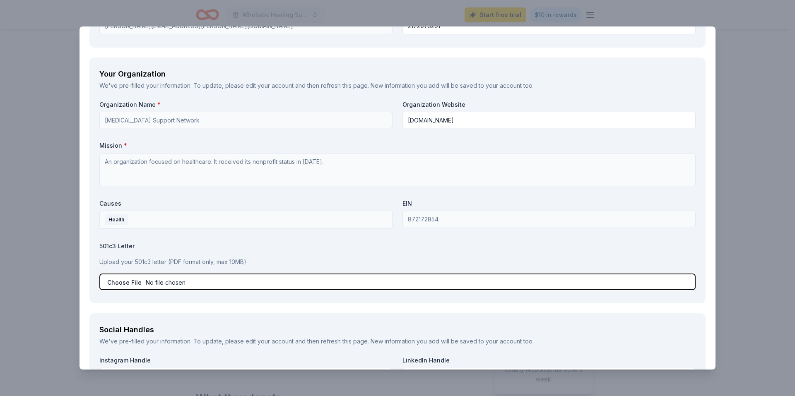
click at [133, 282] on input "file" at bounding box center [397, 282] width 596 height 17
type input "C:\fakepath\IRS Filing.pdf"
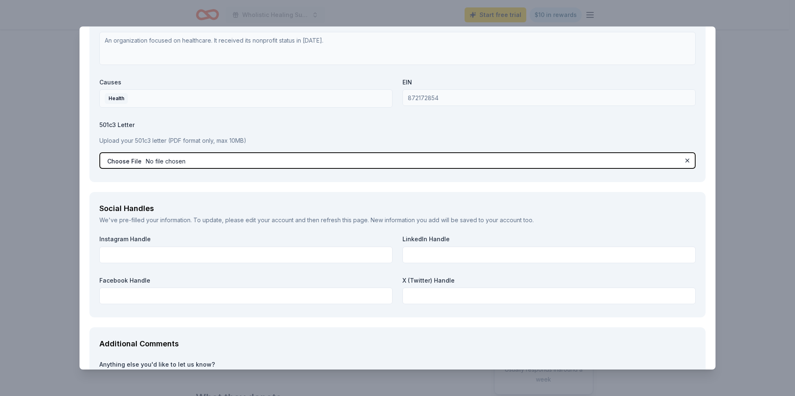
scroll to position [994, 0]
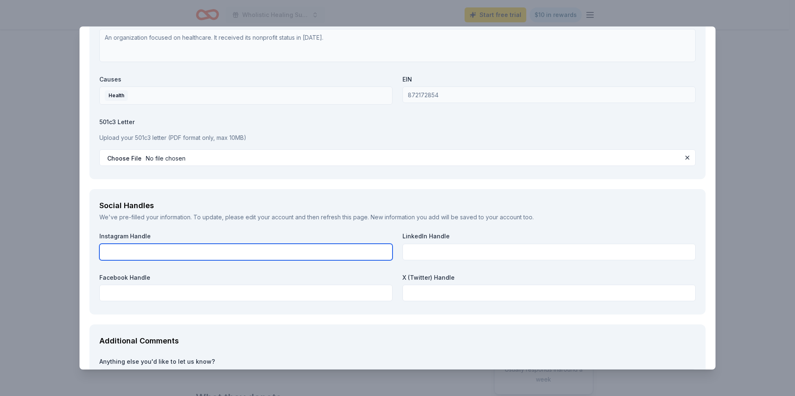
click at [172, 253] on input "text" at bounding box center [245, 252] width 293 height 17
paste input "https://www.instagram.com/lichensclerosussupportnetwork/"
type input "https://www.instagram.com/lichensclerosussupportnetwork/"
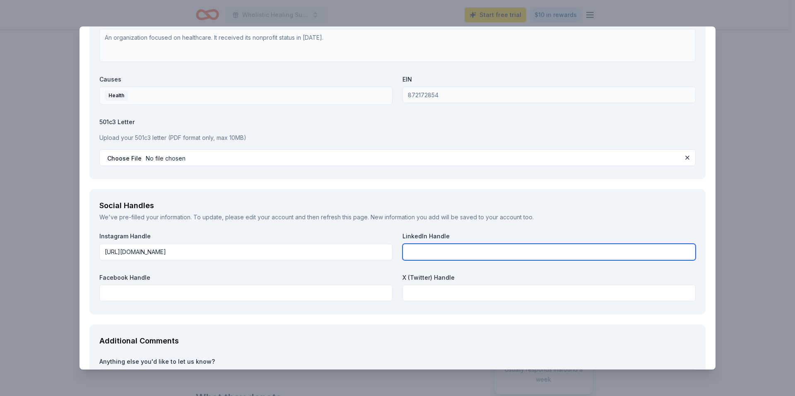
paste input "https://linkedin.com/in/lssn"
type input "https://linkedin.com/in/lssn"
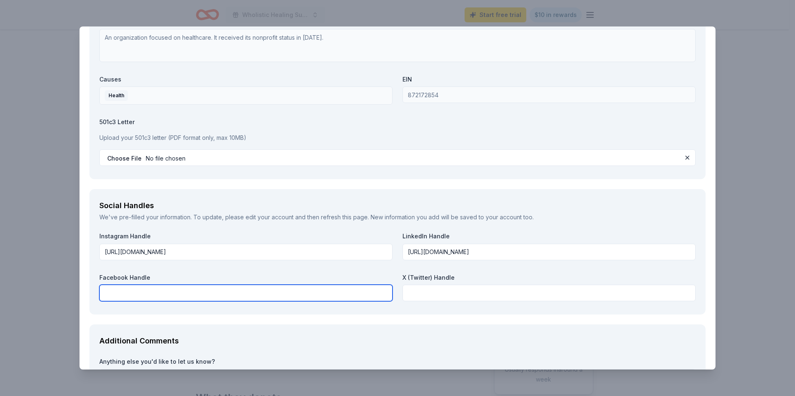
paste input "https://www.facebook.com/lichensclerosussupportnetwork"
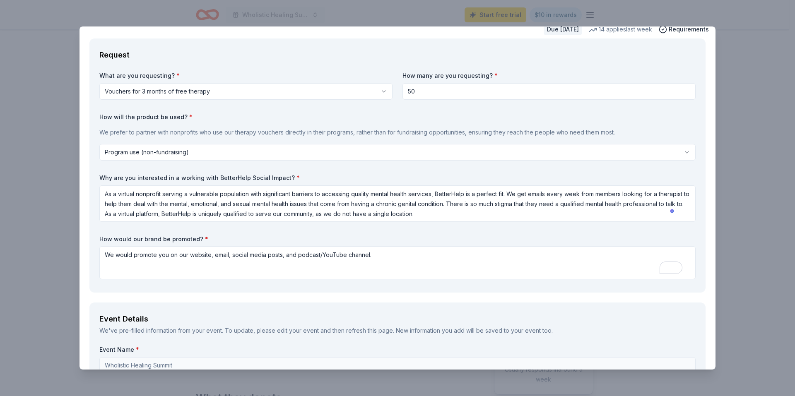
scroll to position [0, 0]
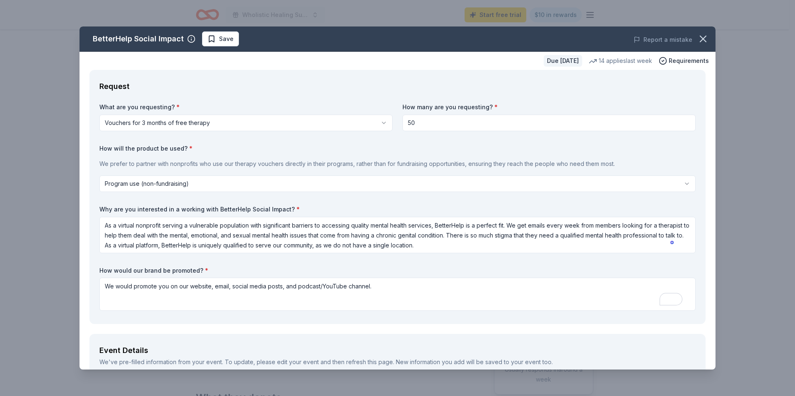
type input "https://www.facebook.com/lichensclerosussupportnetwork"
click at [416, 123] on input "50" at bounding box center [549, 123] width 293 height 17
type input "100"
click at [377, 263] on div "What are you requesting? * Vouchers for 3 months of free therapy Vouchers for 3…" at bounding box center [397, 208] width 596 height 211
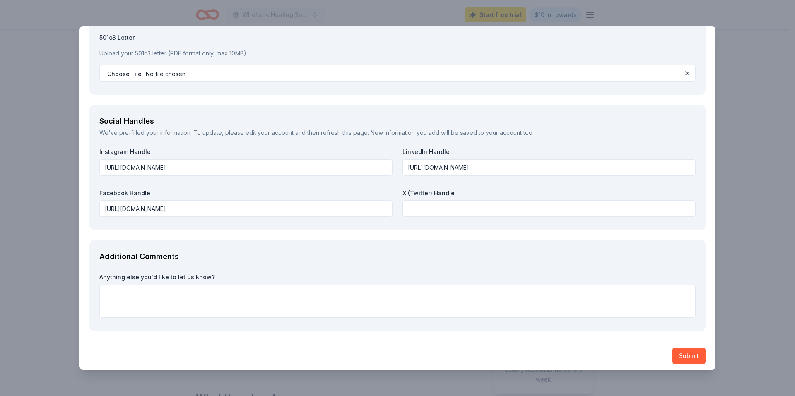
scroll to position [1083, 0]
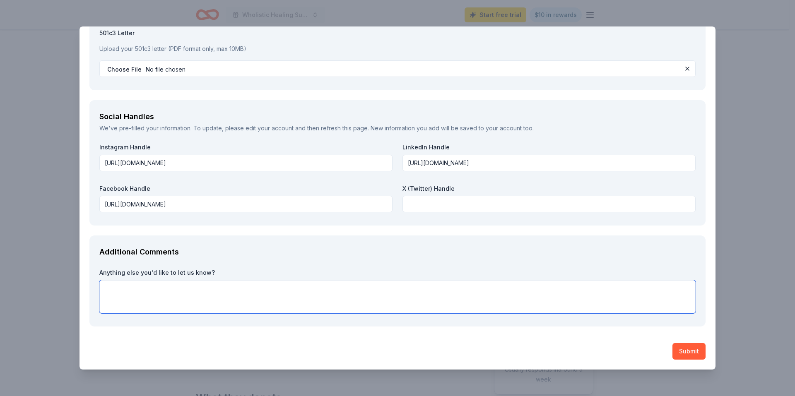
click at [207, 295] on textarea at bounding box center [397, 296] width 596 height 33
type textarea "W"
click at [132, 293] on textarea "Our" at bounding box center [397, 296] width 596 height 33
type textarea "O"
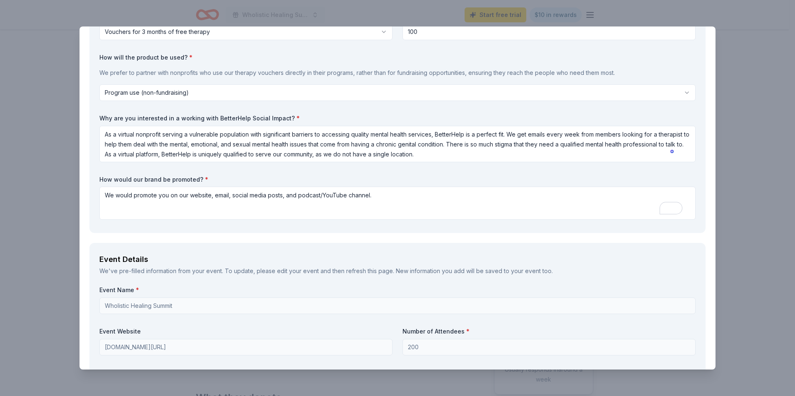
scroll to position [0, 0]
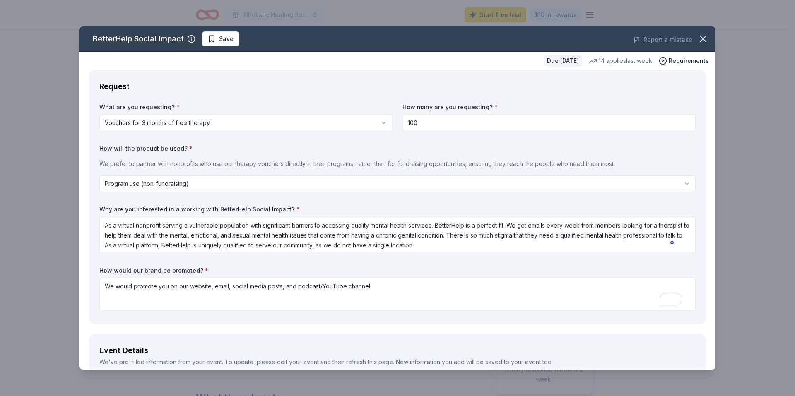
type textarea "We're looking to get"
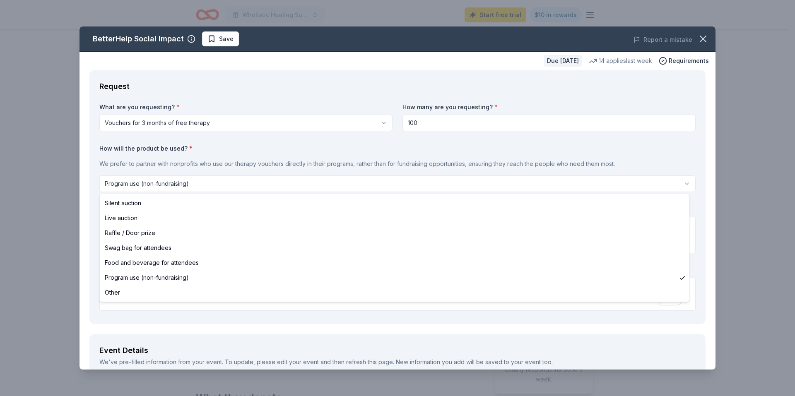
click at [246, 178] on html "Wholistic Healing Summit Start free trial $10 in rewards Due [DATE] Share Bette…" at bounding box center [397, 198] width 795 height 396
select select "other"
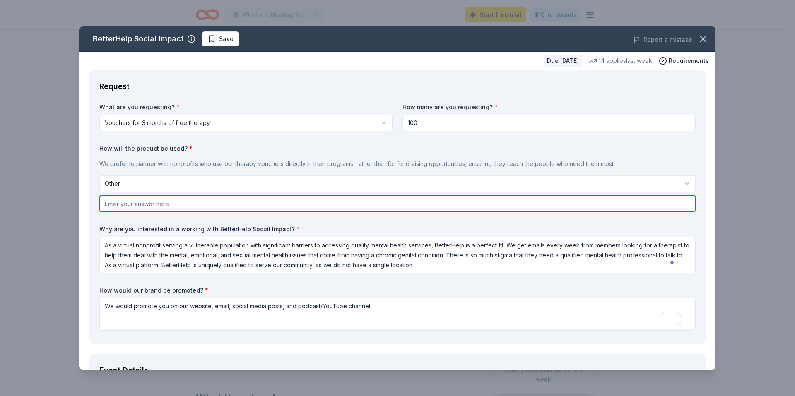
click at [178, 201] on input "text" at bounding box center [397, 203] width 596 height 17
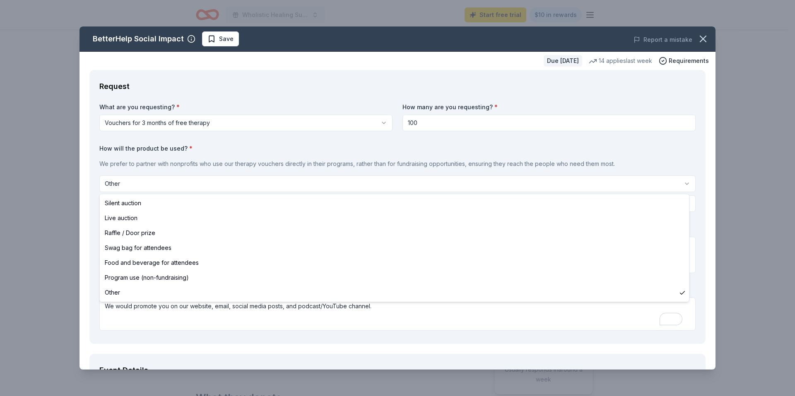
click at [181, 187] on html "Wholistic Healing Summit Start free trial $10 in rewards Due [DATE] Share Bette…" at bounding box center [397, 198] width 795 height 396
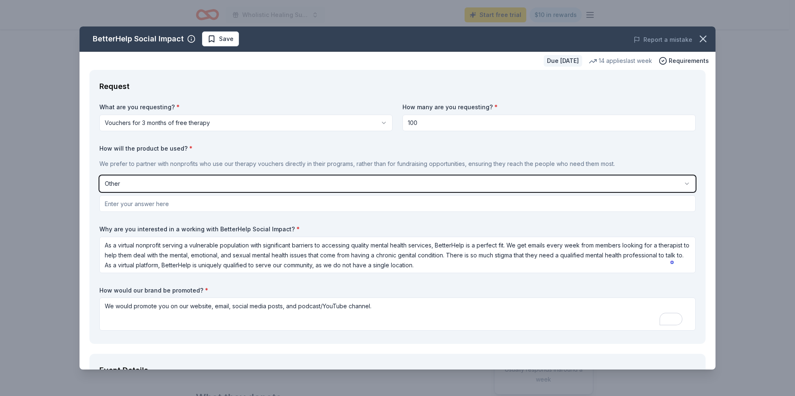
click at [204, 169] on html "Wholistic Healing Summit Start free trial $10 in rewards Due [DATE] Share Bette…" at bounding box center [397, 198] width 795 height 396
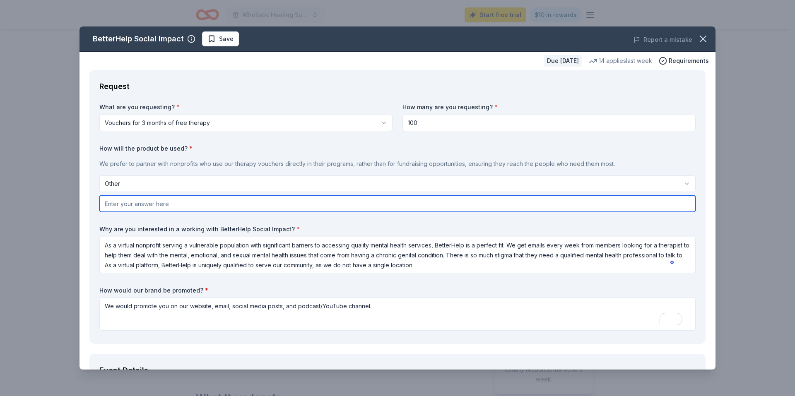
click at [204, 203] on input "text" at bounding box center [397, 203] width 596 height 17
click at [202, 206] on input "We would offer the vouchers" at bounding box center [397, 203] width 596 height 17
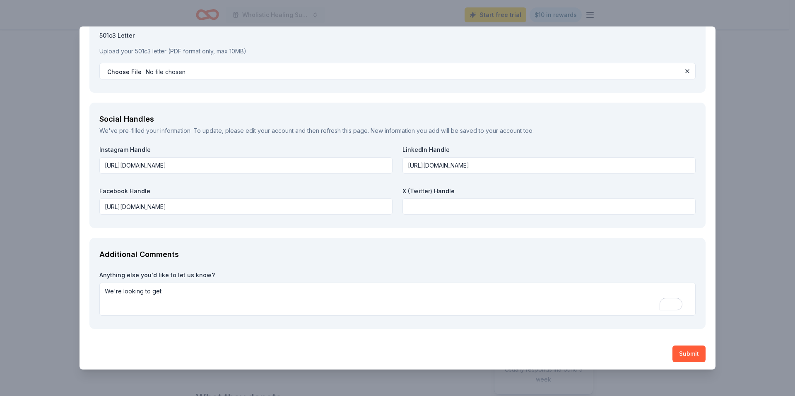
scroll to position [1103, 0]
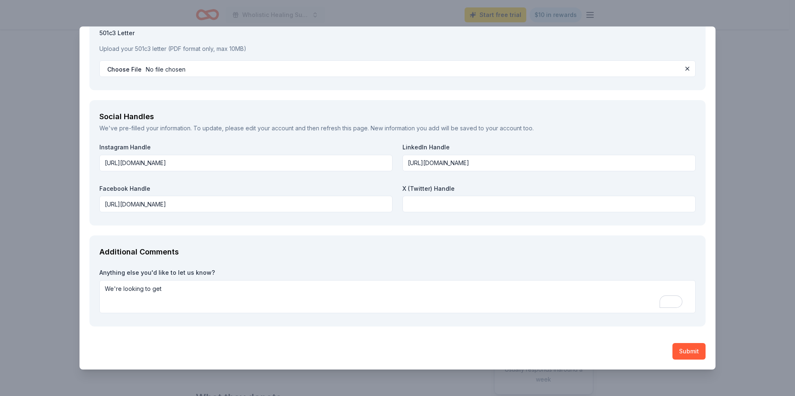
type input "We would offer the vouchers to patients attending our 2026 annual virtual summi…"
click at [331, 287] on textarea "We're looking to get" at bounding box center [397, 296] width 596 height 33
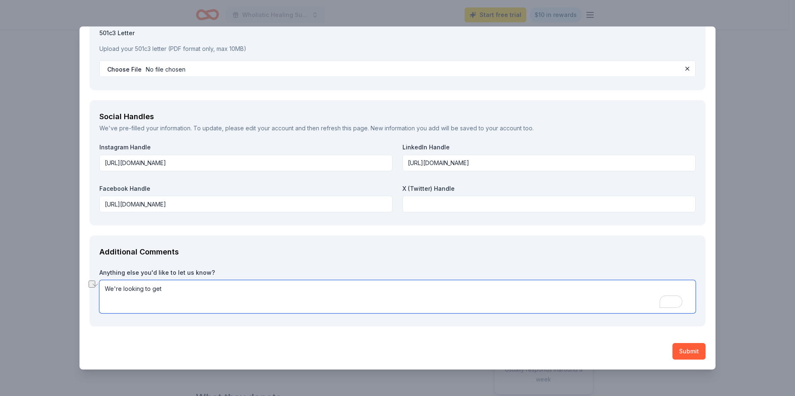
click at [331, 287] on textarea "We're looking to get" at bounding box center [397, 296] width 596 height 33
click at [193, 289] on textarea "Our mission is" at bounding box center [397, 296] width 596 height 33
paste textarea "o empower people with Lichen Sclerosus by providing evidence-based education an…"
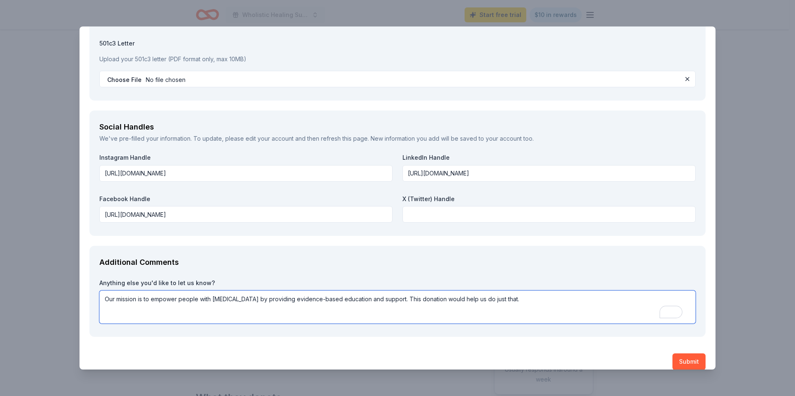
scroll to position [1103, 0]
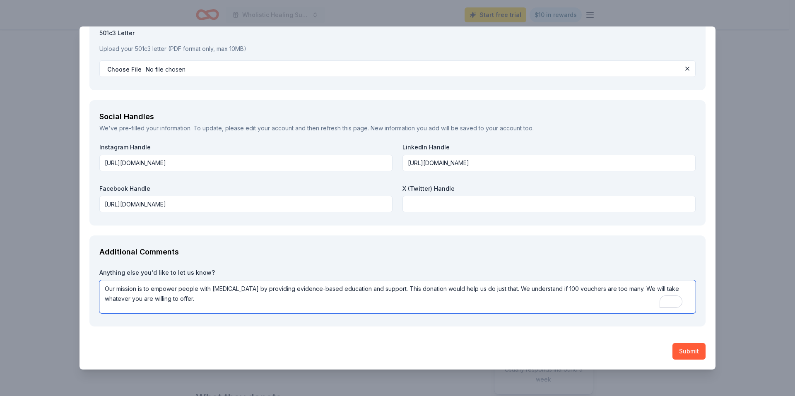
click at [574, 299] on textarea "Our mission is to empower people with Lichen Sclerosus by providing evidence-ba…" at bounding box center [397, 296] width 596 height 33
type textarea "Our mission is to empower people with Lichen Sclerosus by providing evidence-ba…"
click at [687, 352] on button "Submit" at bounding box center [689, 351] width 33 height 17
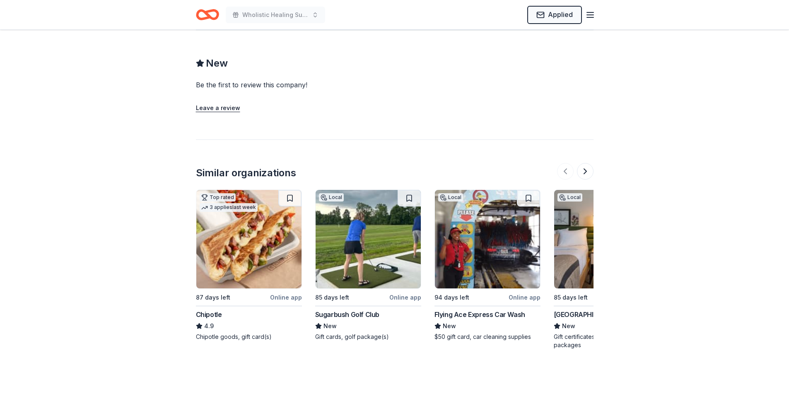
scroll to position [745, 0]
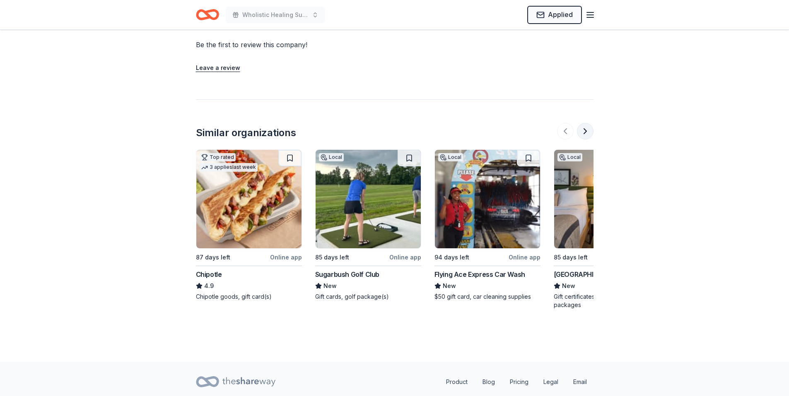
click at [588, 135] on button at bounding box center [585, 131] width 17 height 17
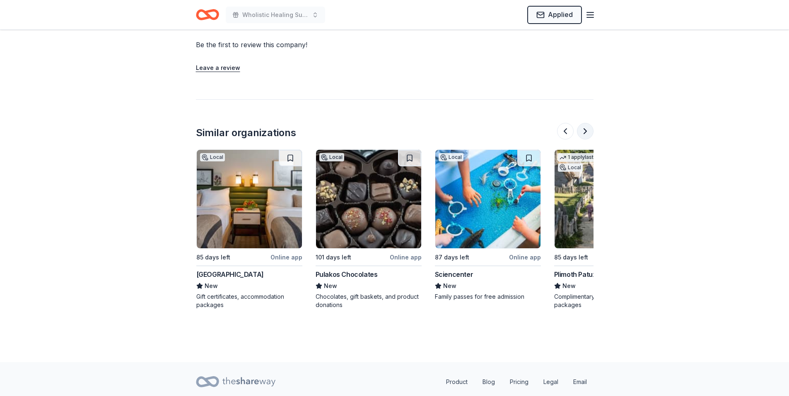
scroll to position [0, 358]
click at [588, 135] on button at bounding box center [585, 131] width 17 height 17
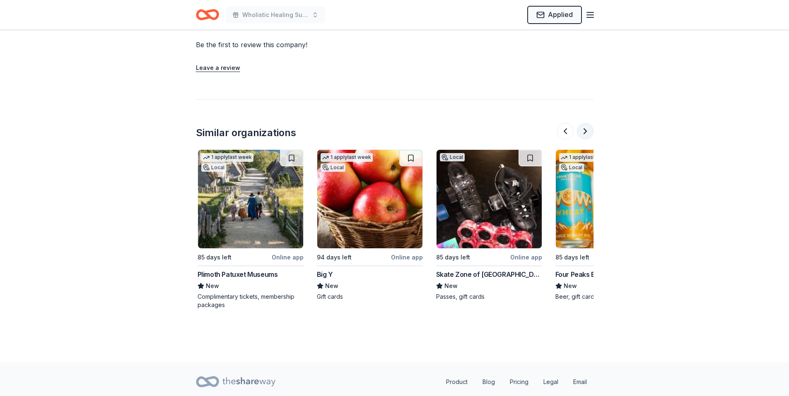
scroll to position [0, 716]
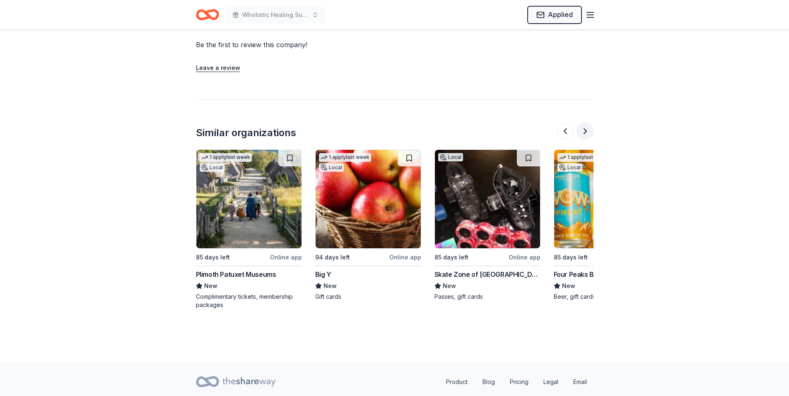
click at [588, 135] on button at bounding box center [585, 131] width 17 height 17
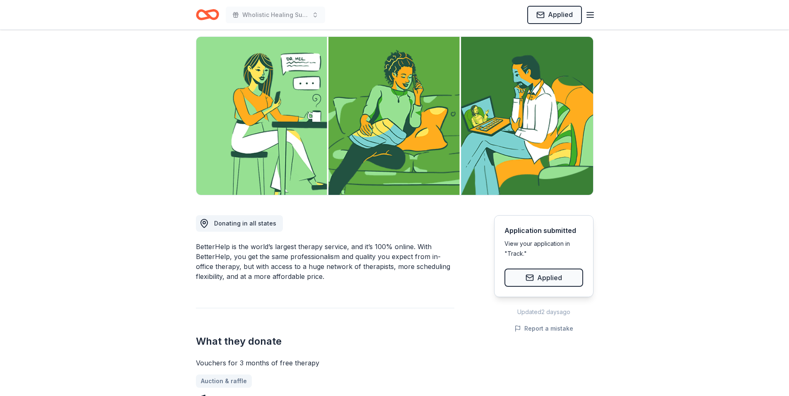
scroll to position [0, 0]
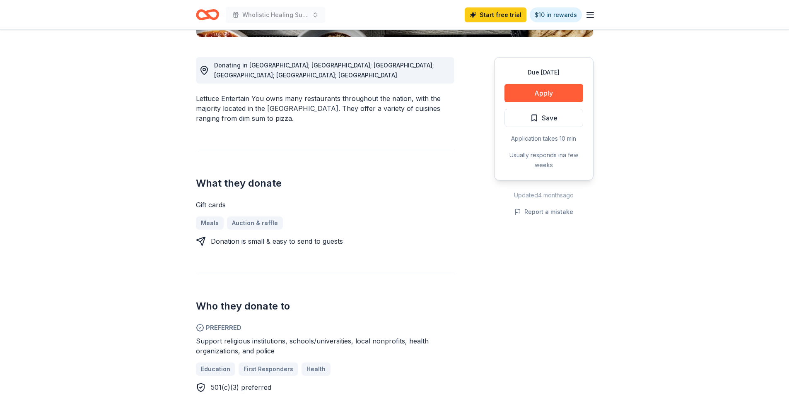
scroll to position [207, 0]
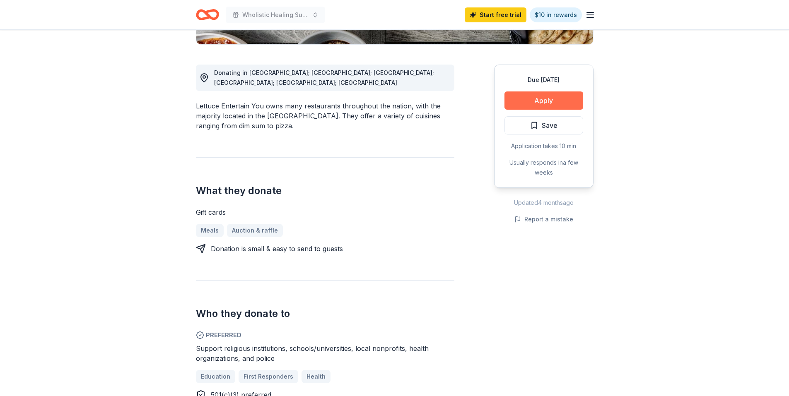
click at [527, 101] on button "Apply" at bounding box center [543, 101] width 79 height 18
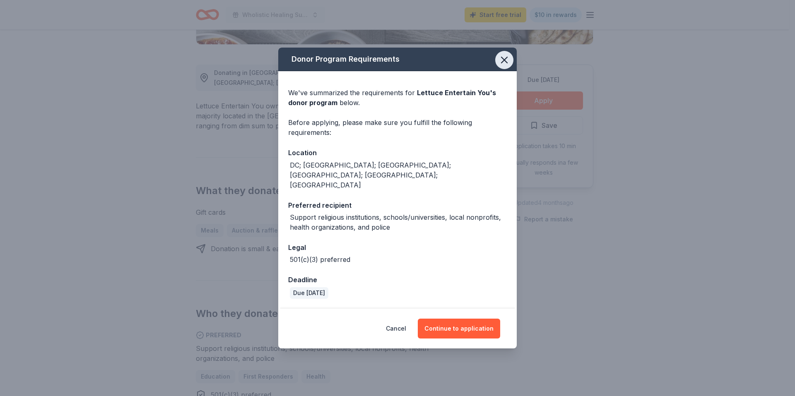
click at [501, 66] on icon "button" at bounding box center [505, 60] width 12 height 12
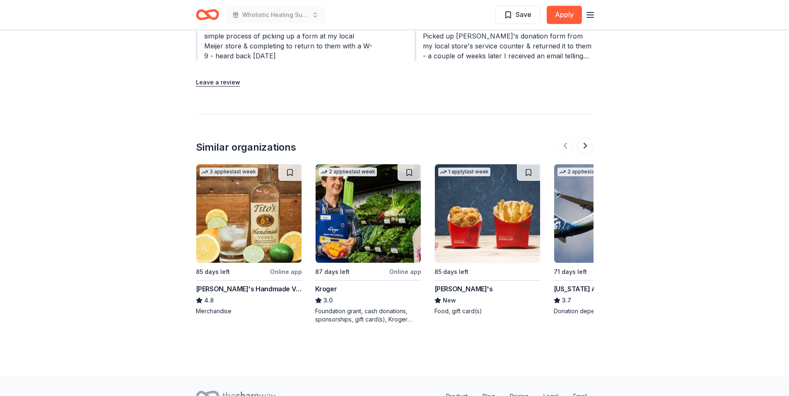
scroll to position [992, 0]
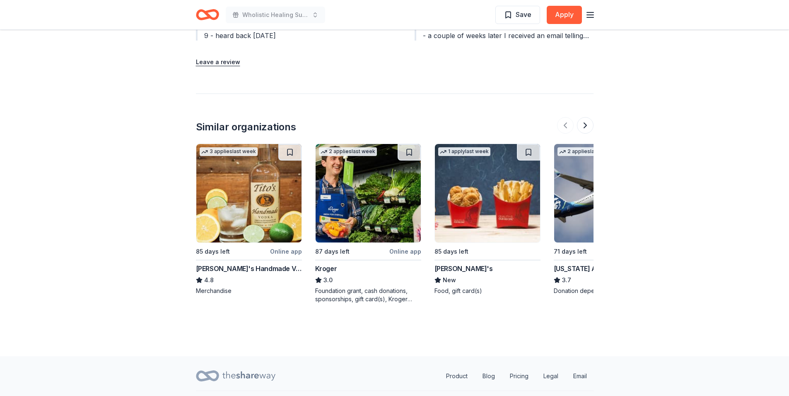
click at [469, 190] on img at bounding box center [487, 193] width 105 height 99
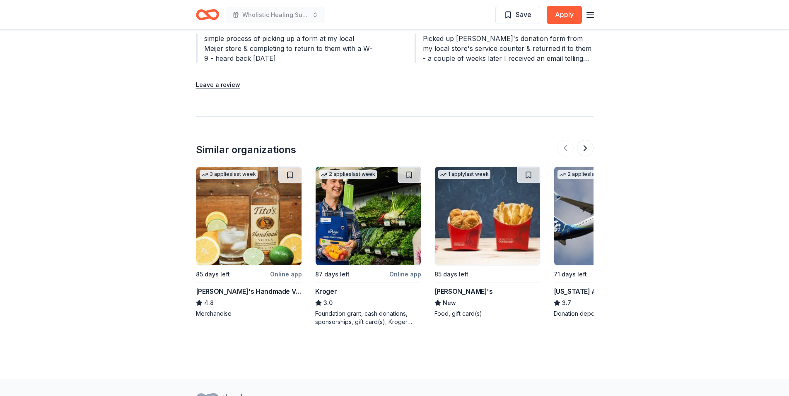
scroll to position [951, 0]
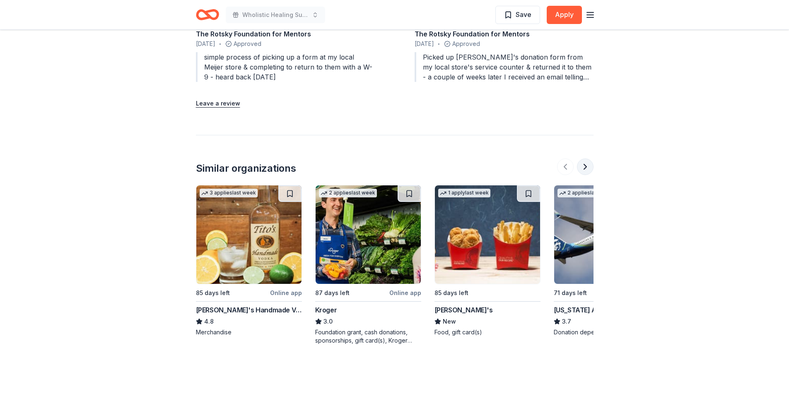
click at [586, 159] on button at bounding box center [585, 167] width 17 height 17
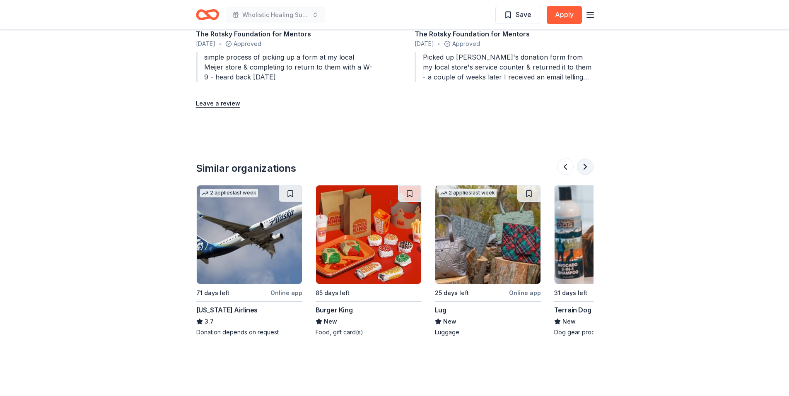
scroll to position [0, 358]
click at [586, 159] on button at bounding box center [585, 167] width 17 height 17
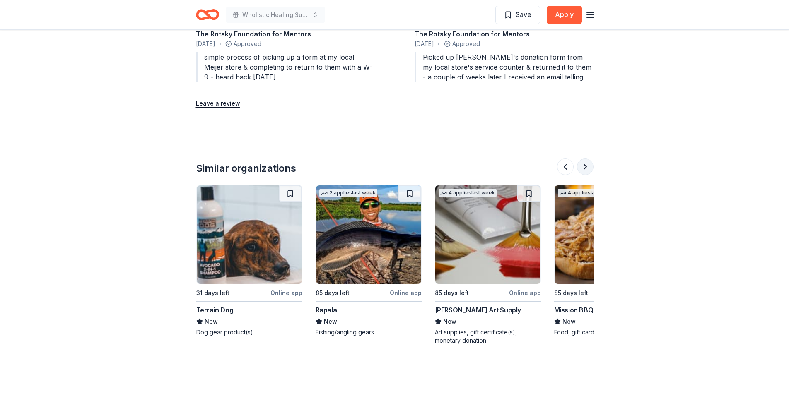
scroll to position [0, 716]
click at [586, 159] on button at bounding box center [585, 167] width 17 height 17
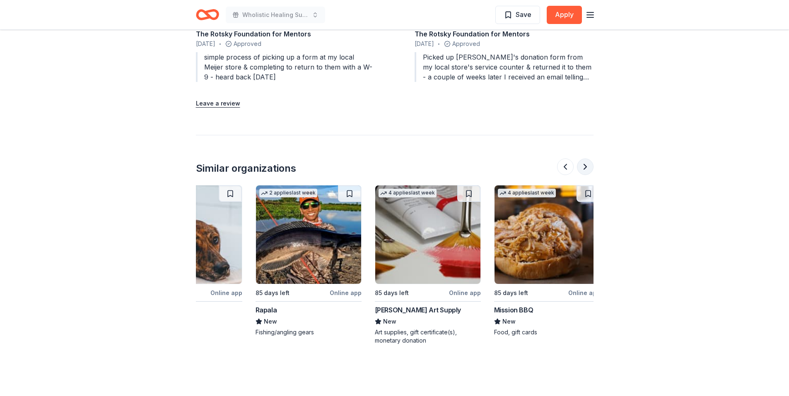
scroll to position [0, 782]
